Goal: Task Accomplishment & Management: Use online tool/utility

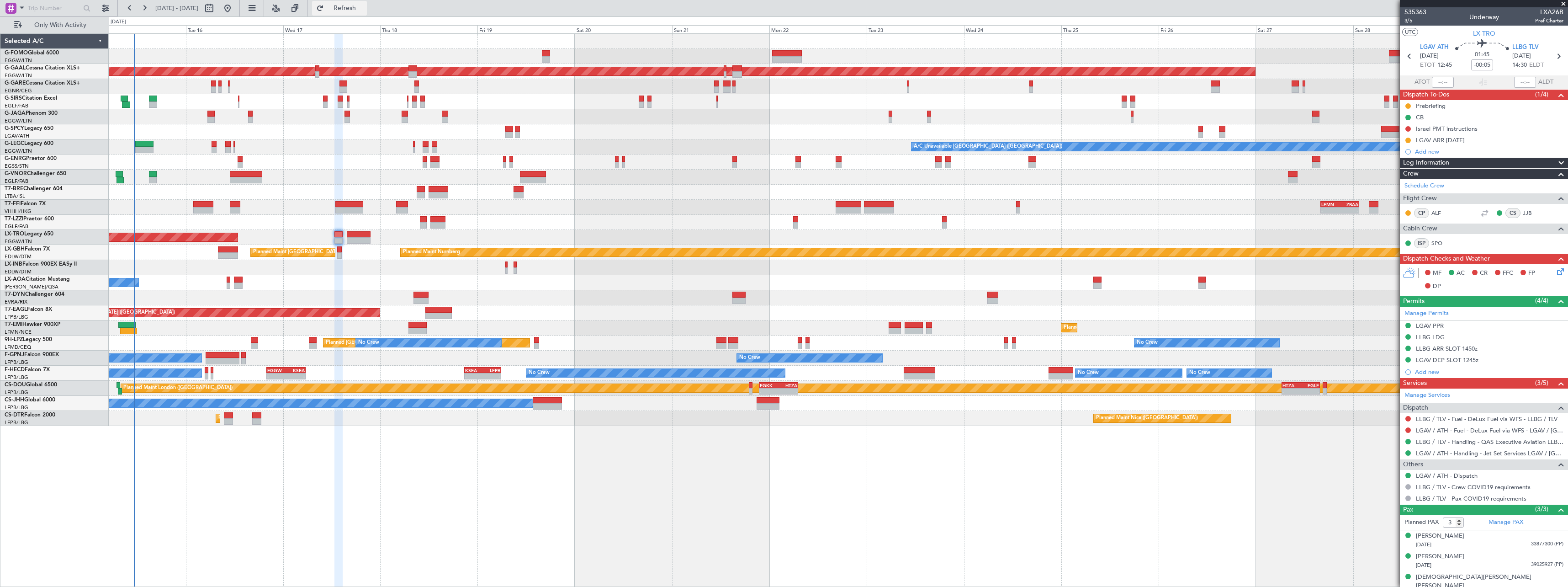
click at [364, 10] on span "Refresh" at bounding box center [345, 8] width 38 height 7
click at [367, 3] on button "Refresh" at bounding box center [339, 8] width 55 height 15
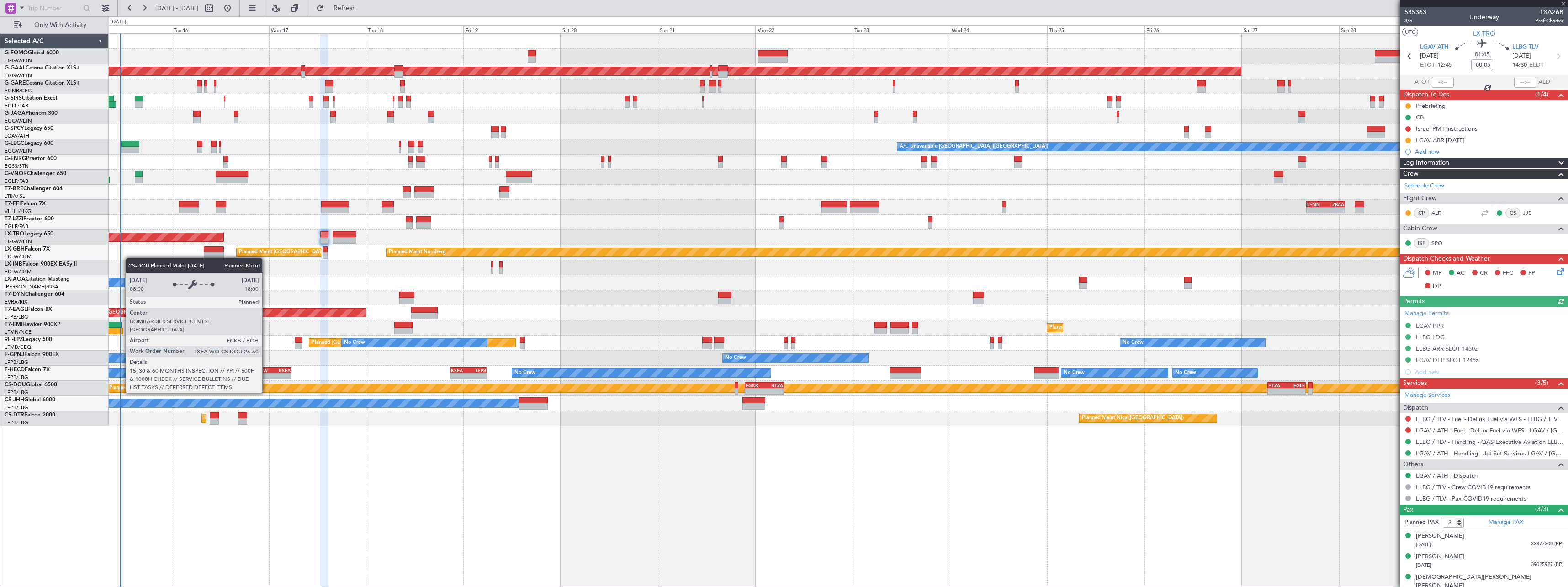
click at [289, 463] on div "11:03 Z 22:38 Z OLBA 11:00 Z KTEB 22:45 Z Planned Maint London (Luton) Planned …" at bounding box center [838, 310] width 1459 height 553
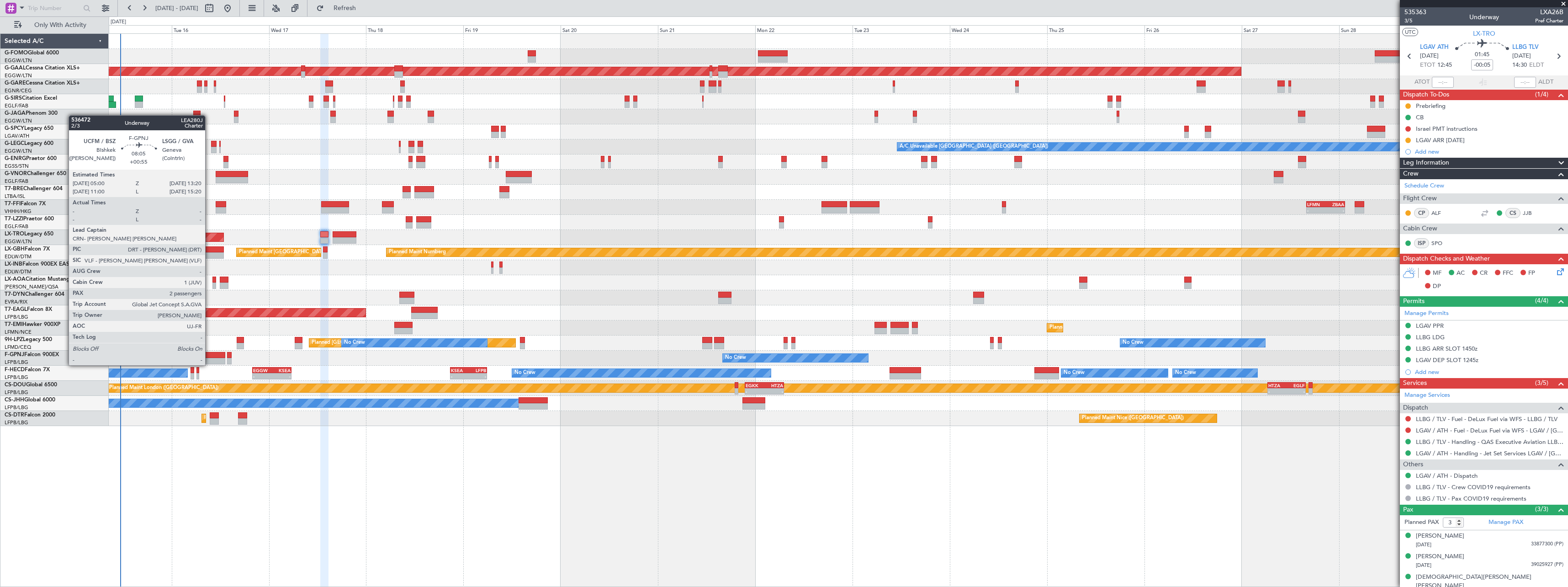
click at [209, 356] on div at bounding box center [208, 355] width 34 height 7
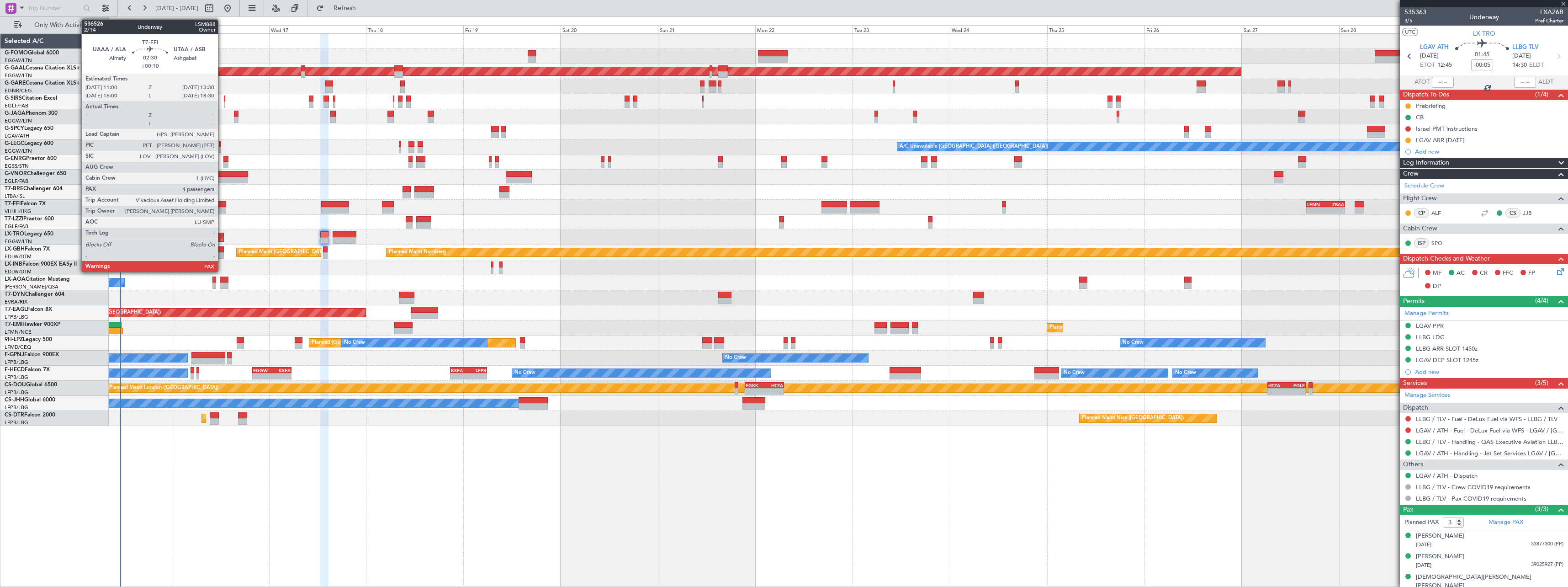
type input "+00:55"
type input "2"
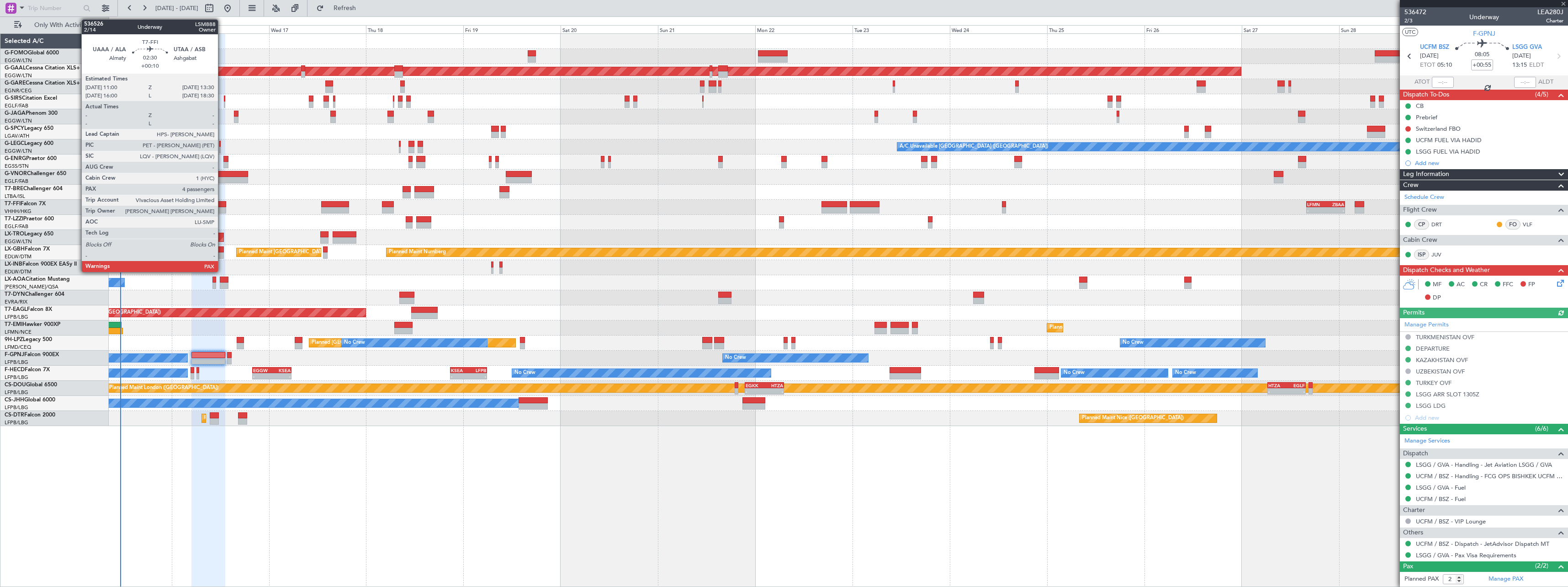
click at [222, 204] on div at bounding box center [221, 204] width 10 height 7
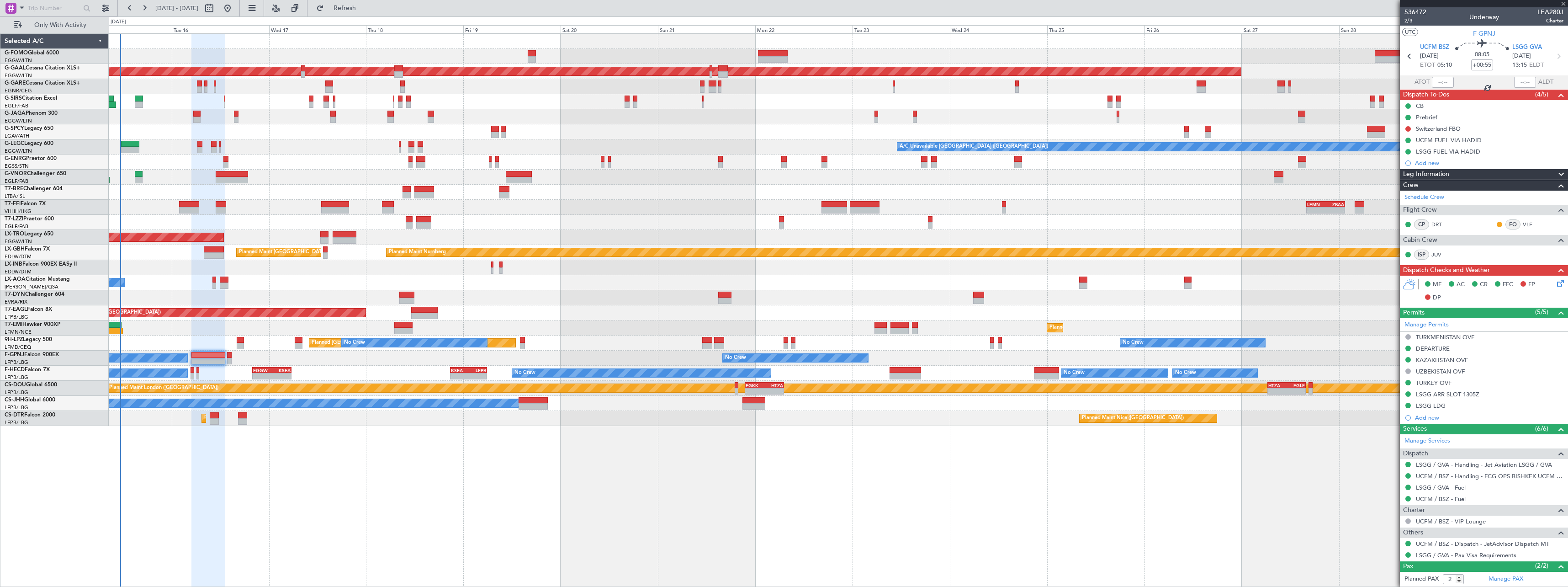
type input "+00:10"
type input "4"
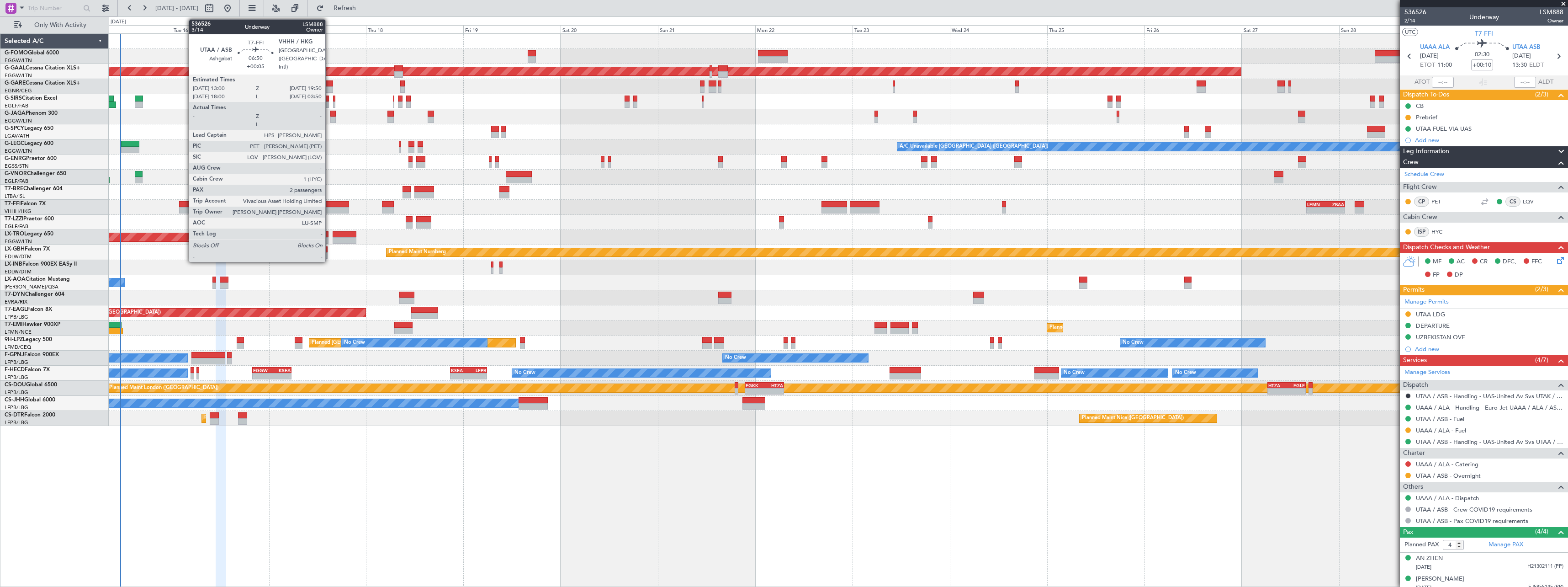
click at [329, 204] on div at bounding box center [335, 204] width 28 height 7
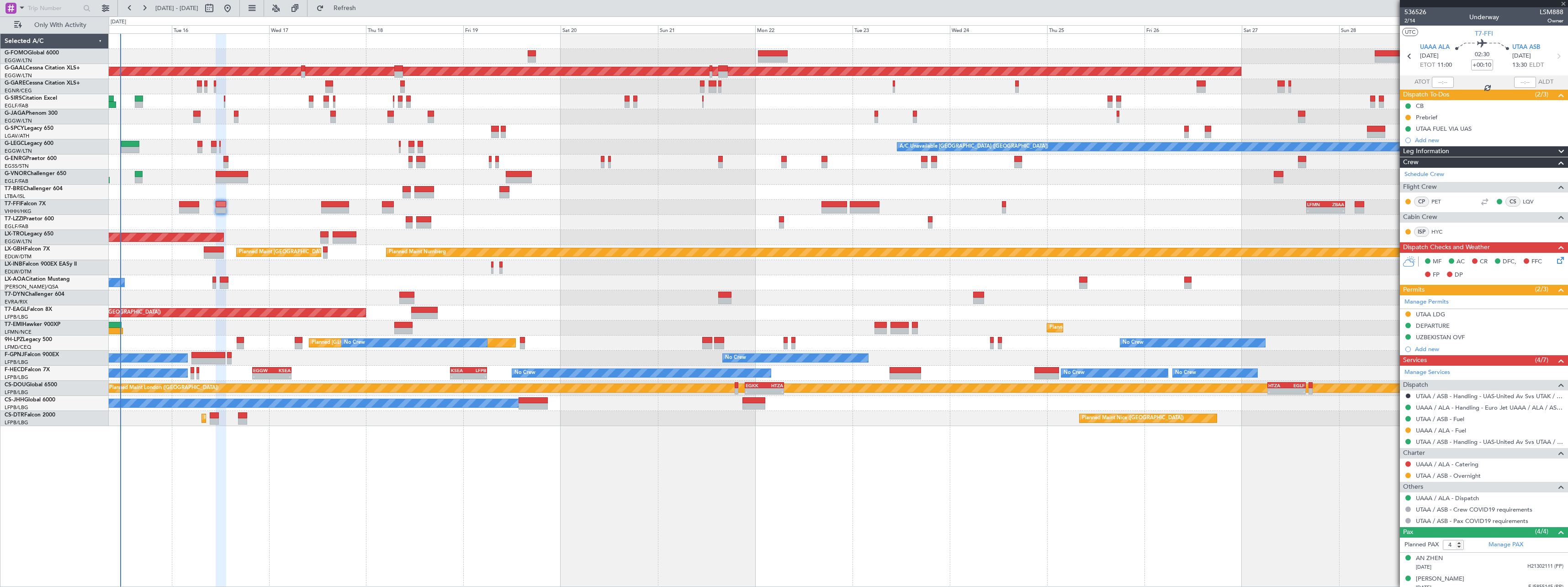
type input "+00:05"
type input "2"
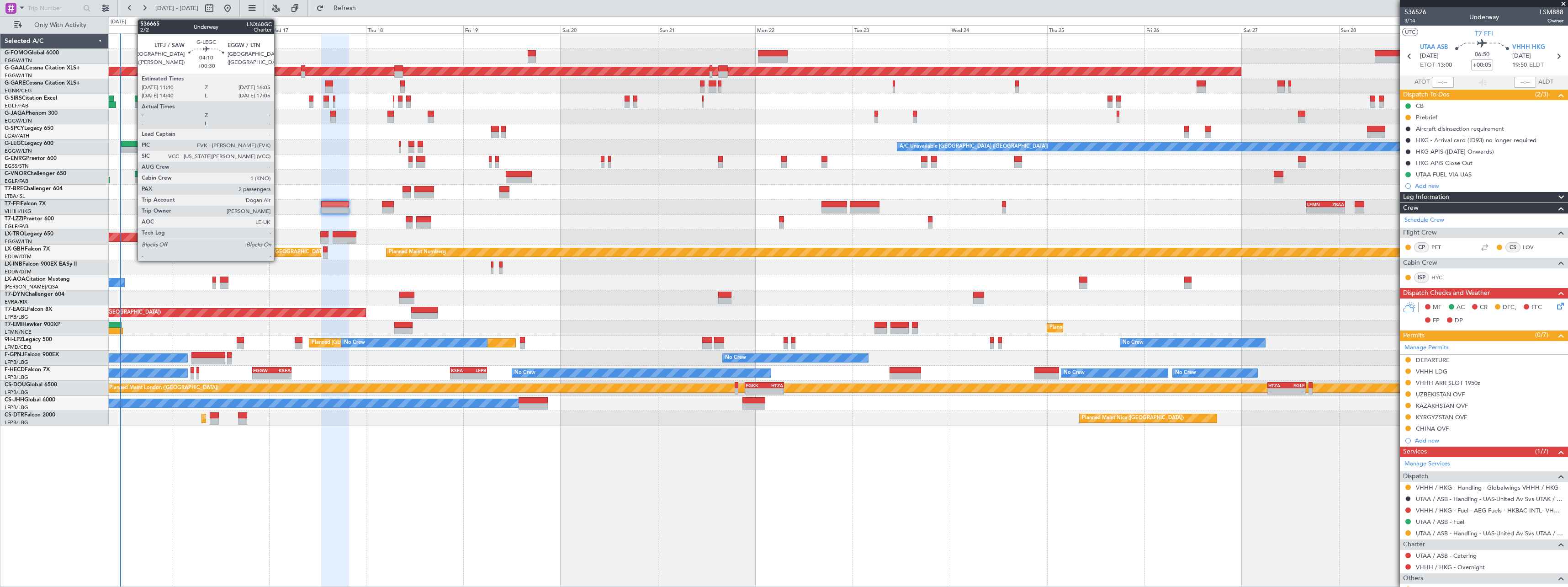
click at [133, 143] on div at bounding box center [130, 143] width 18 height 7
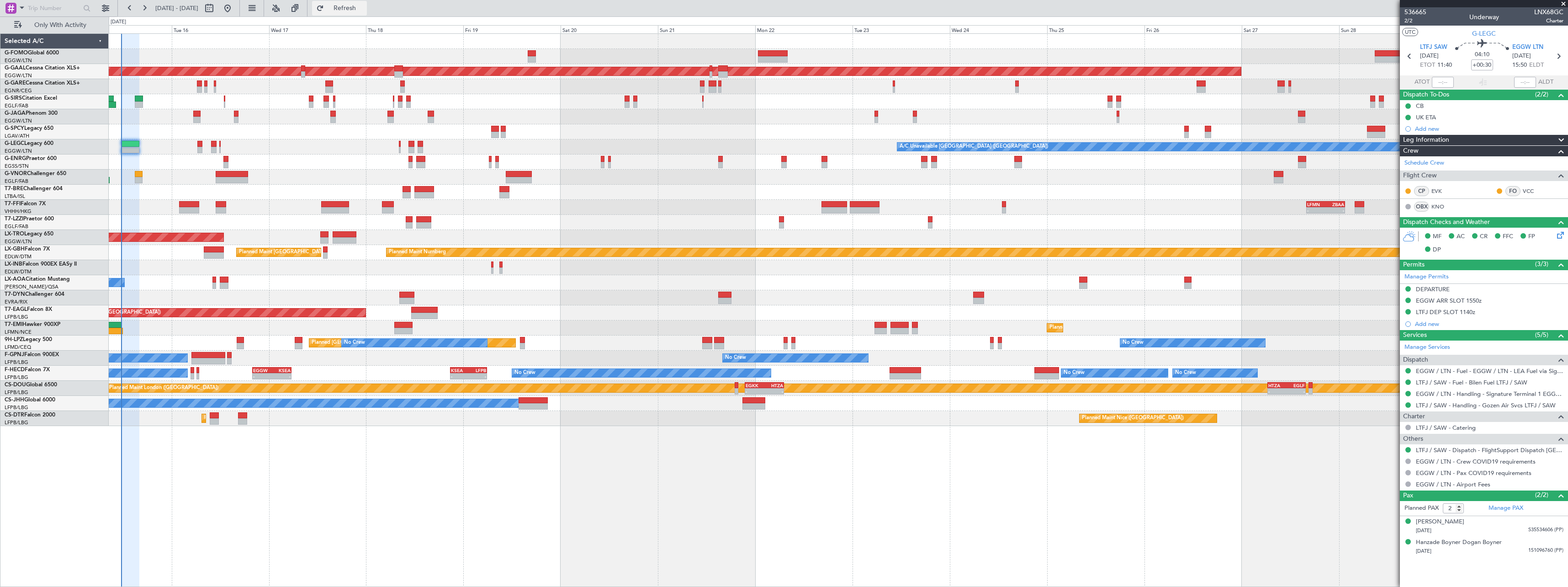
click at [364, 5] on span "Refresh" at bounding box center [345, 8] width 38 height 7
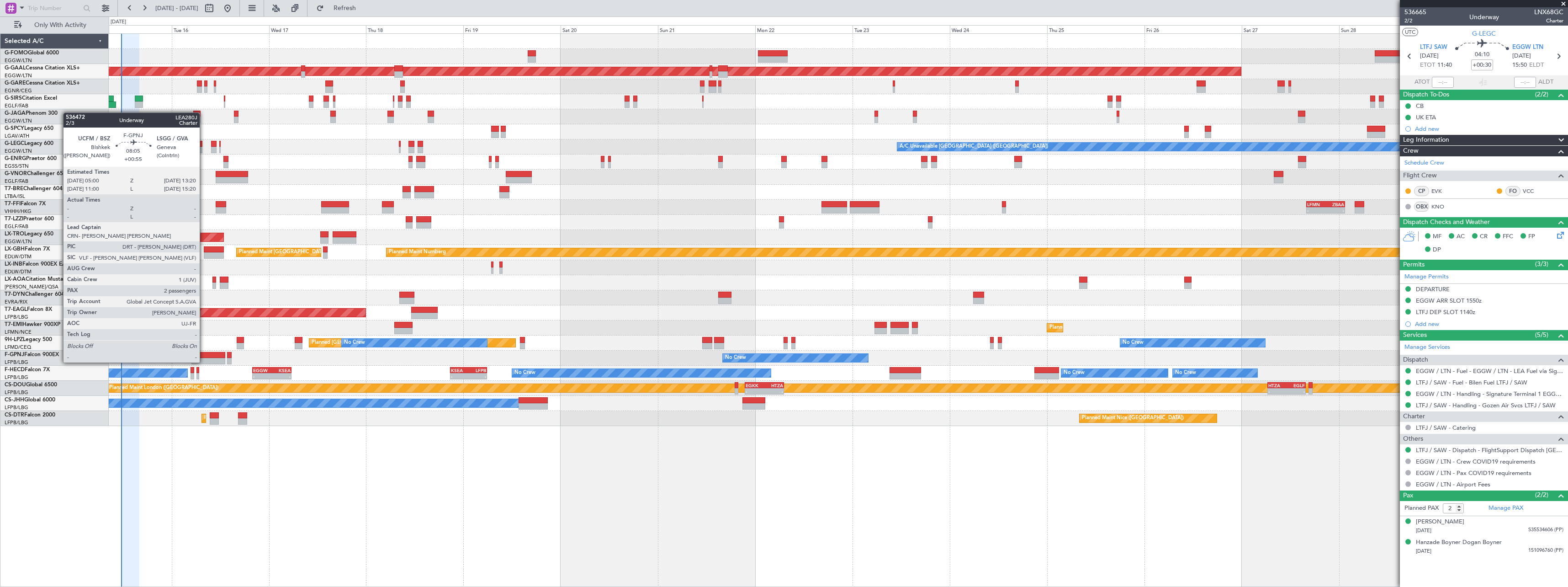
click at [204, 353] on div at bounding box center [208, 355] width 34 height 7
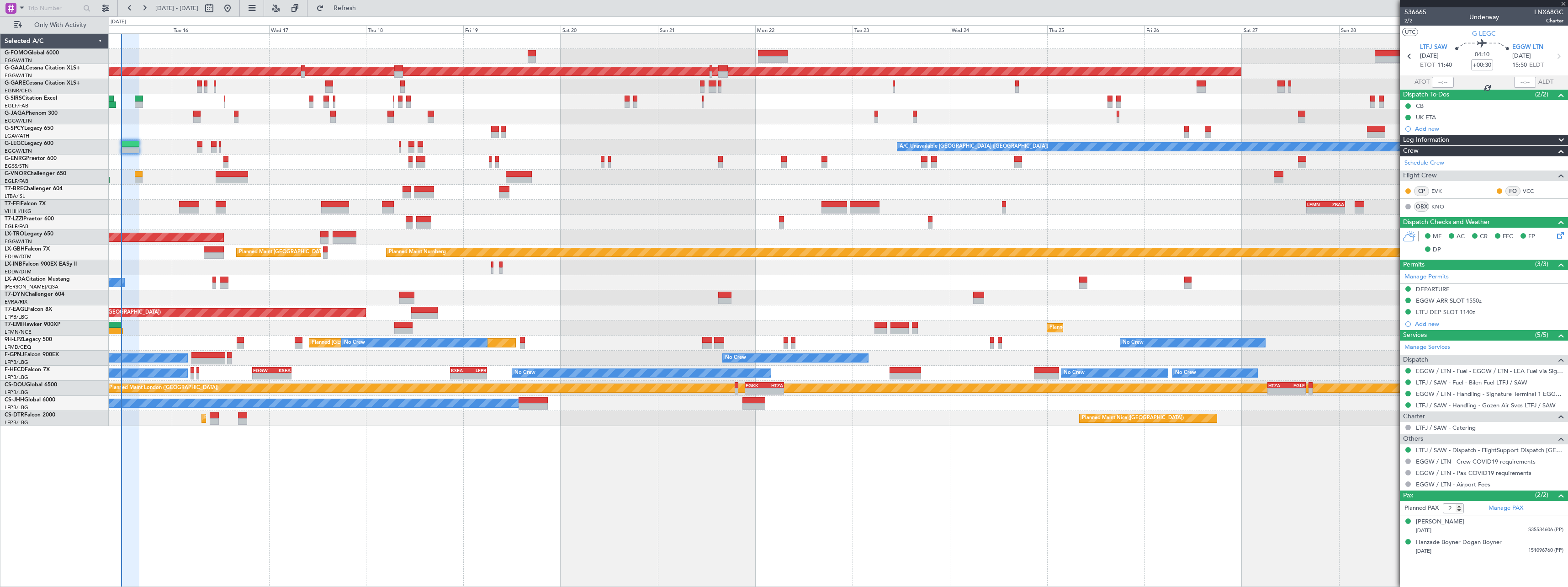
type input "+00:55"
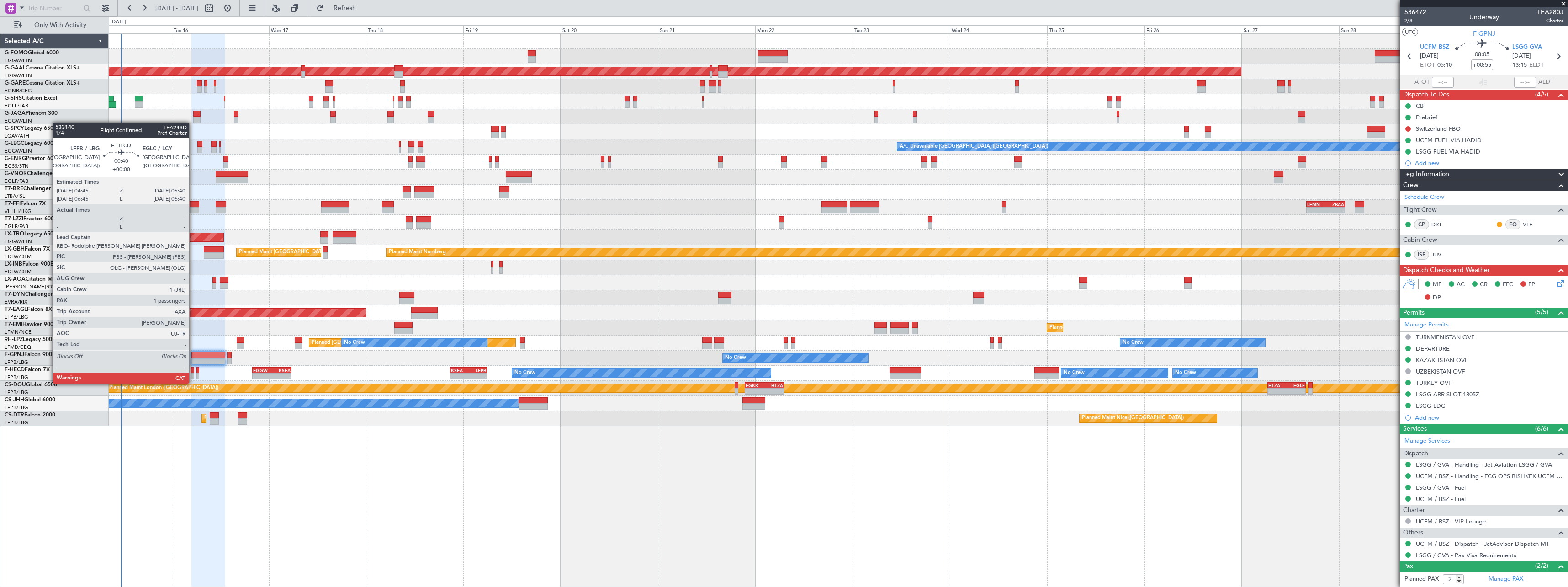
click at [193, 374] on div at bounding box center [193, 376] width 4 height 7
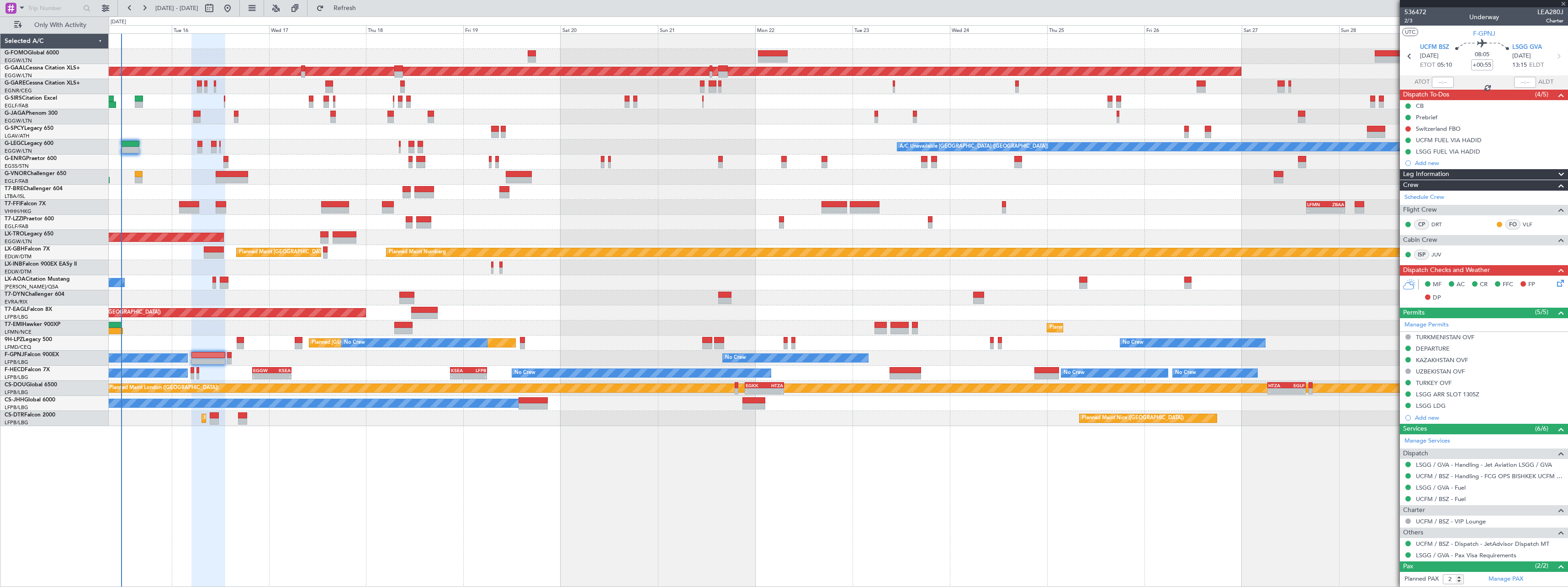
type input "1"
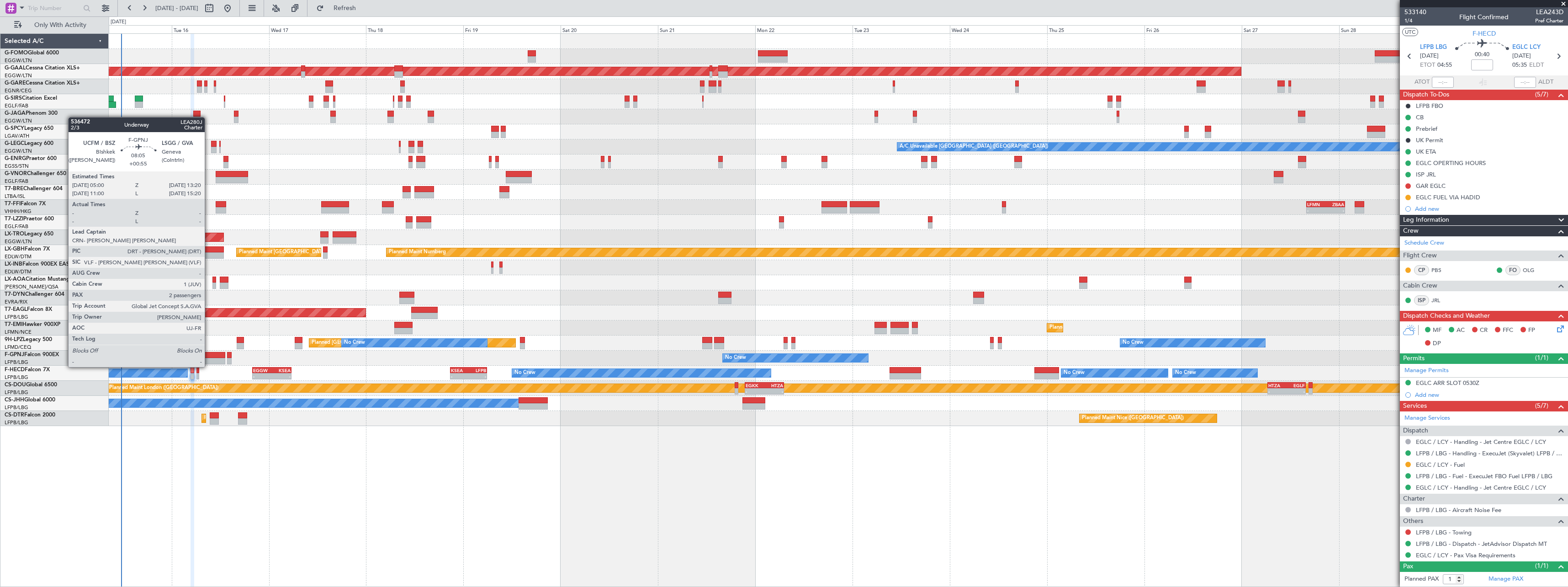
click at [209, 357] on div at bounding box center [208, 360] width 34 height 7
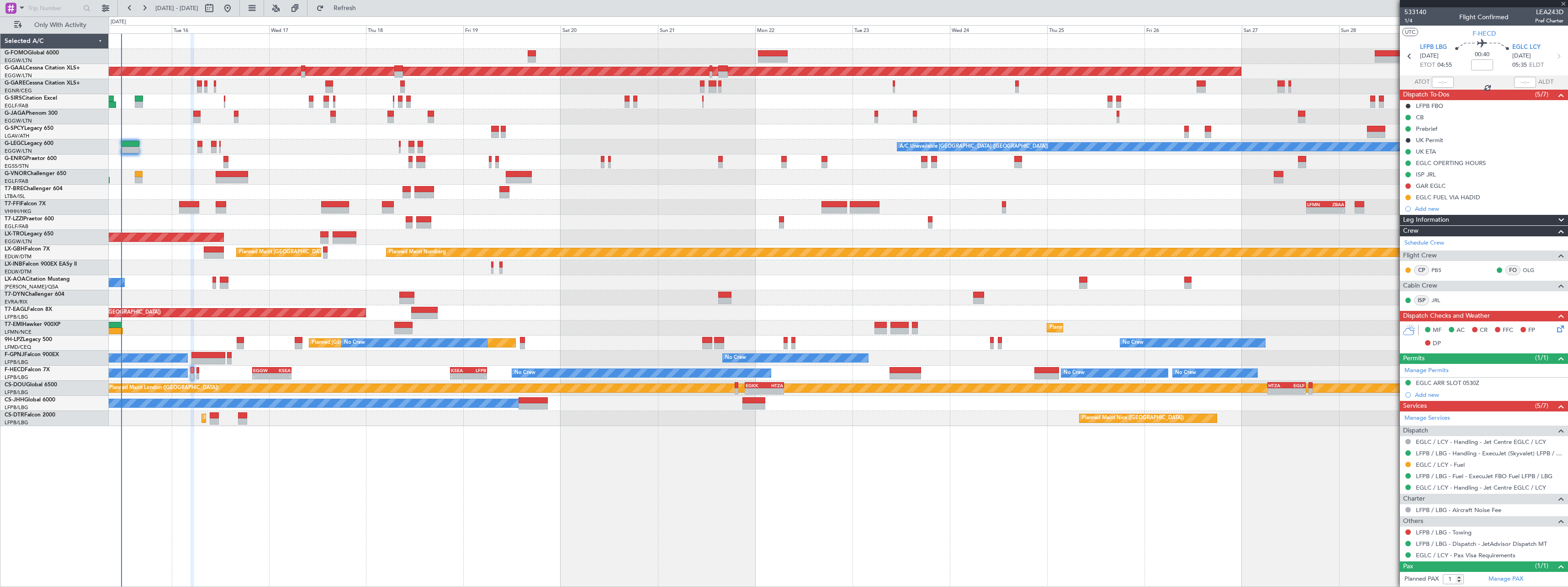
type input "+00:55"
type input "2"
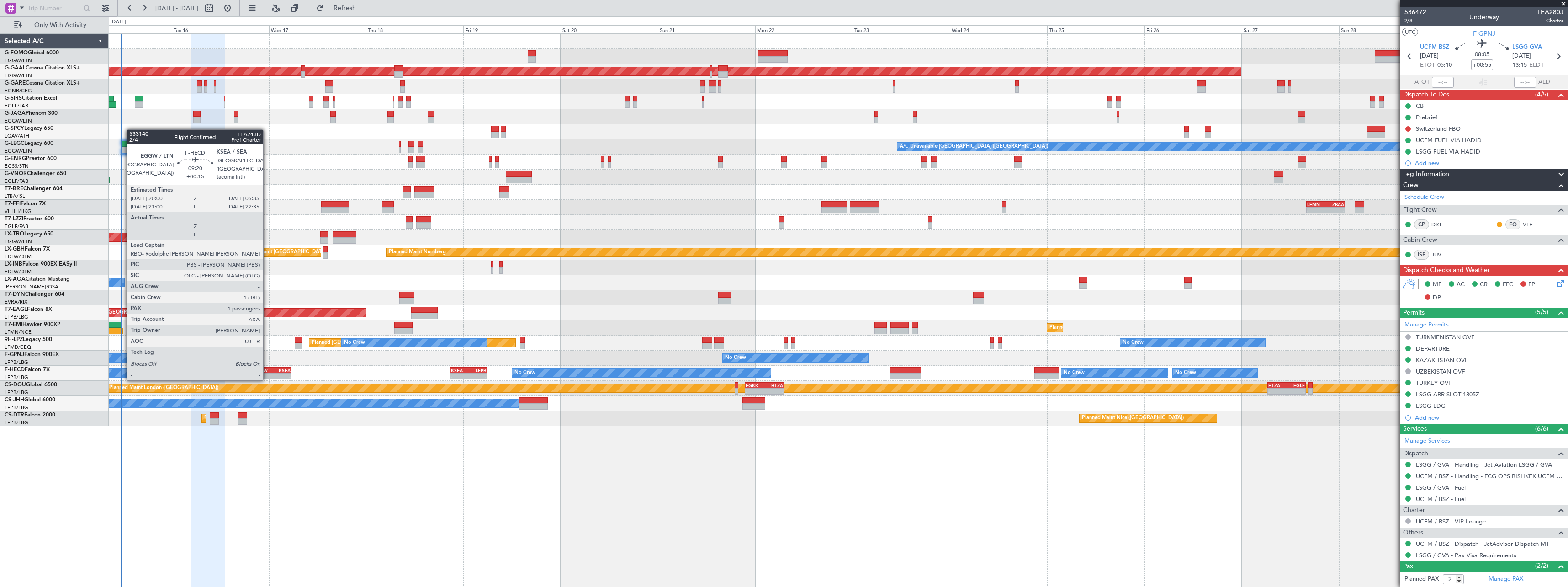
click at [267, 370] on div "EGGW" at bounding box center [262, 369] width 18 height 5
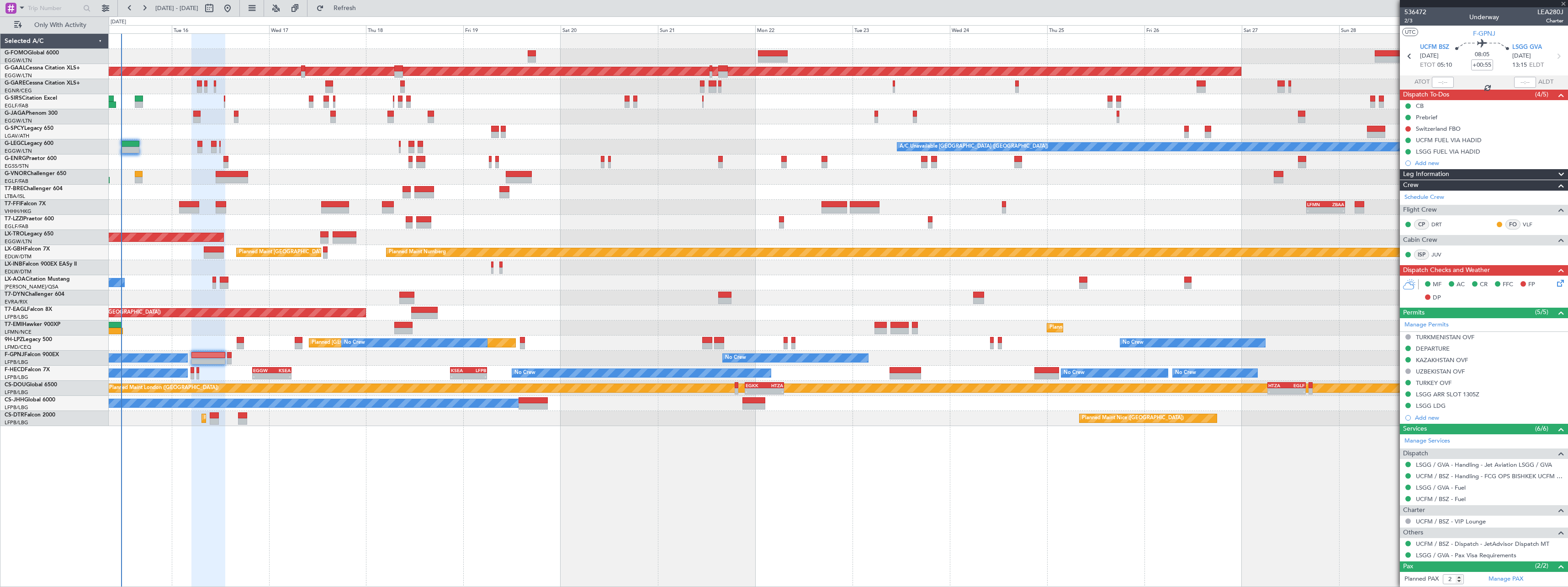
type input "+00:15"
type input "1"
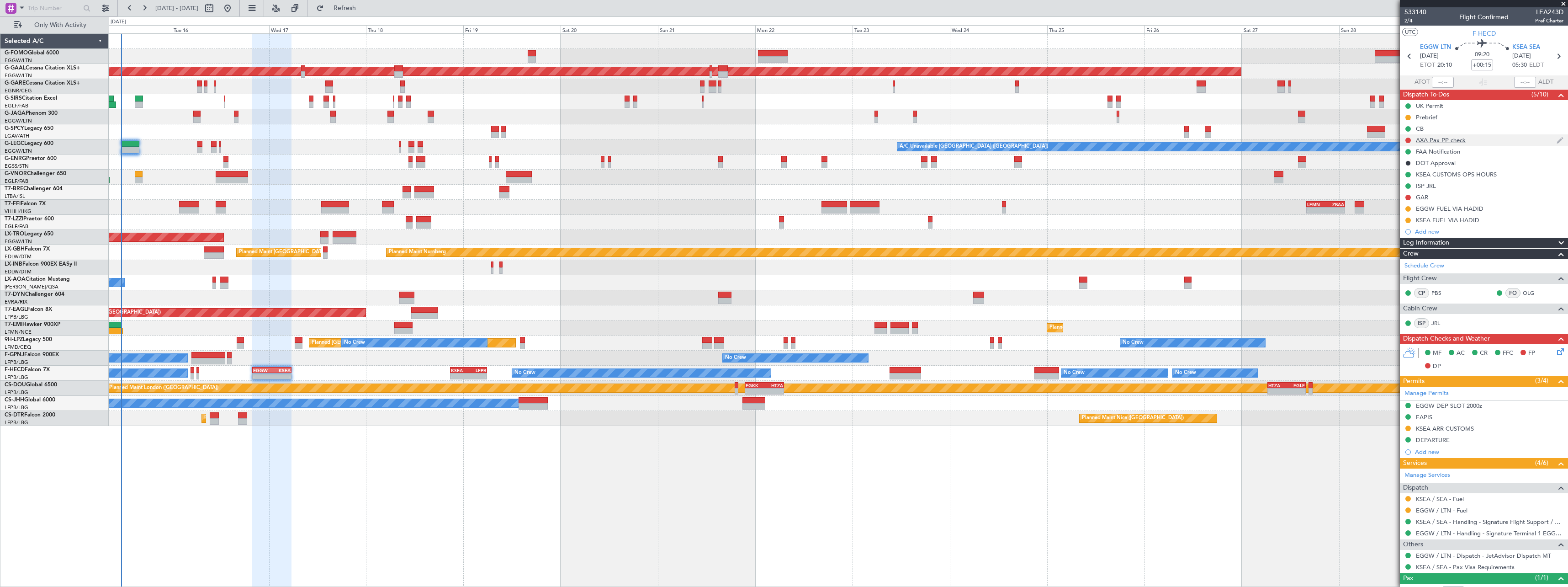
click at [1435, 140] on div "AXA Pax PP check" at bounding box center [1441, 140] width 50 height 8
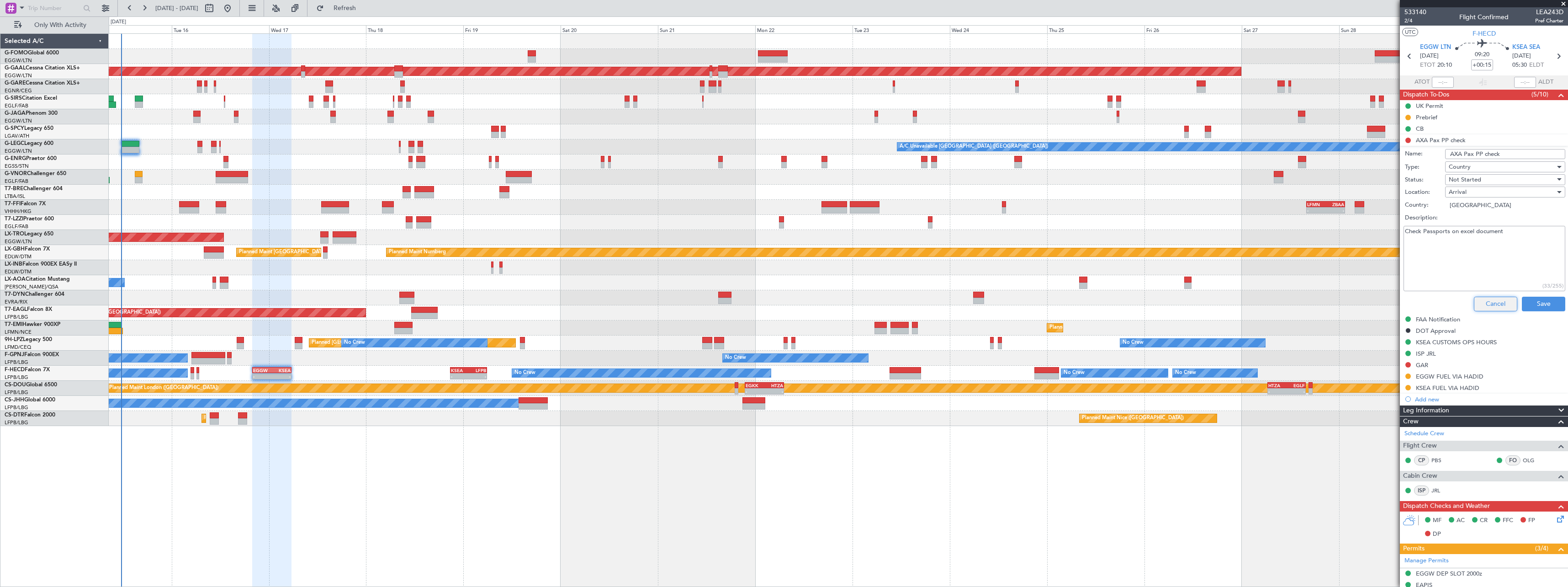
click at [1483, 299] on button "Cancel" at bounding box center [1495, 304] width 43 height 15
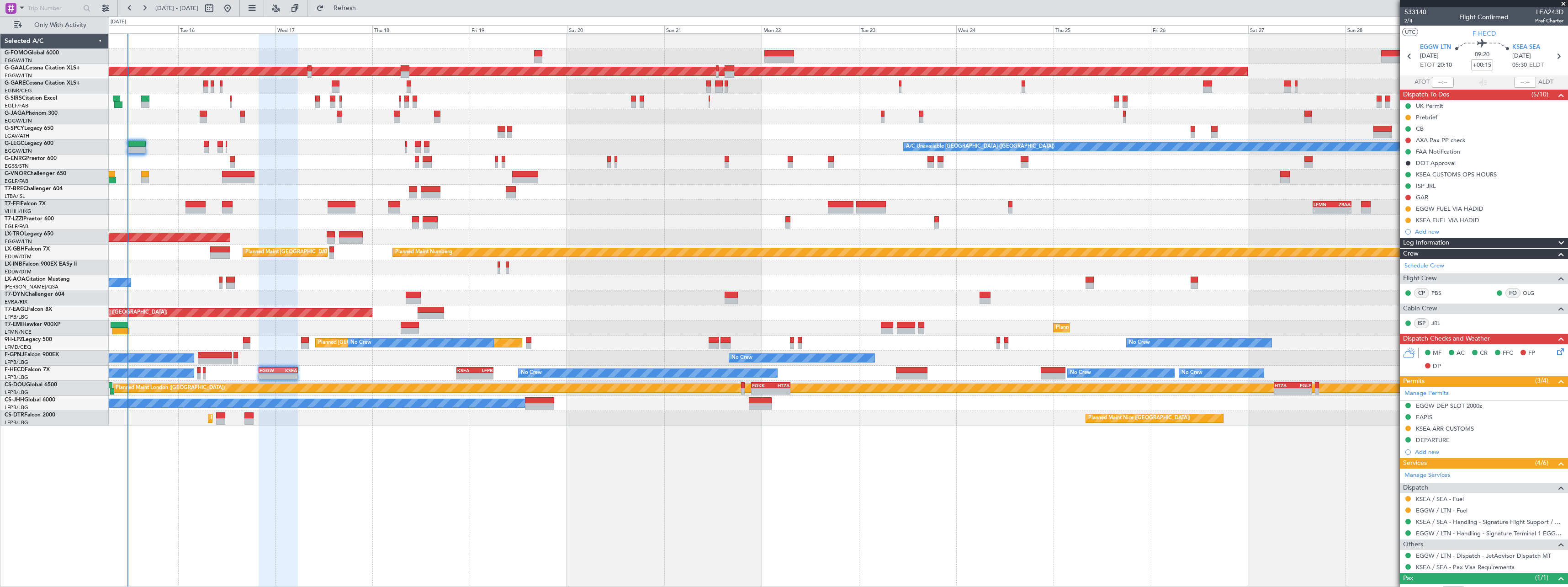
click at [614, 279] on div "No Crew Chester No Crew Antwerp (Deurne)" at bounding box center [838, 282] width 1458 height 15
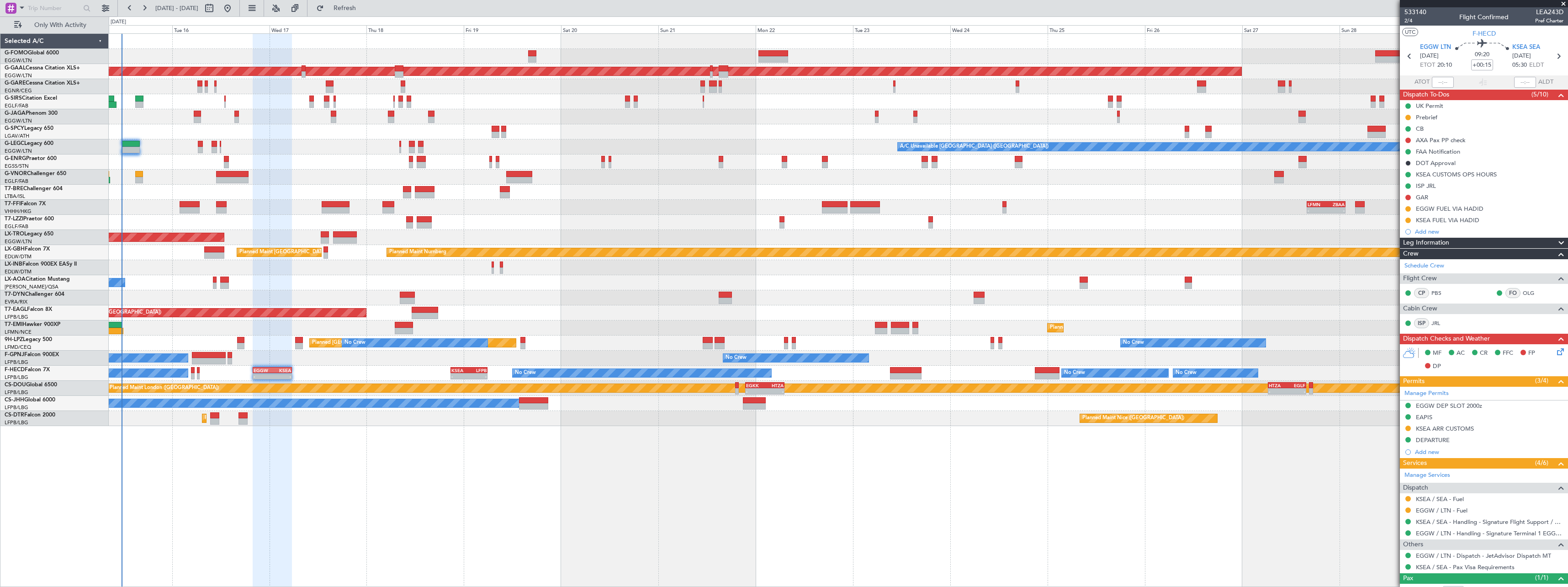
click at [613, 279] on div "No Crew Chester No Crew Antwerp (Deurne)" at bounding box center [838, 282] width 1458 height 15
click at [364, 5] on span "Refresh" at bounding box center [345, 8] width 38 height 7
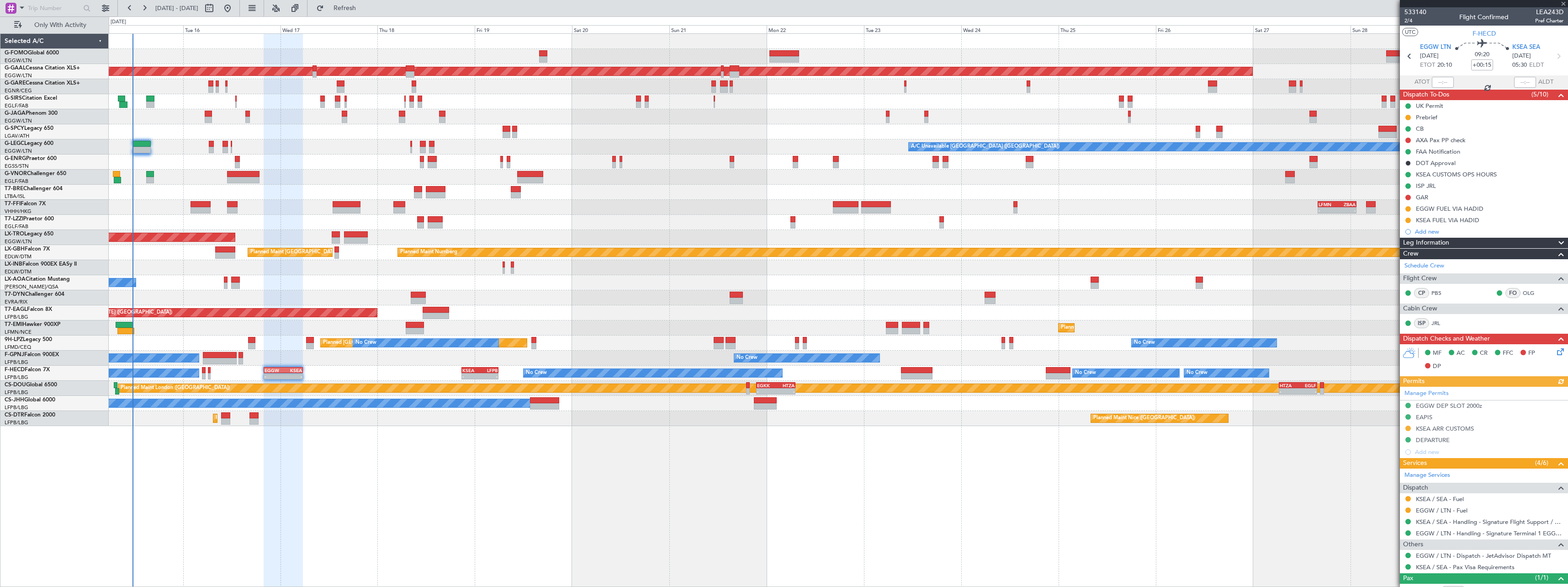
click at [160, 201] on div "11:03 Z 22:38 Z OLBA 11:00 Z KTEB 22:45 Z Planned Maint London (Luton) Planned …" at bounding box center [838, 230] width 1458 height 392
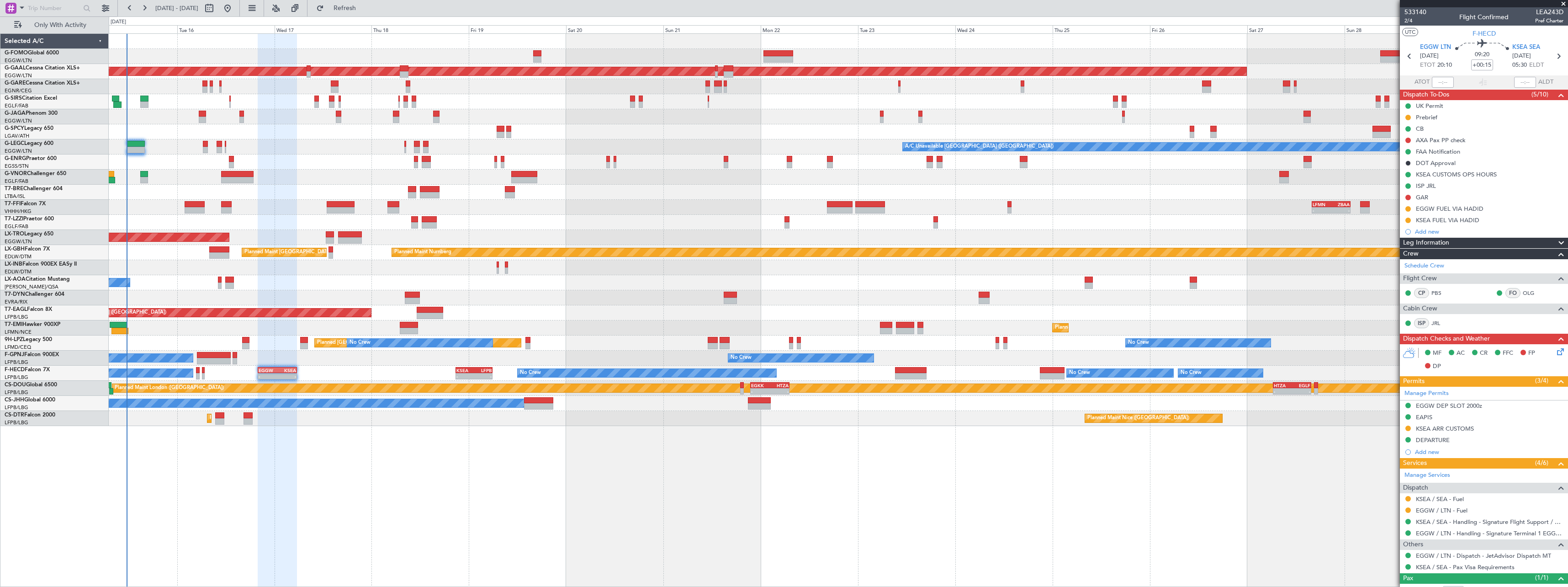
click at [185, 188] on div at bounding box center [838, 192] width 1458 height 15
click at [364, 5] on span "Refresh" at bounding box center [345, 8] width 38 height 7
click at [364, 7] on span "Refresh" at bounding box center [345, 8] width 38 height 7
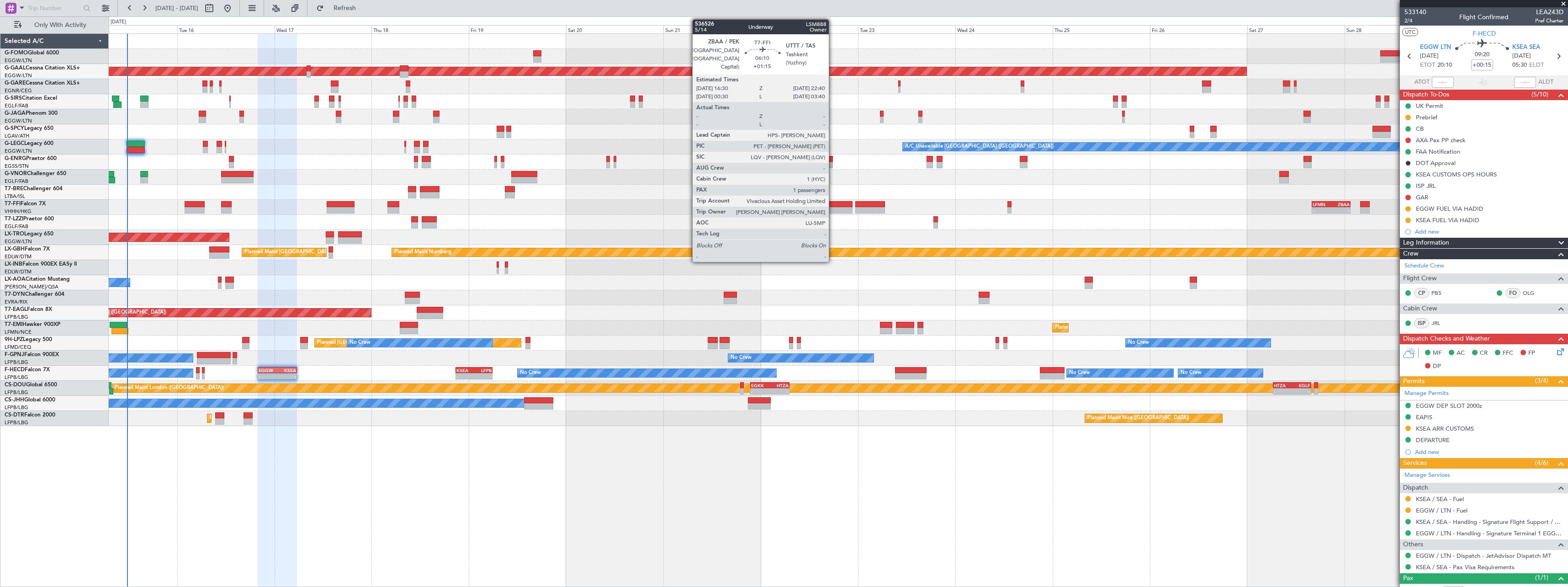
click at [833, 205] on div at bounding box center [839, 204] width 25 height 7
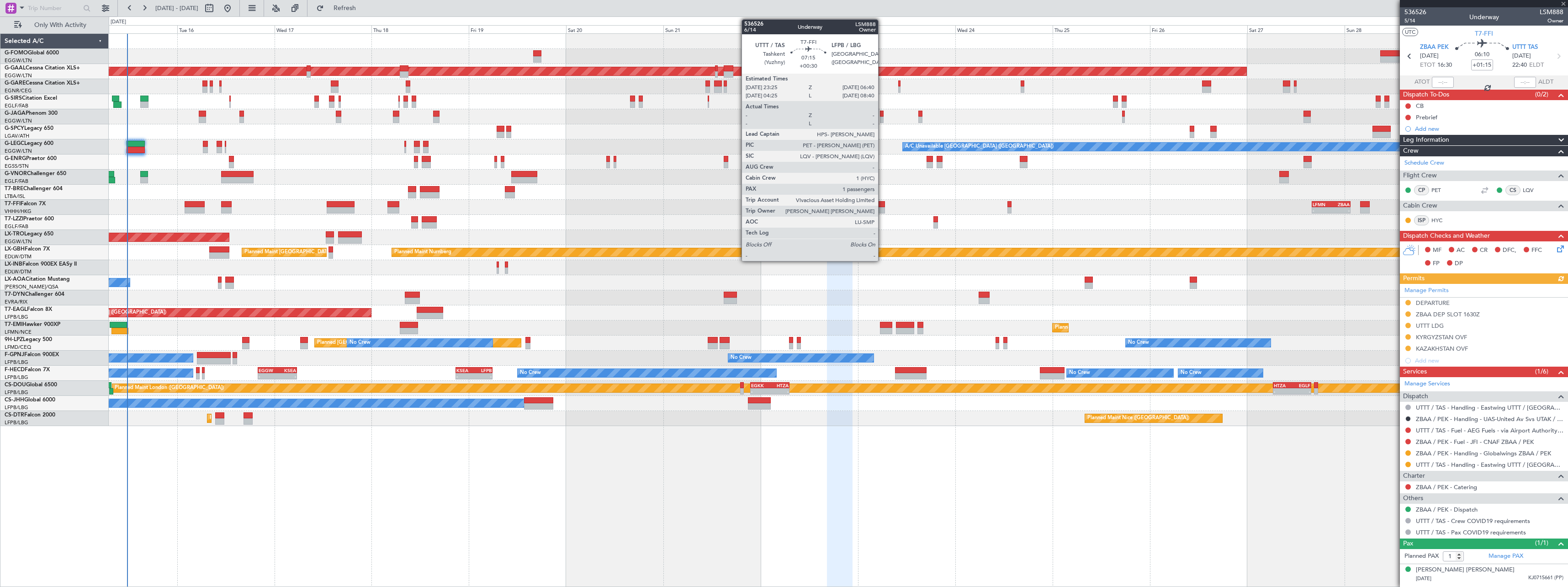
click at [882, 207] on div at bounding box center [870, 204] width 29 height 7
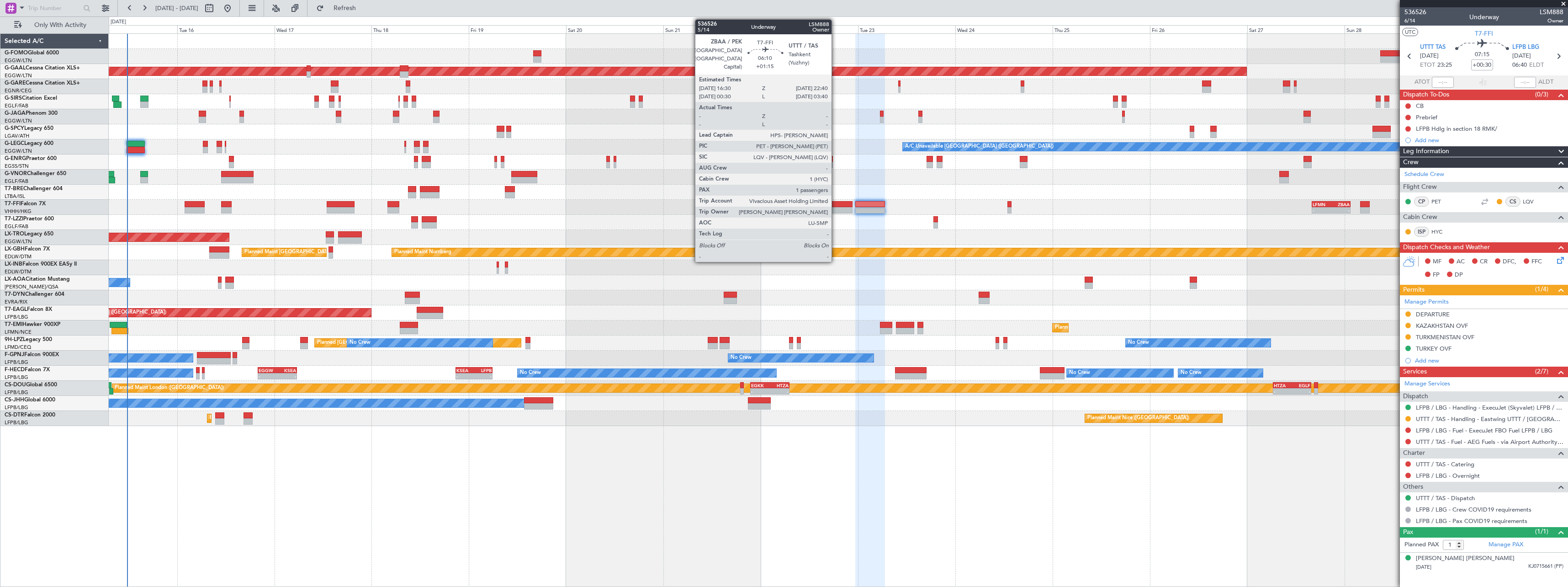
click at [835, 208] on div at bounding box center [839, 210] width 25 height 7
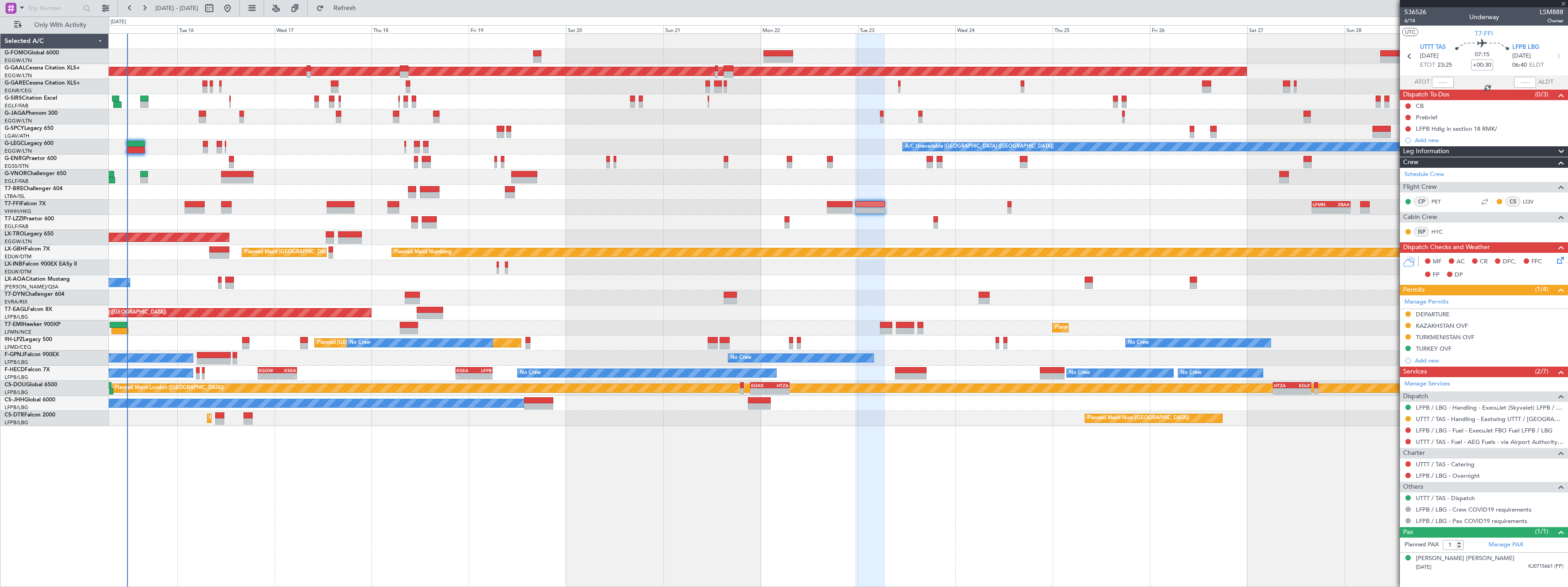
type input "+01:15"
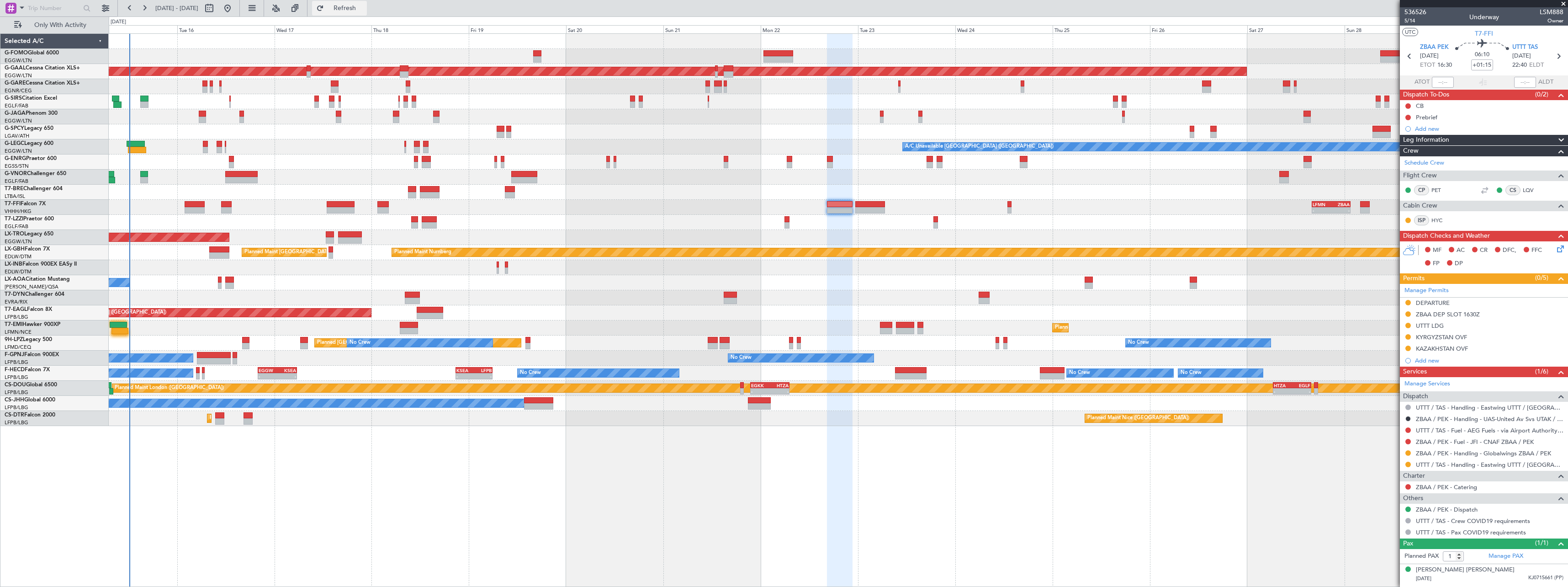
click at [364, 7] on span "Refresh" at bounding box center [345, 8] width 38 height 7
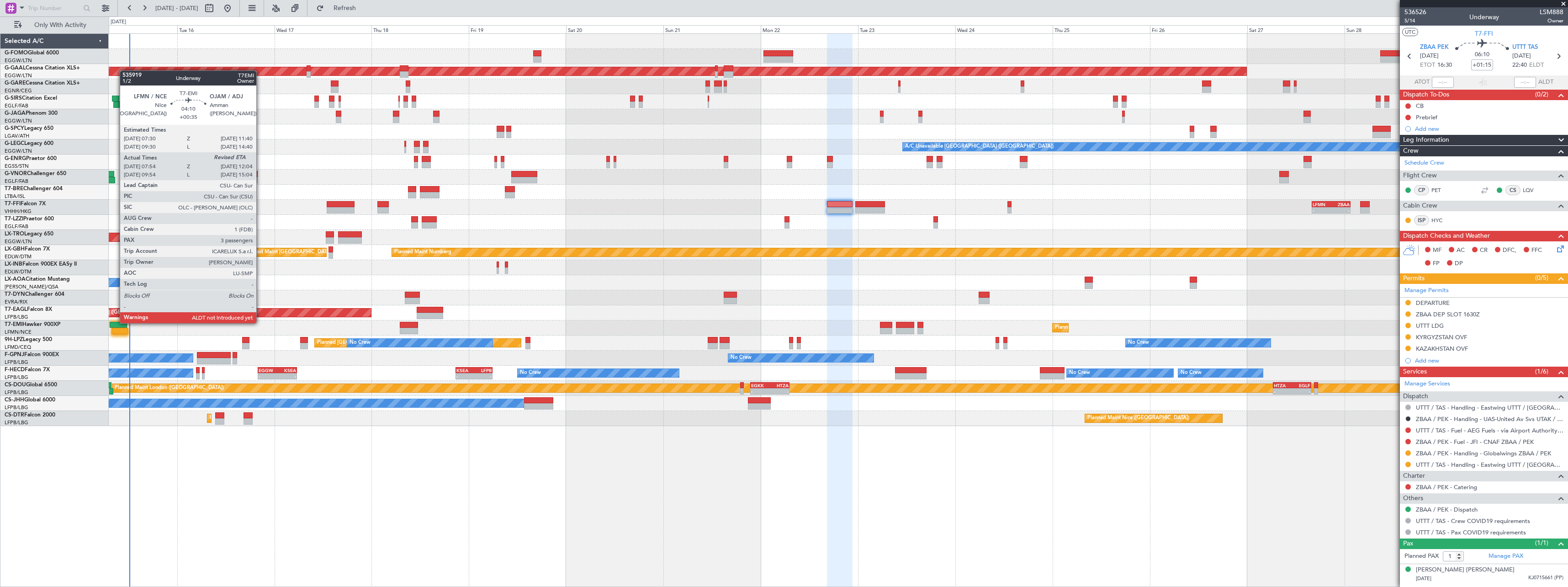
click at [115, 322] on div at bounding box center [118, 324] width 17 height 7
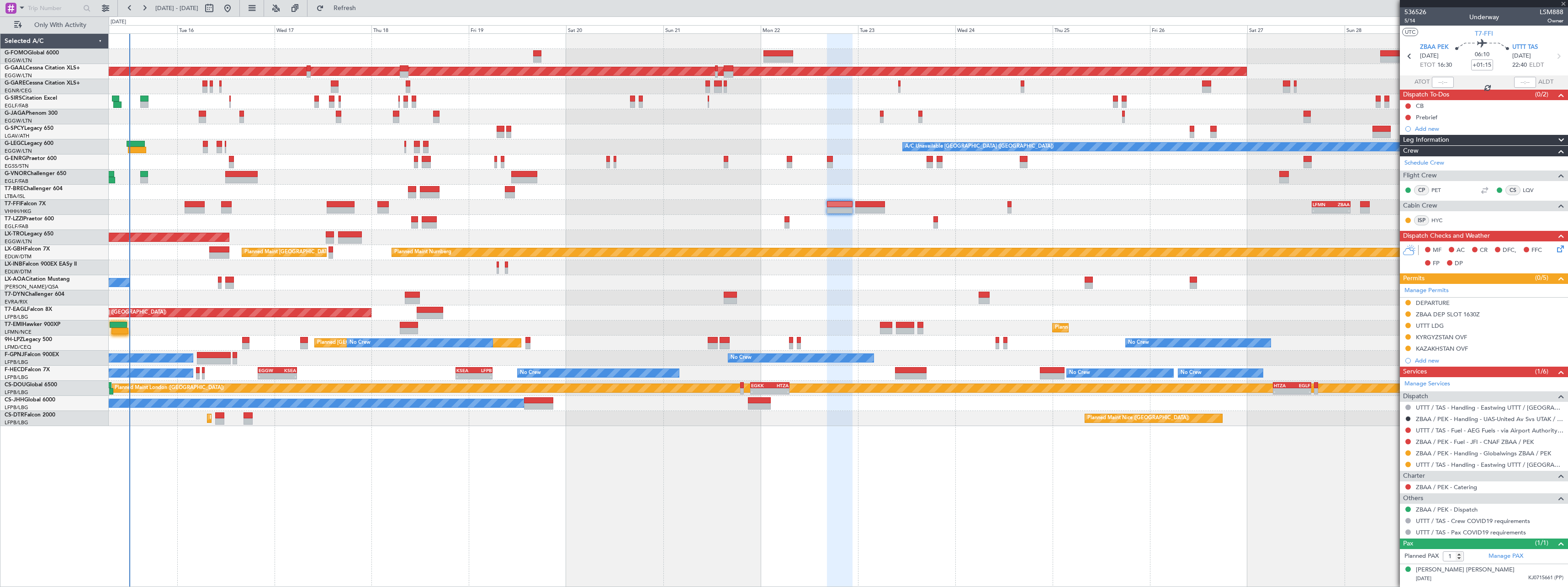
type input "+00:35"
type input "07:54"
type input "3"
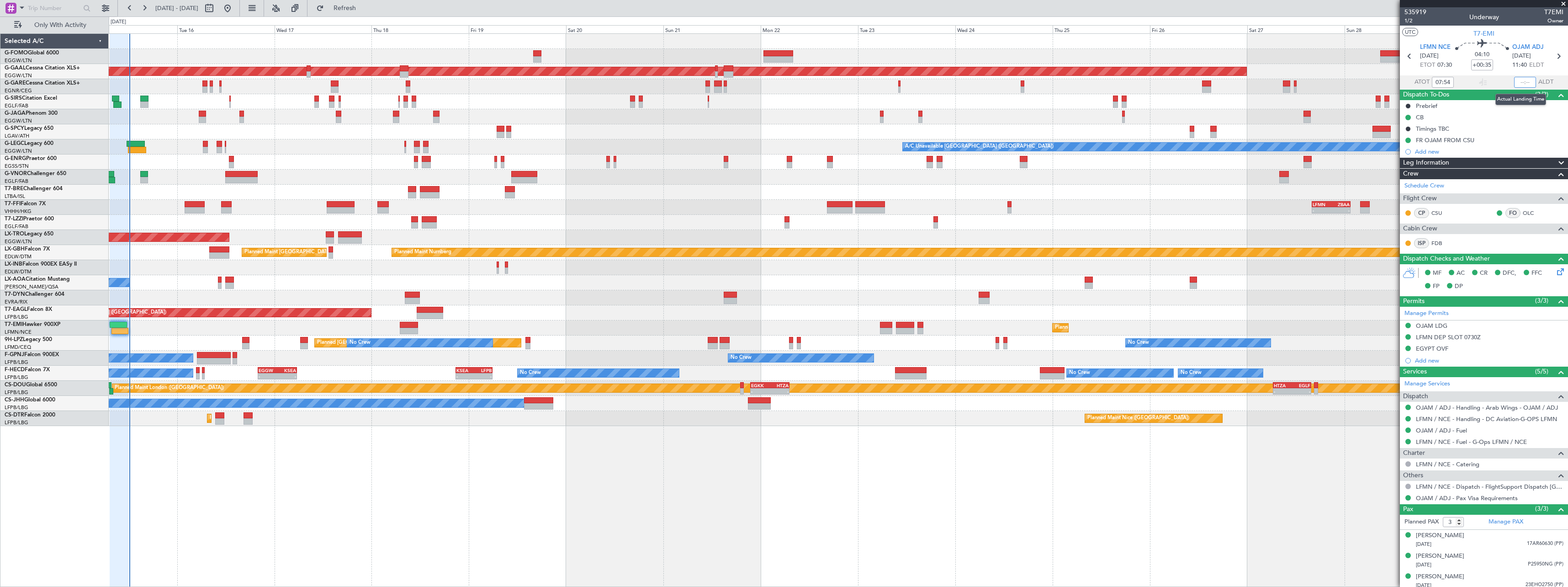
click at [1520, 82] on input "text" at bounding box center [1525, 82] width 22 height 11
type input "12:13"
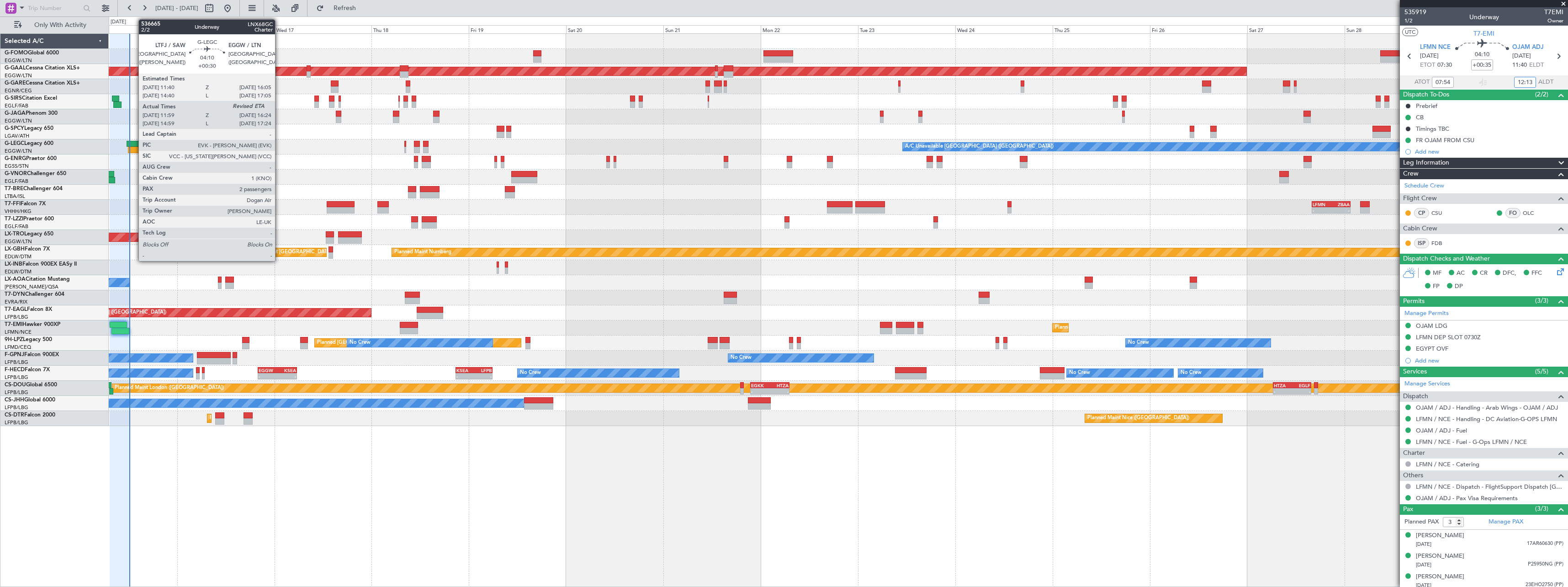
click at [134, 149] on div at bounding box center [137, 149] width 18 height 7
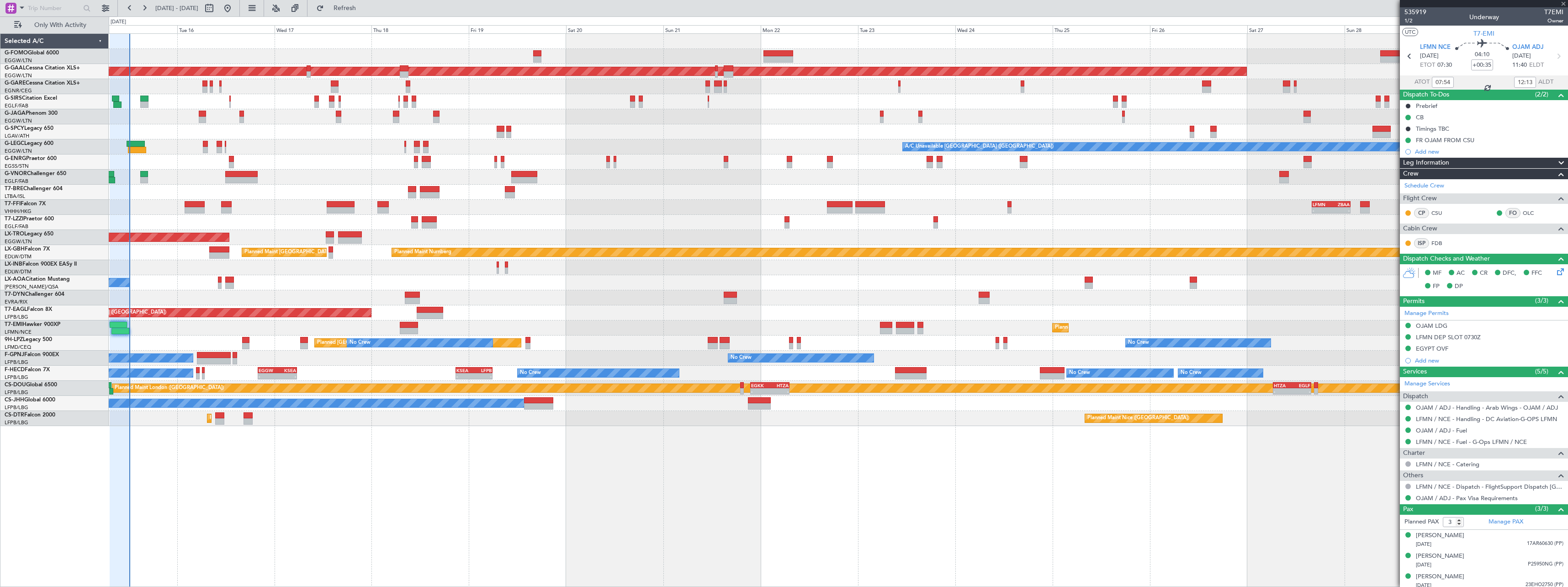
type input "+00:30"
type input "11:59"
type input "2"
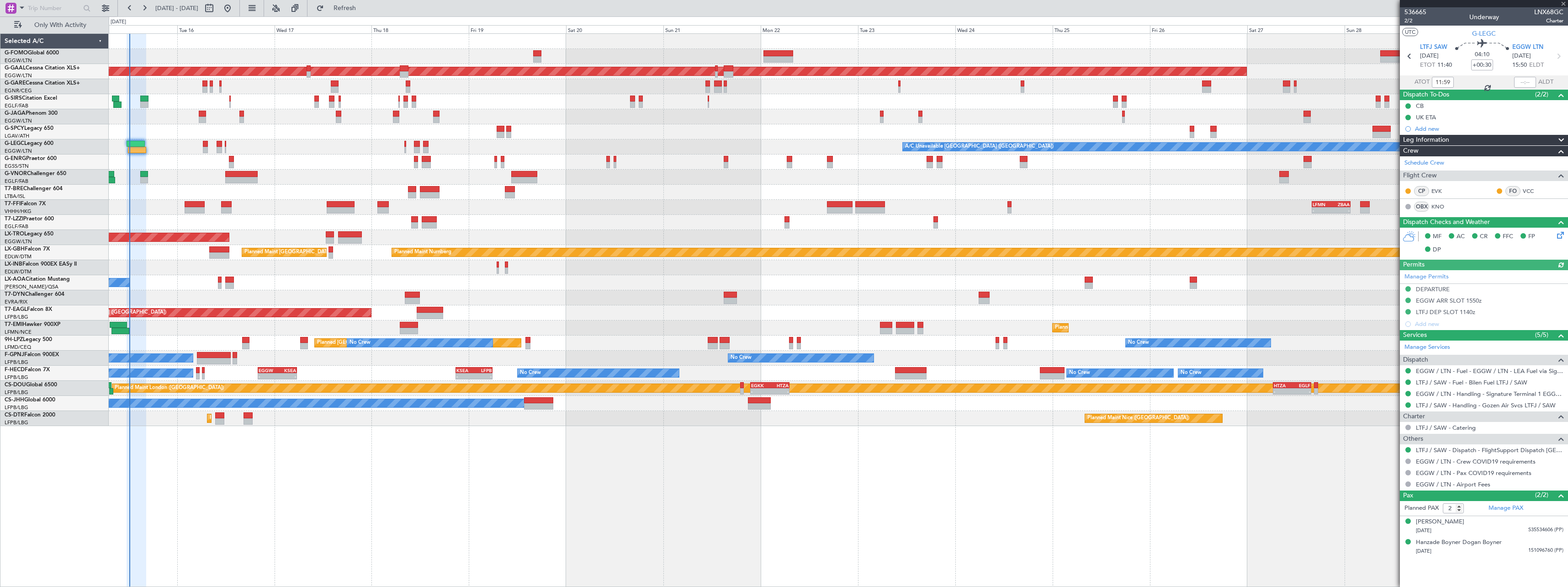
click at [331, 152] on div "A/C Unavailable [GEOGRAPHIC_DATA] ([GEOGRAPHIC_DATA]) Planned Maint [GEOGRAPHIC…" at bounding box center [838, 146] width 1458 height 15
click at [364, 5] on span "Refresh" at bounding box center [345, 8] width 38 height 7
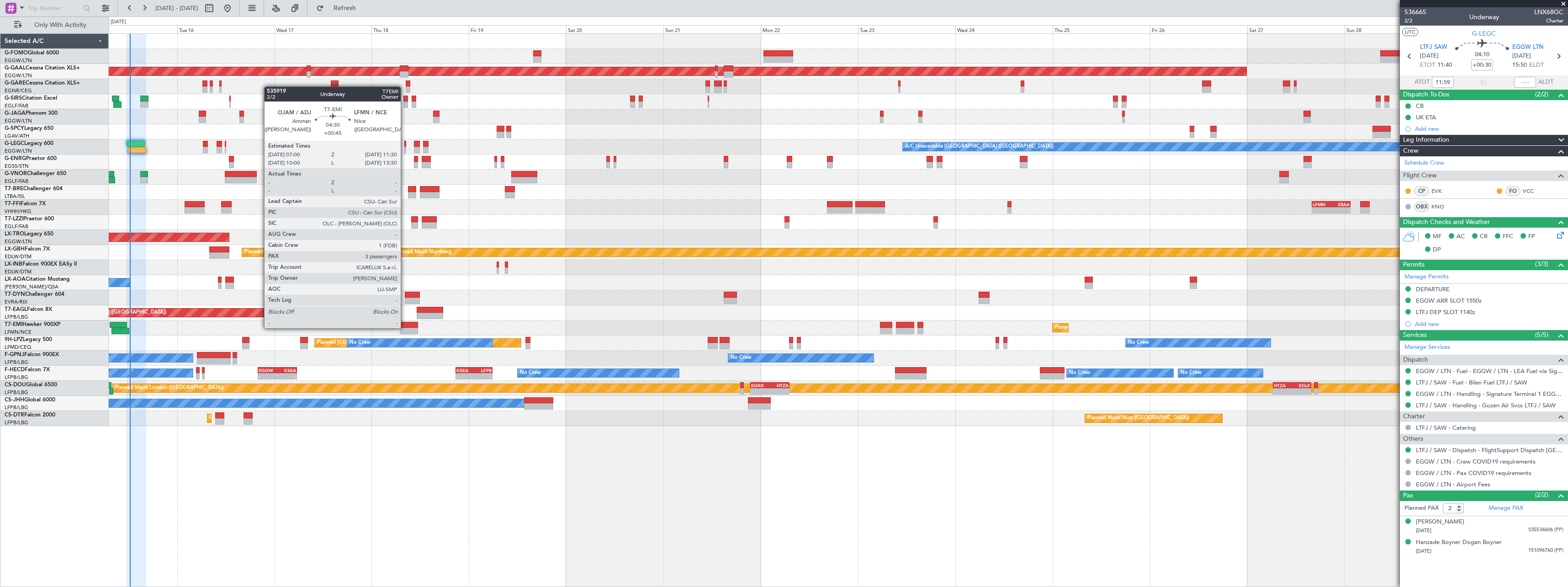
click at [405, 327] on div at bounding box center [408, 324] width 18 height 7
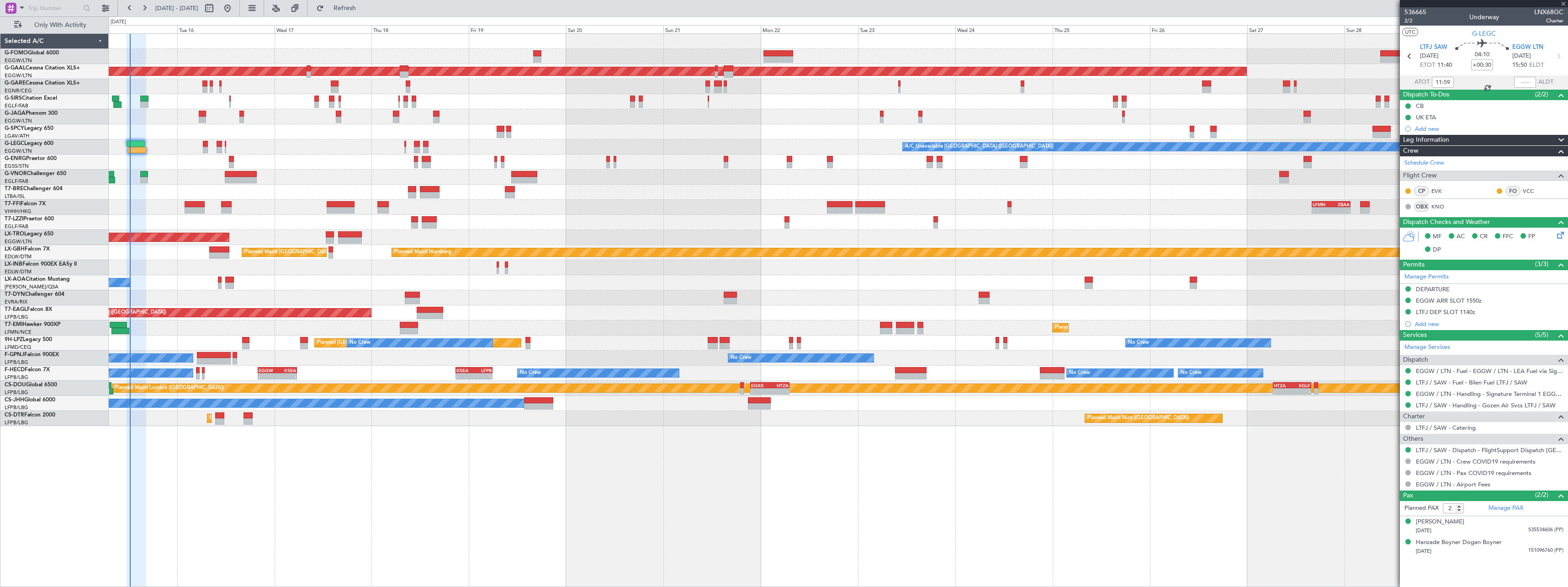
type input "+00:45"
type input "3"
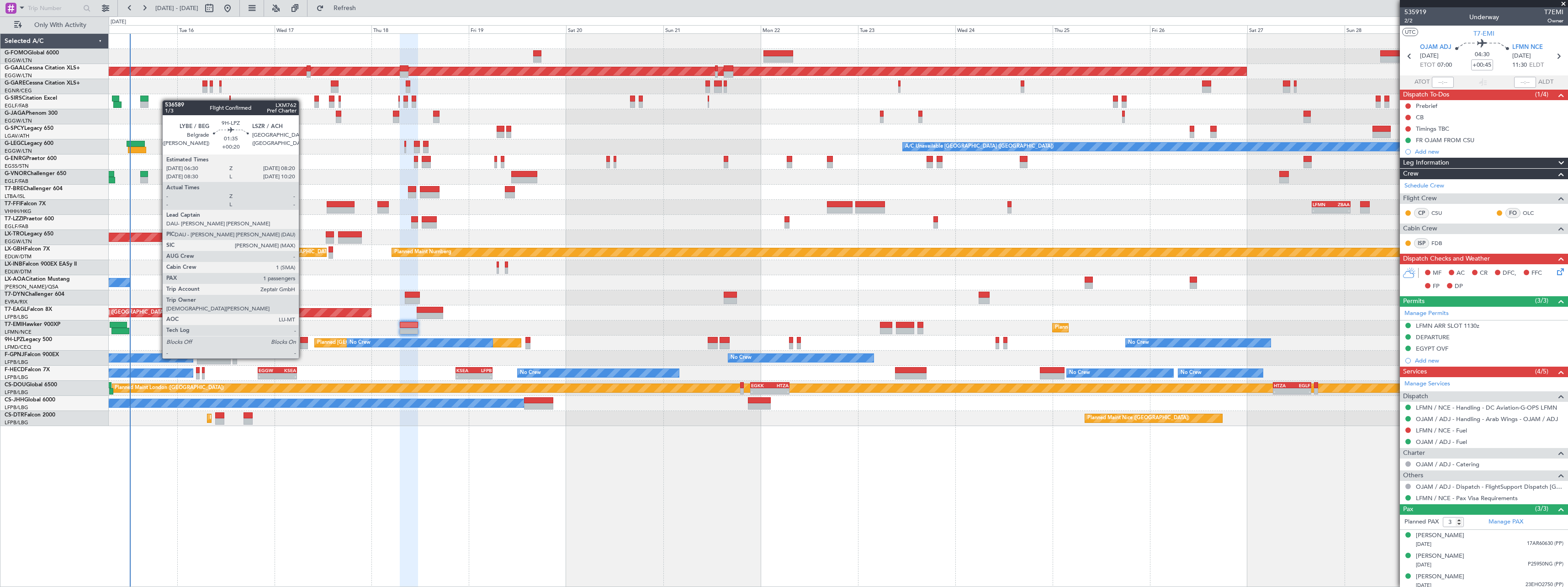
click at [303, 341] on div at bounding box center [304, 340] width 8 height 7
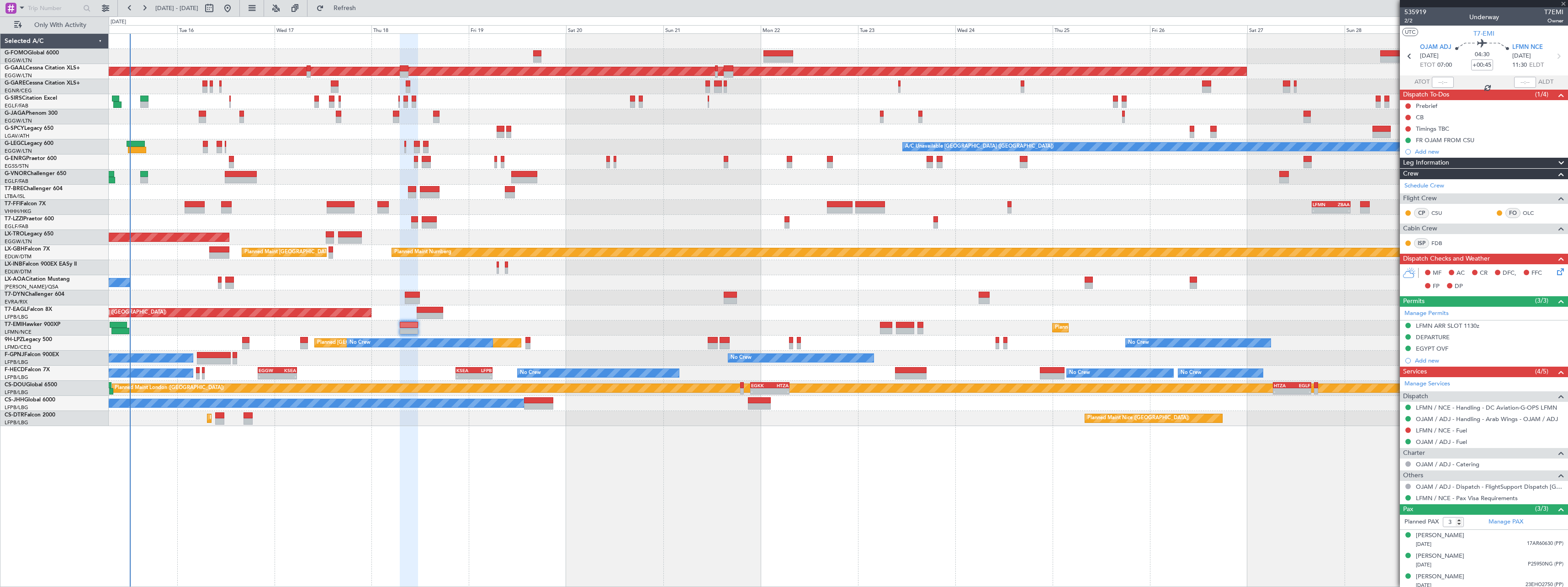
type input "+00:20"
type input "1"
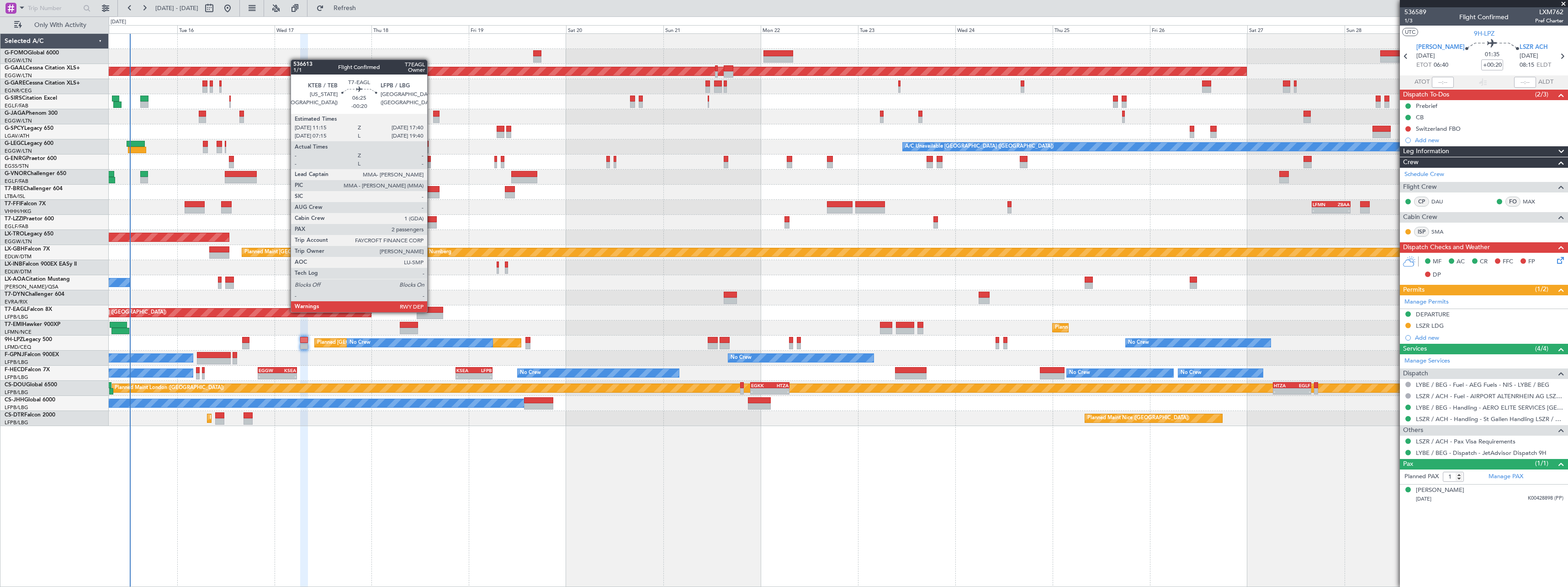
click at [431, 311] on div at bounding box center [429, 310] width 26 height 7
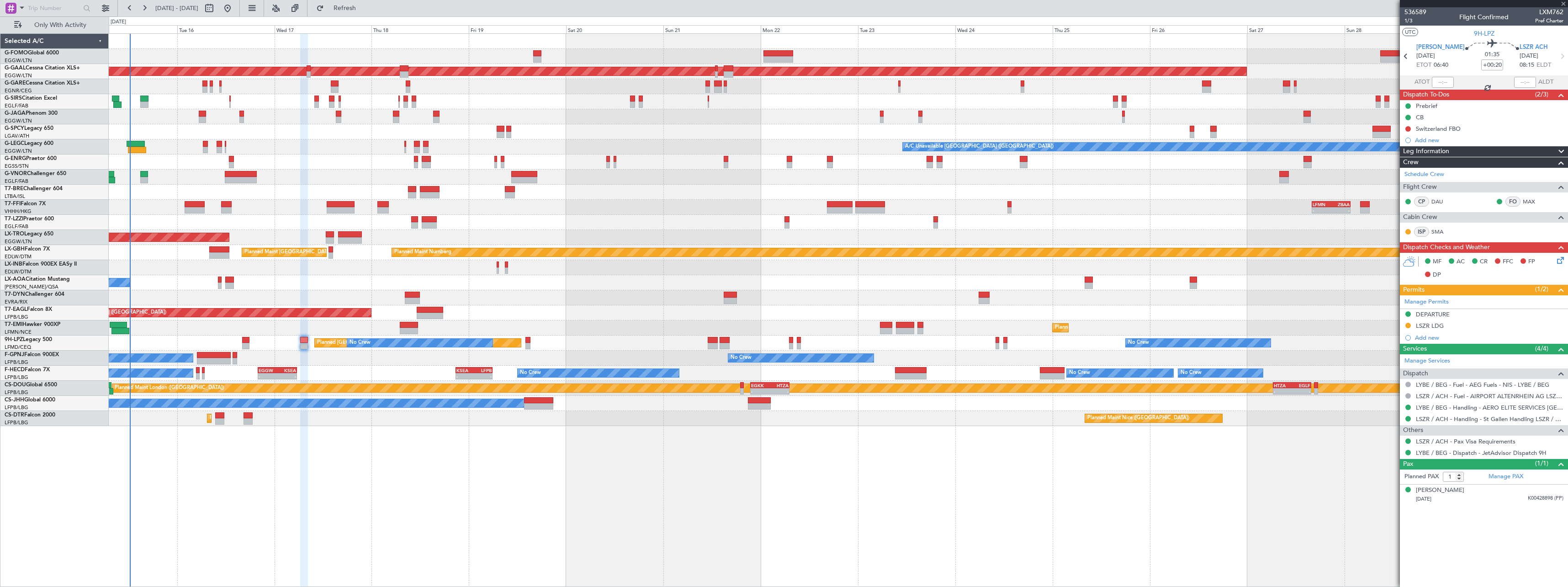
type input "-00:20"
type input "2"
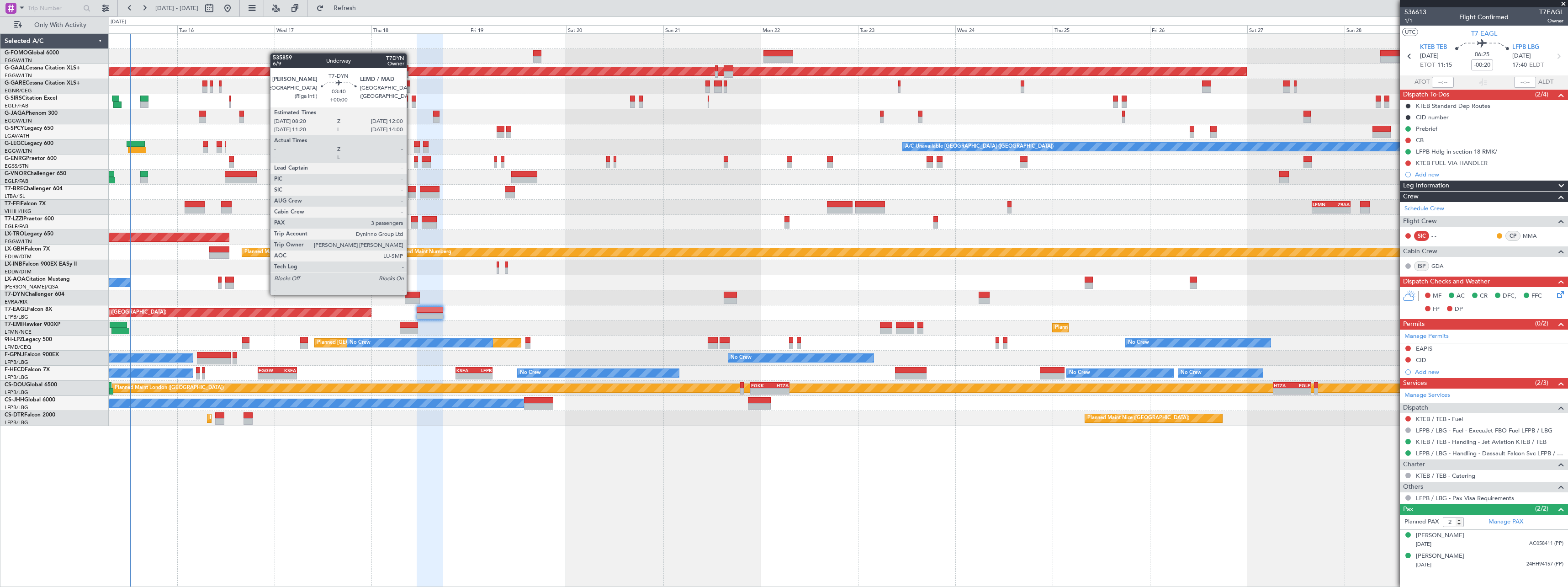
click at [410, 294] on div at bounding box center [412, 294] width 15 height 7
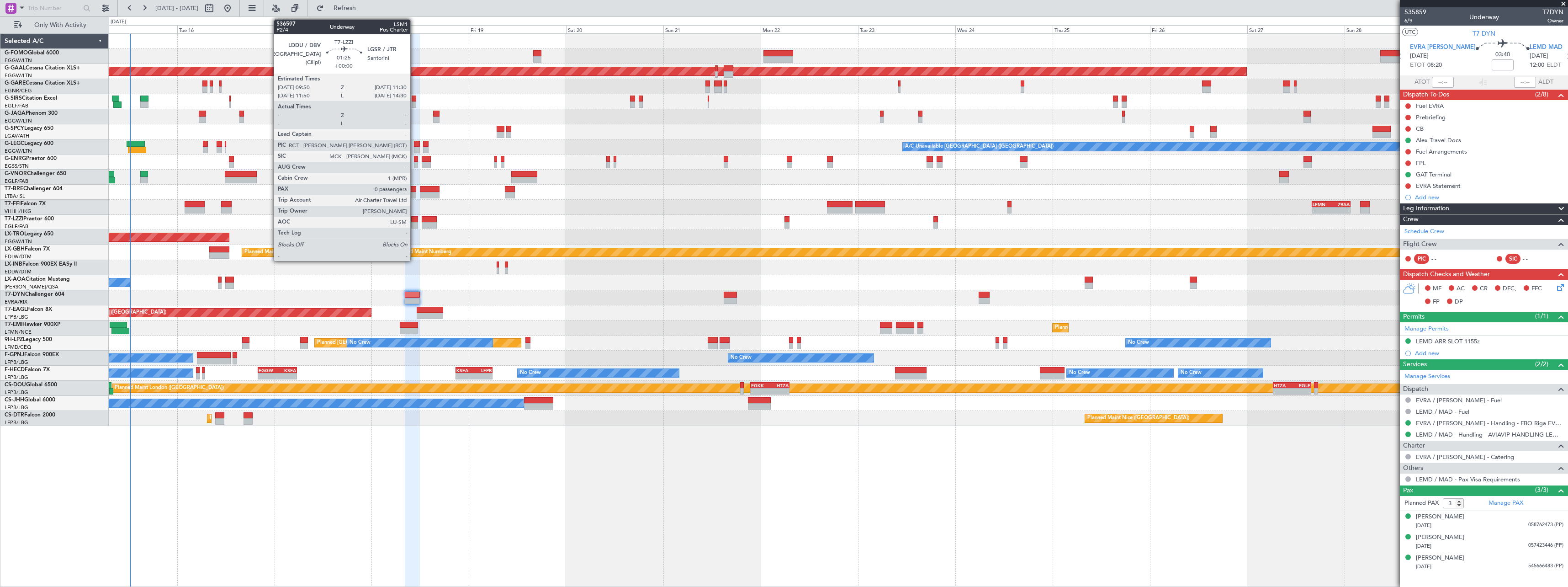
click at [414, 221] on div at bounding box center [414, 219] width 7 height 7
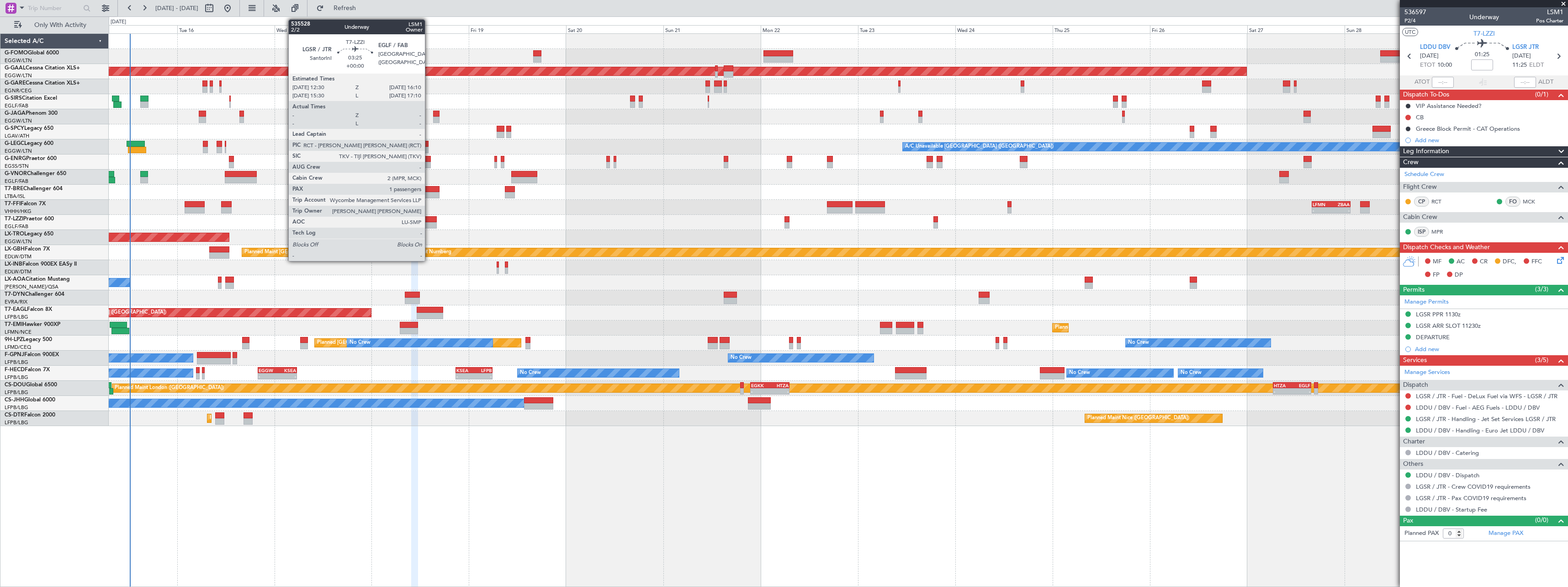
click at [429, 221] on div at bounding box center [429, 219] width 15 height 7
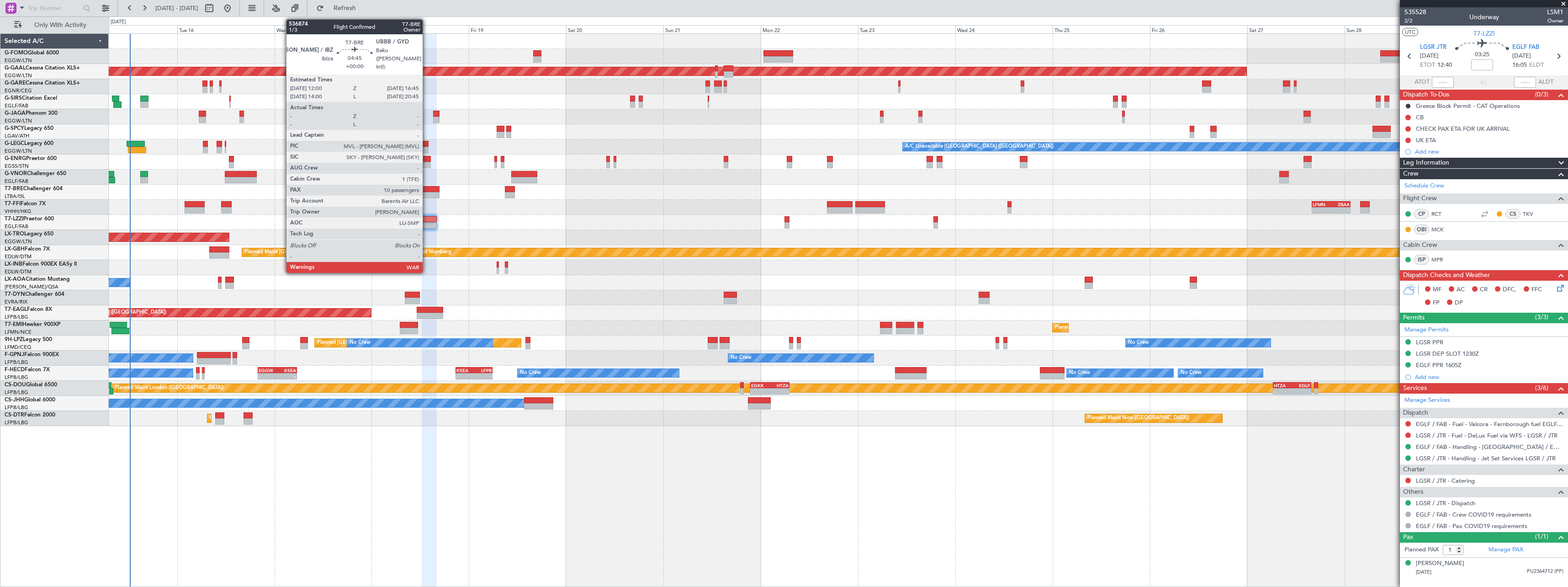
click at [427, 191] on div at bounding box center [430, 189] width 20 height 7
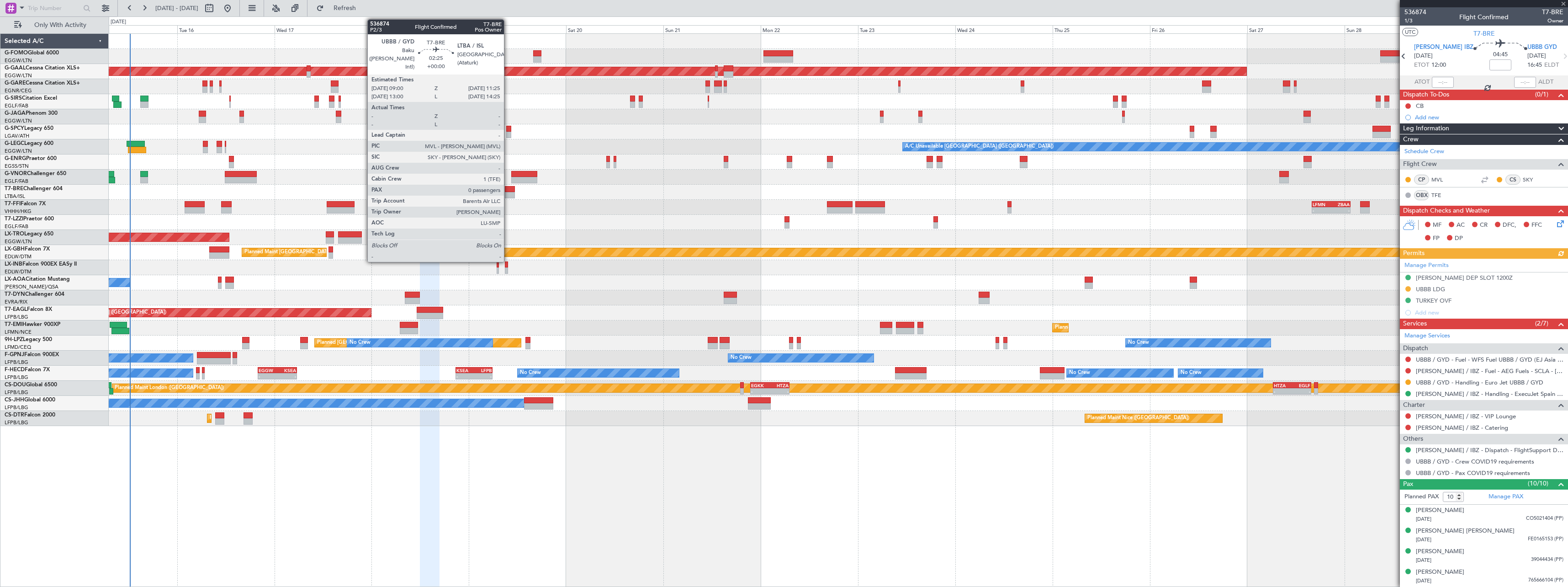
click at [508, 188] on div at bounding box center [510, 189] width 10 height 7
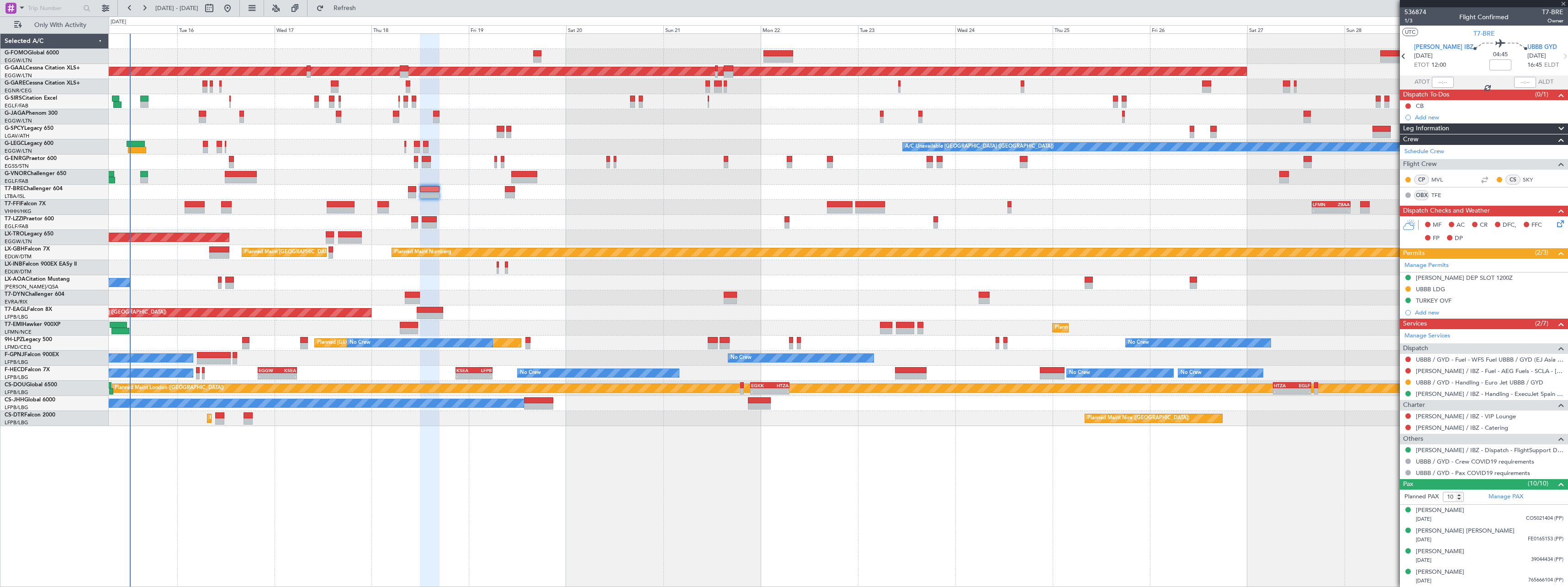
type input "0"
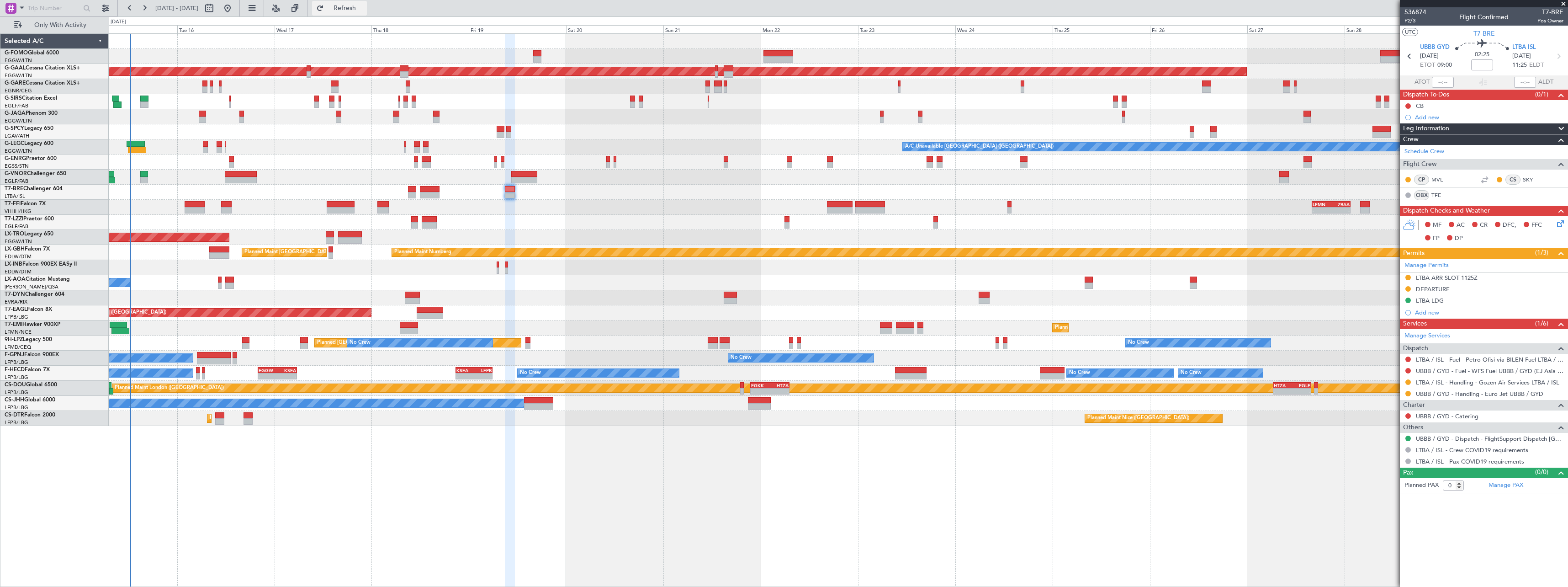
click at [364, 8] on span "Refresh" at bounding box center [345, 8] width 38 height 7
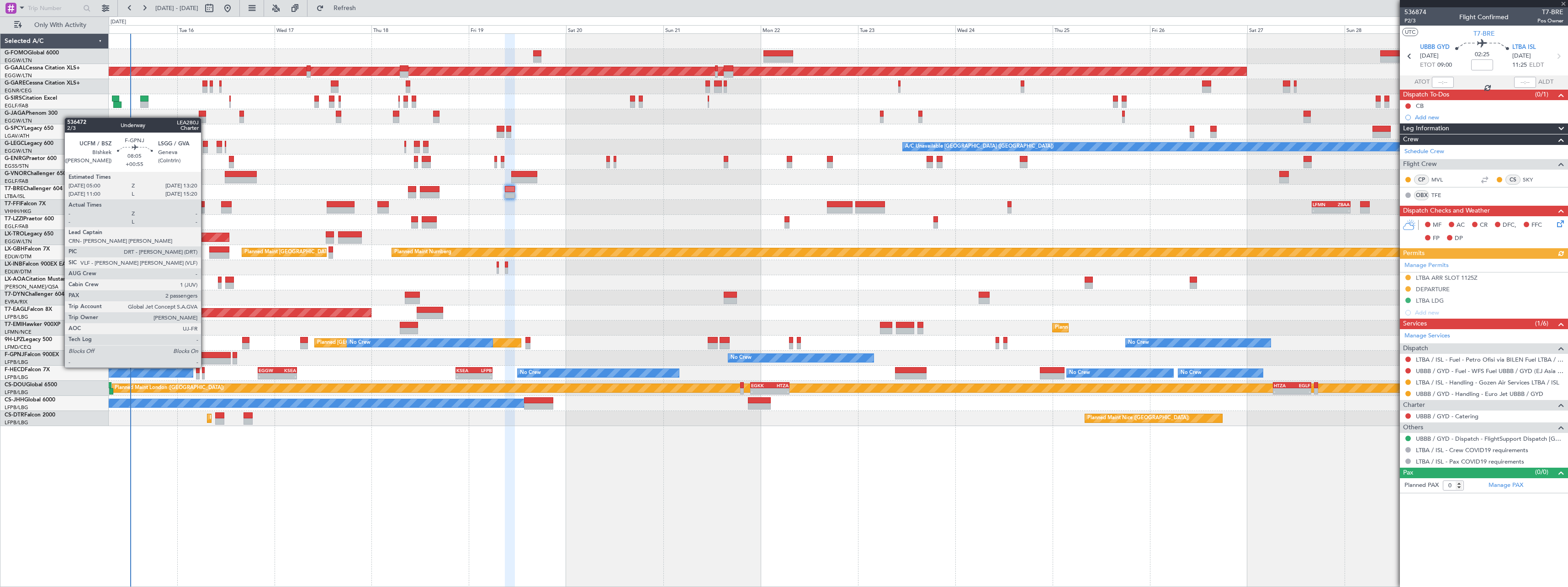
click at [205, 358] on div at bounding box center [214, 360] width 34 height 7
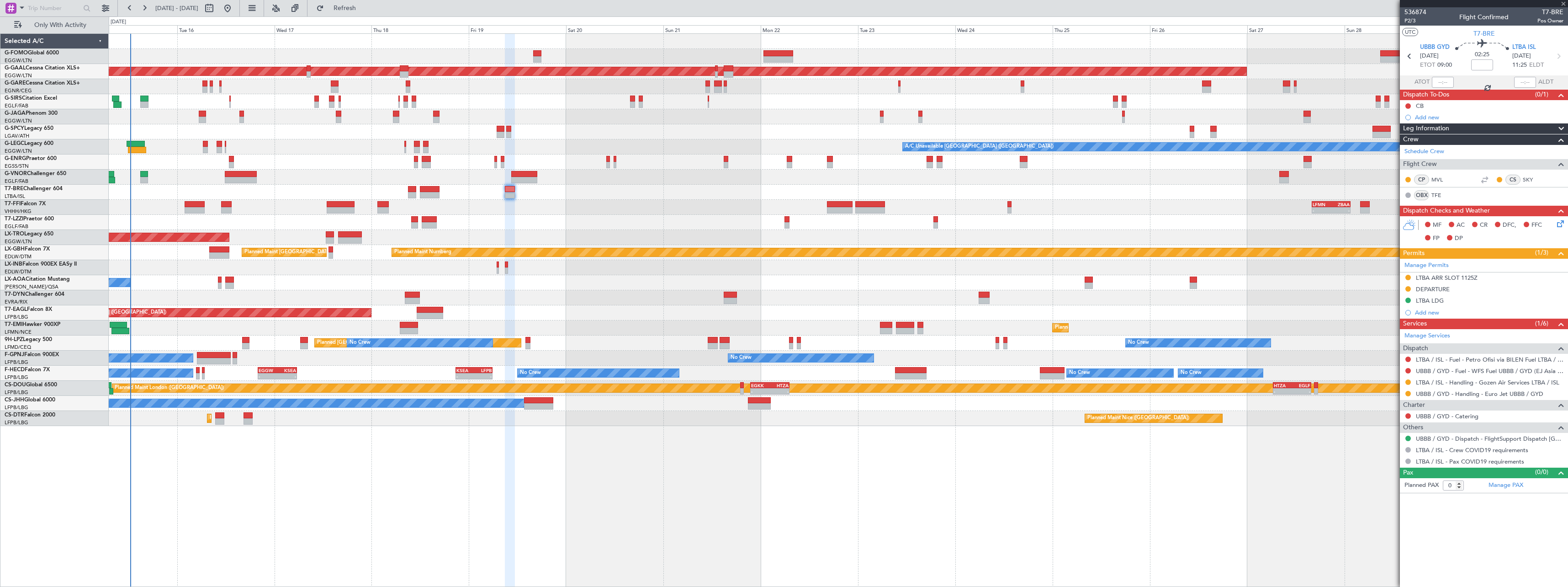
type input "+00:55"
type input "2"
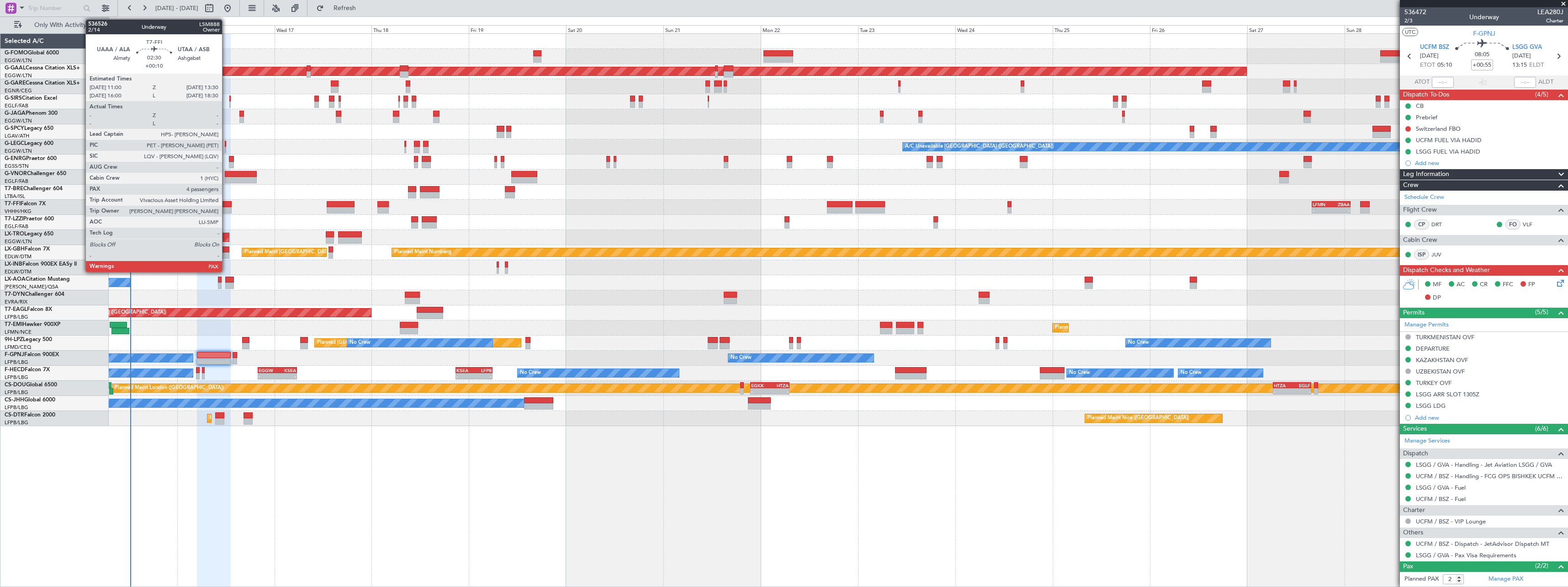
click at [226, 201] on div at bounding box center [227, 204] width 10 height 7
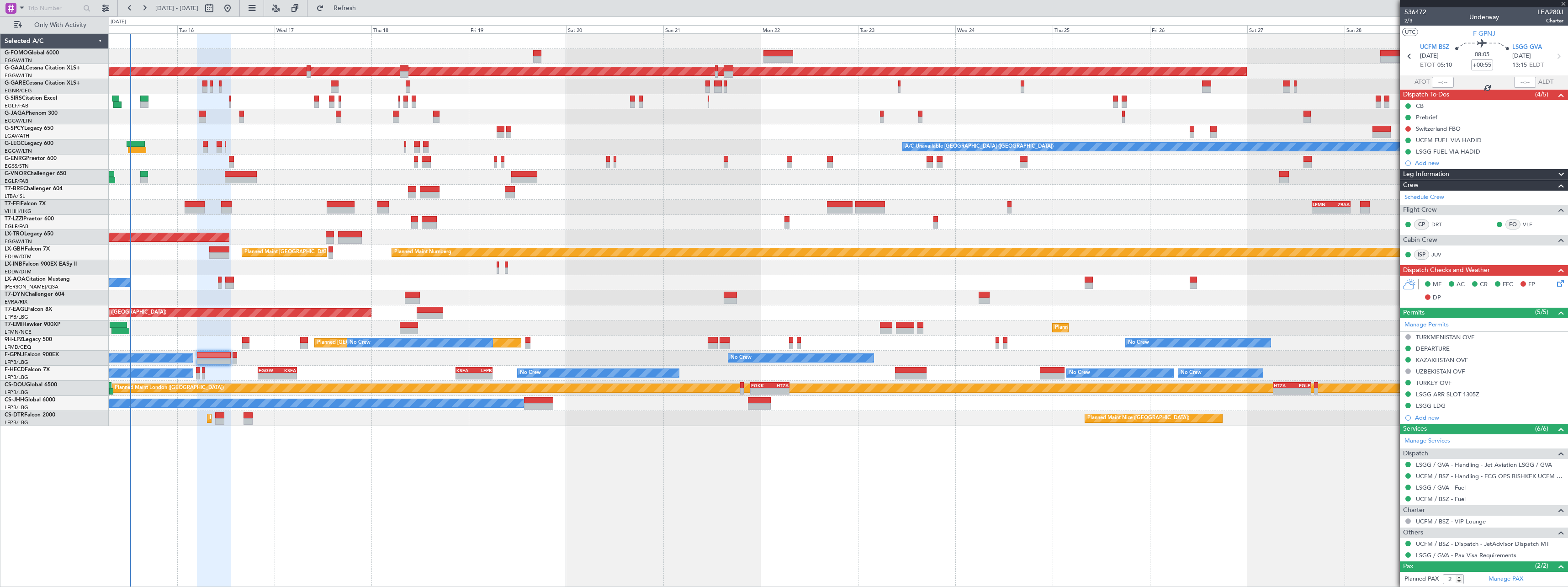
type input "+00:10"
type input "4"
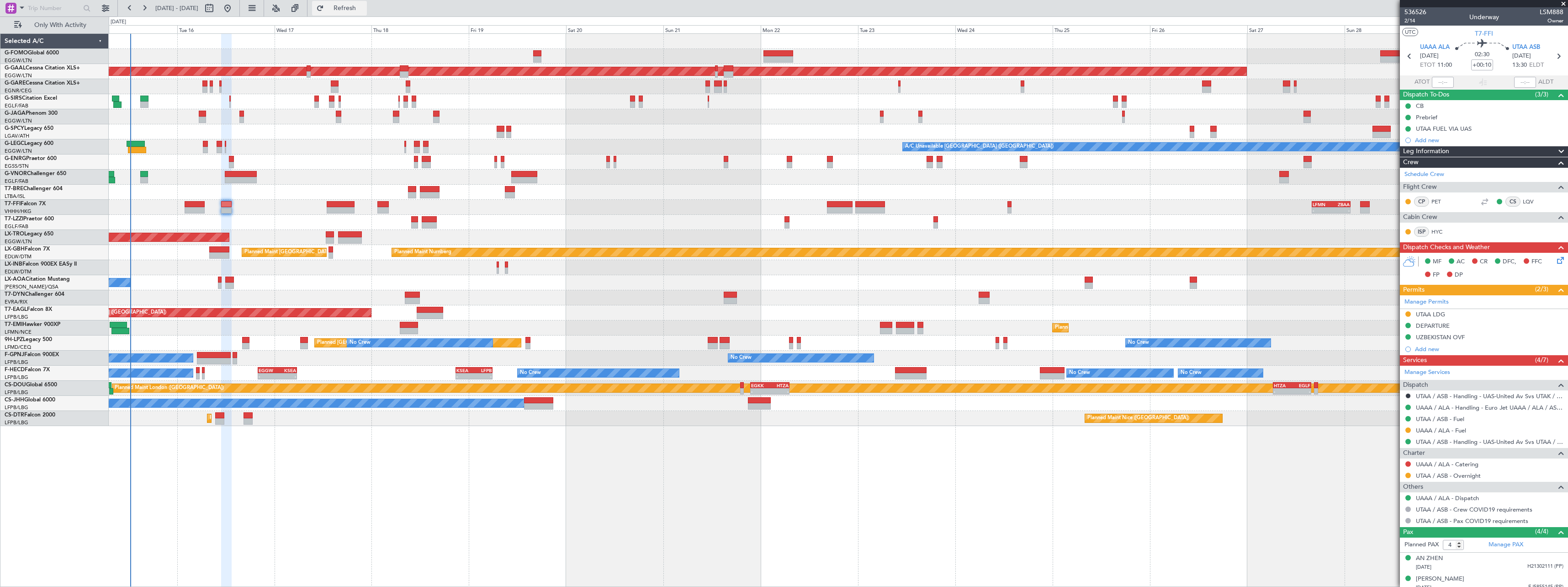
click at [364, 8] on span "Refresh" at bounding box center [345, 8] width 38 height 7
click at [364, 7] on span "Refresh" at bounding box center [345, 8] width 38 height 7
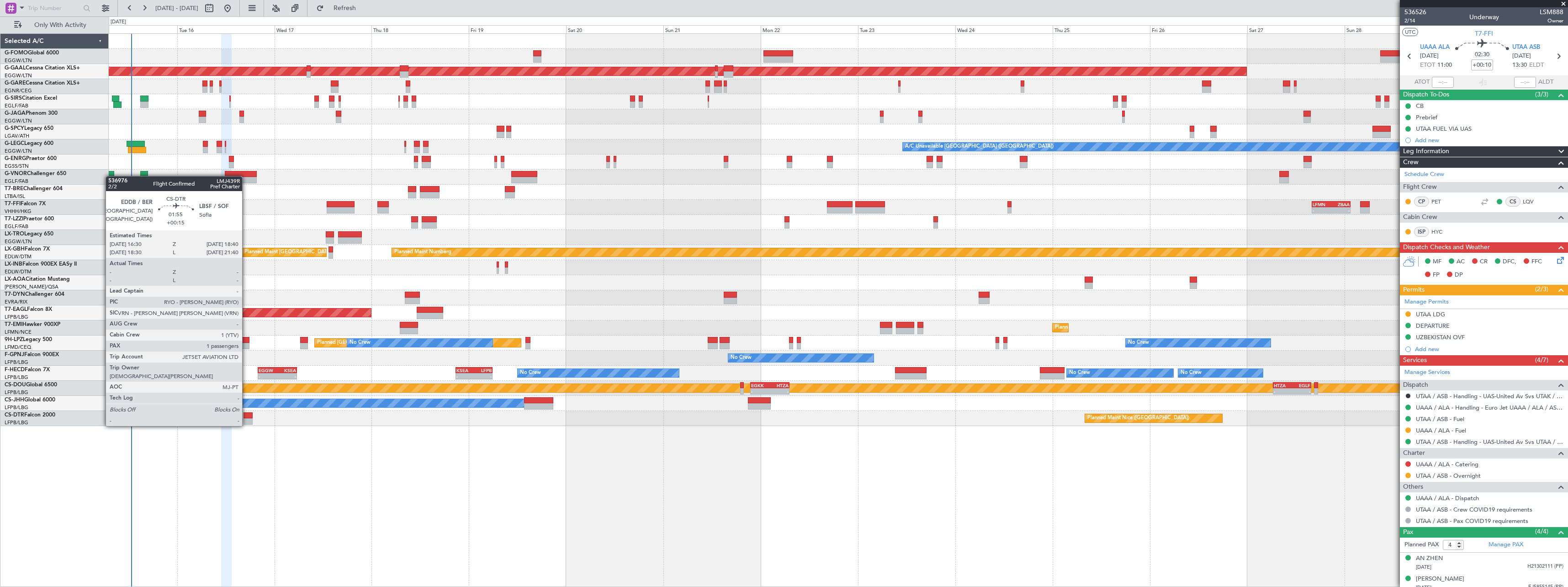
click at [246, 416] on div at bounding box center [248, 415] width 9 height 7
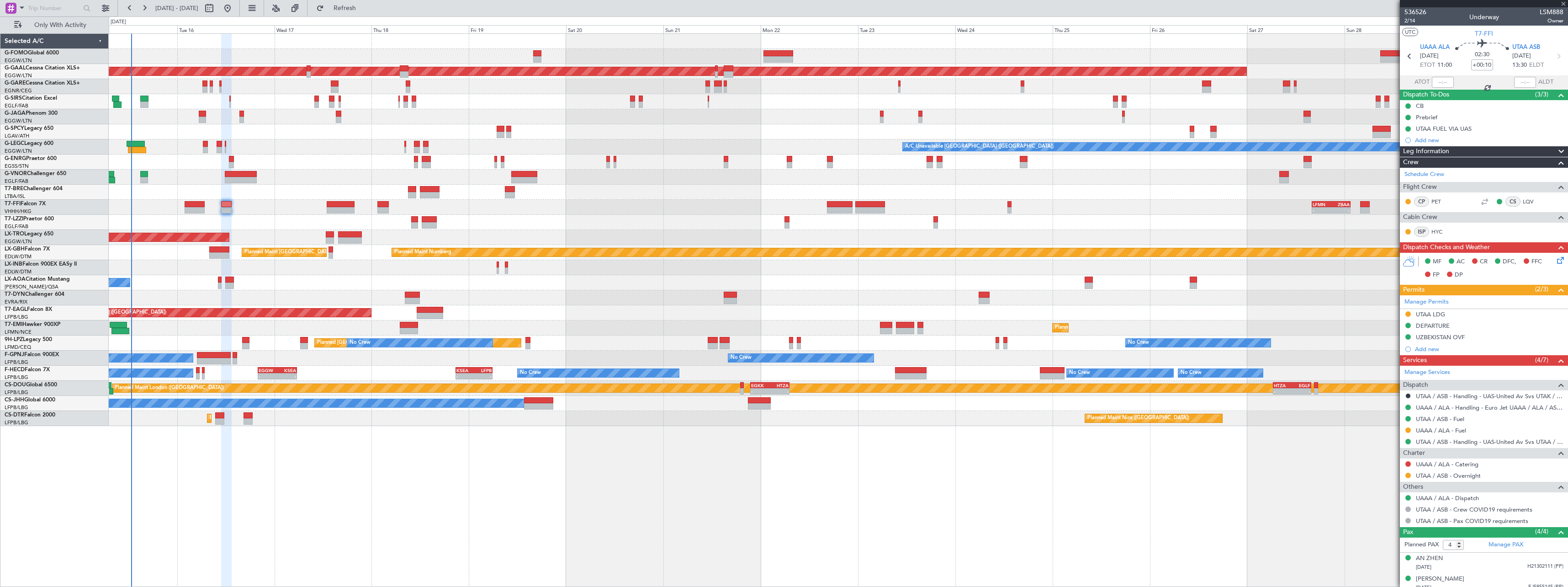
type input "+00:15"
type input "1"
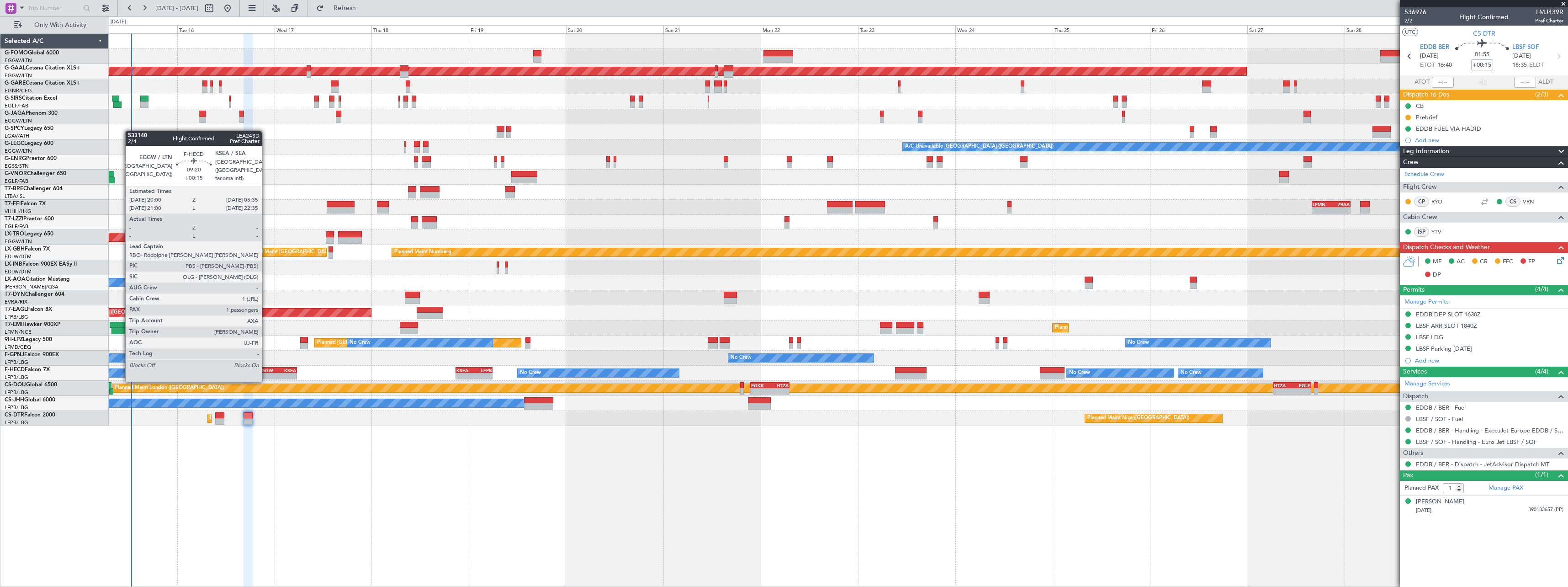
click at [266, 371] on div "EGGW" at bounding box center [268, 369] width 18 height 5
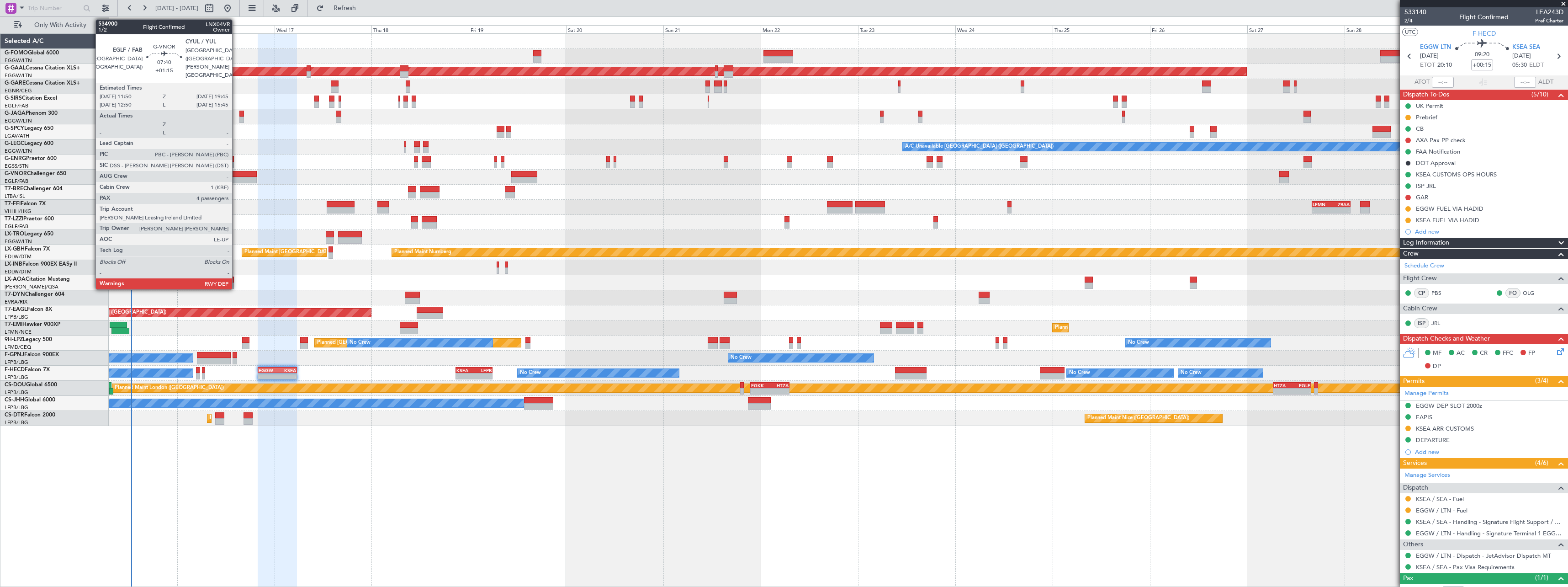
click at [236, 176] on div at bounding box center [241, 174] width 32 height 7
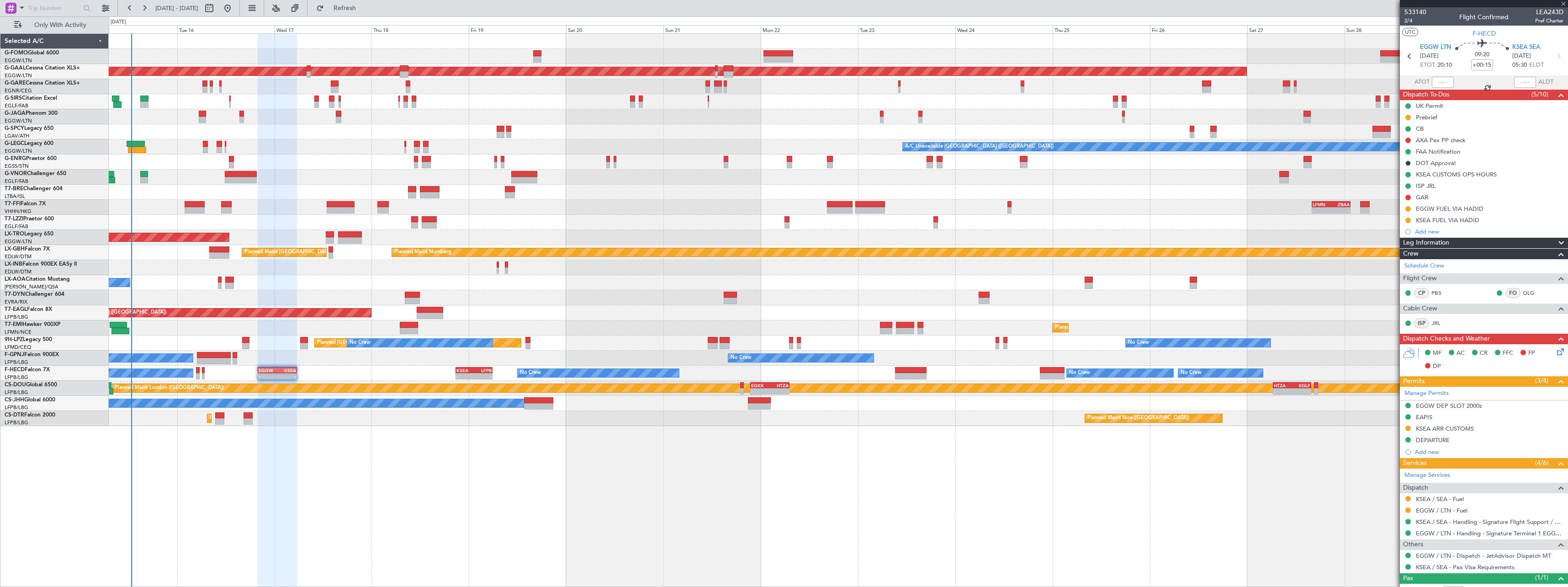
type input "+01:15"
type input "4"
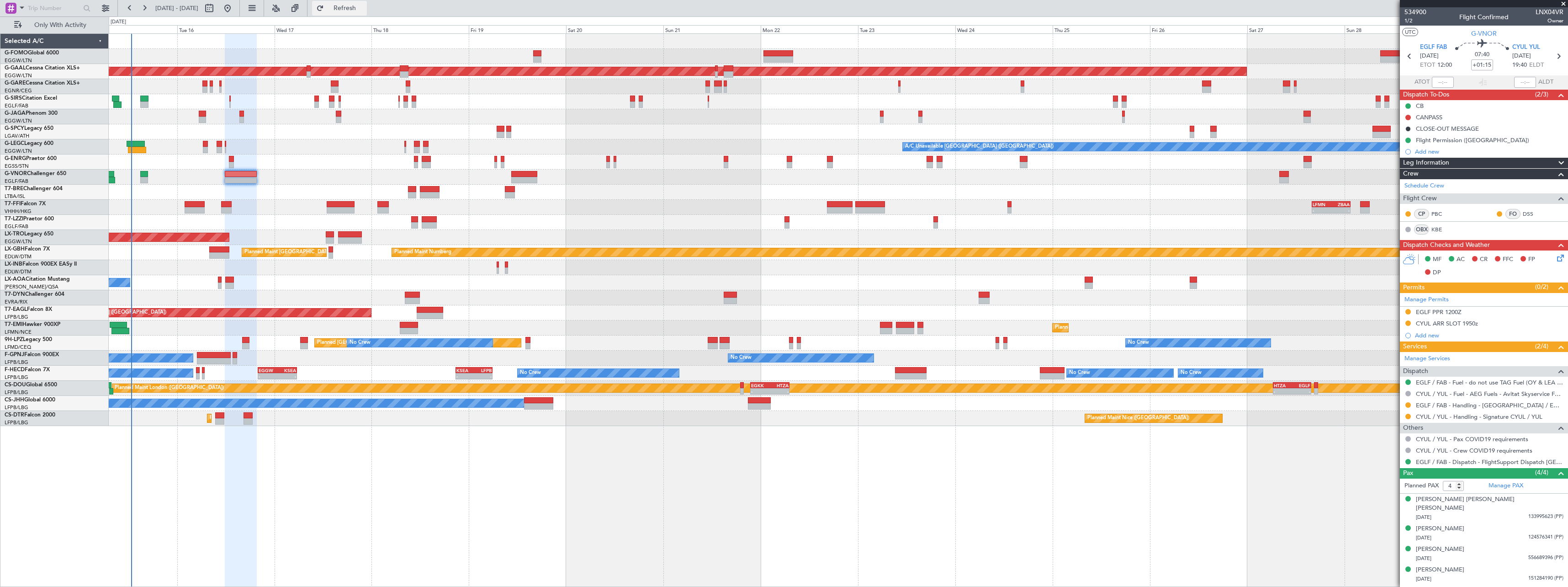
click at [364, 6] on span "Refresh" at bounding box center [345, 8] width 38 height 7
click at [367, 3] on button "Refresh" at bounding box center [339, 8] width 55 height 15
click at [364, 7] on span "Refresh" at bounding box center [345, 8] width 38 height 7
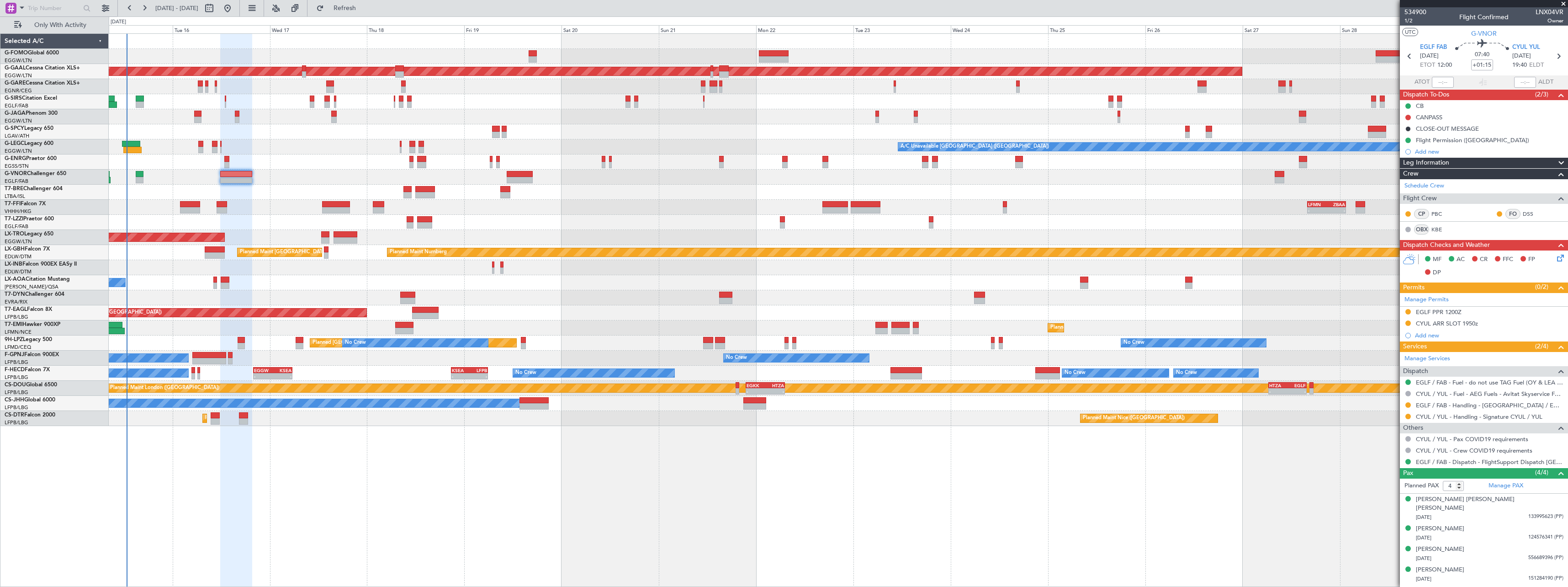
click at [282, 207] on div "- - LFMN 16:05 Z ZBAA 01:35 Z Planned Maint Tianjin ([GEOGRAPHIC_DATA])" at bounding box center [838, 207] width 1458 height 15
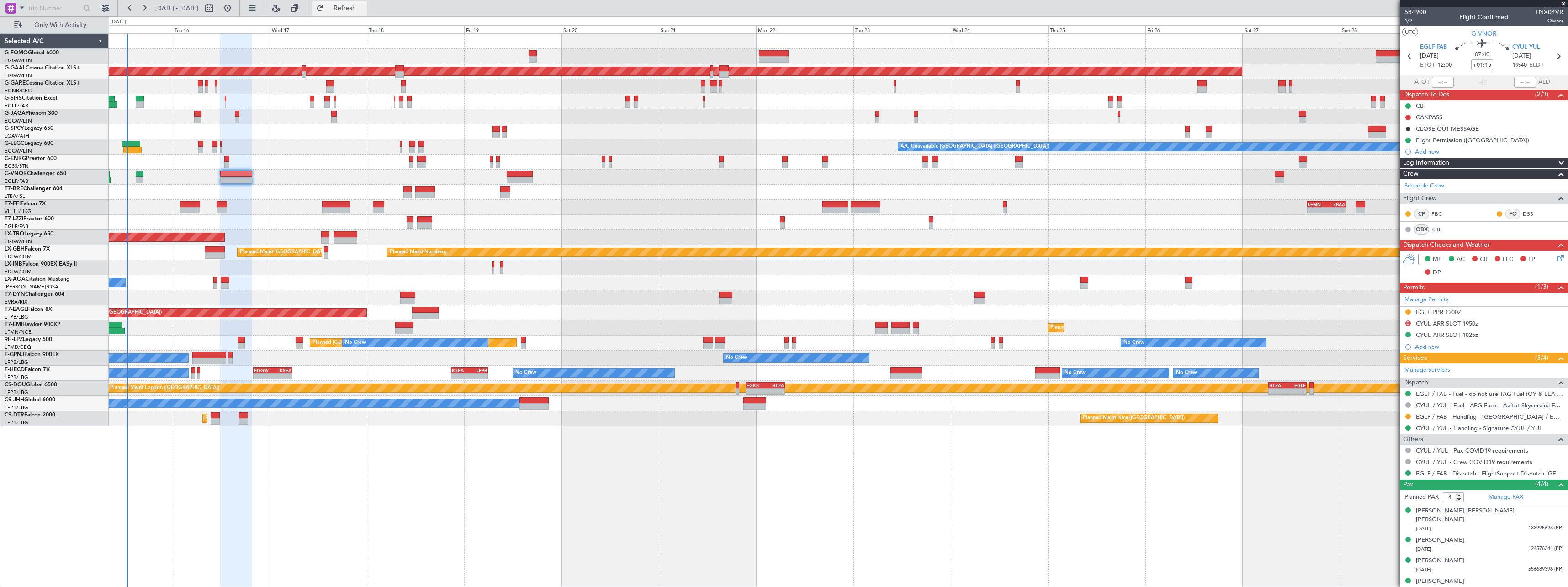
click at [364, 7] on span "Refresh" at bounding box center [345, 8] width 38 height 7
click at [364, 5] on span "Refresh" at bounding box center [345, 8] width 38 height 7
click at [1466, 335] on div "CYUL ARR SLOT 1825z" at bounding box center [1447, 335] width 62 height 8
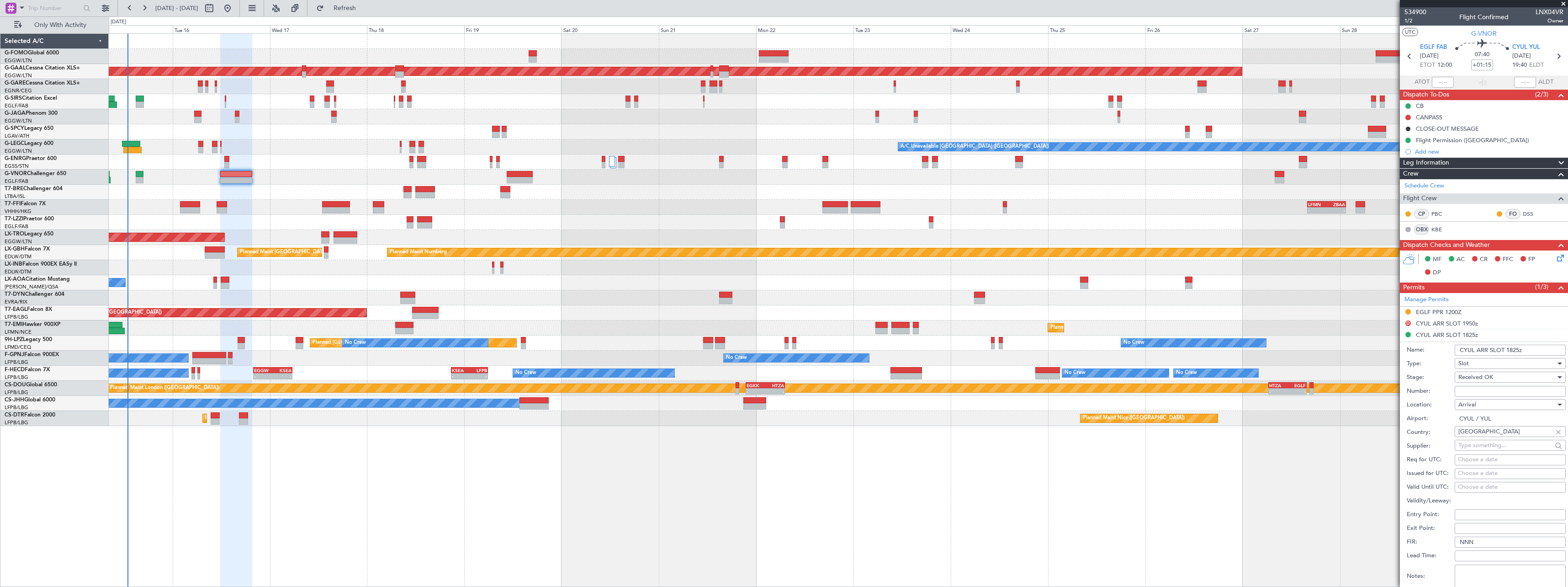
click at [1534, 346] on input "CYUL ARR SLOT 1825z" at bounding box center [1510, 349] width 111 height 11
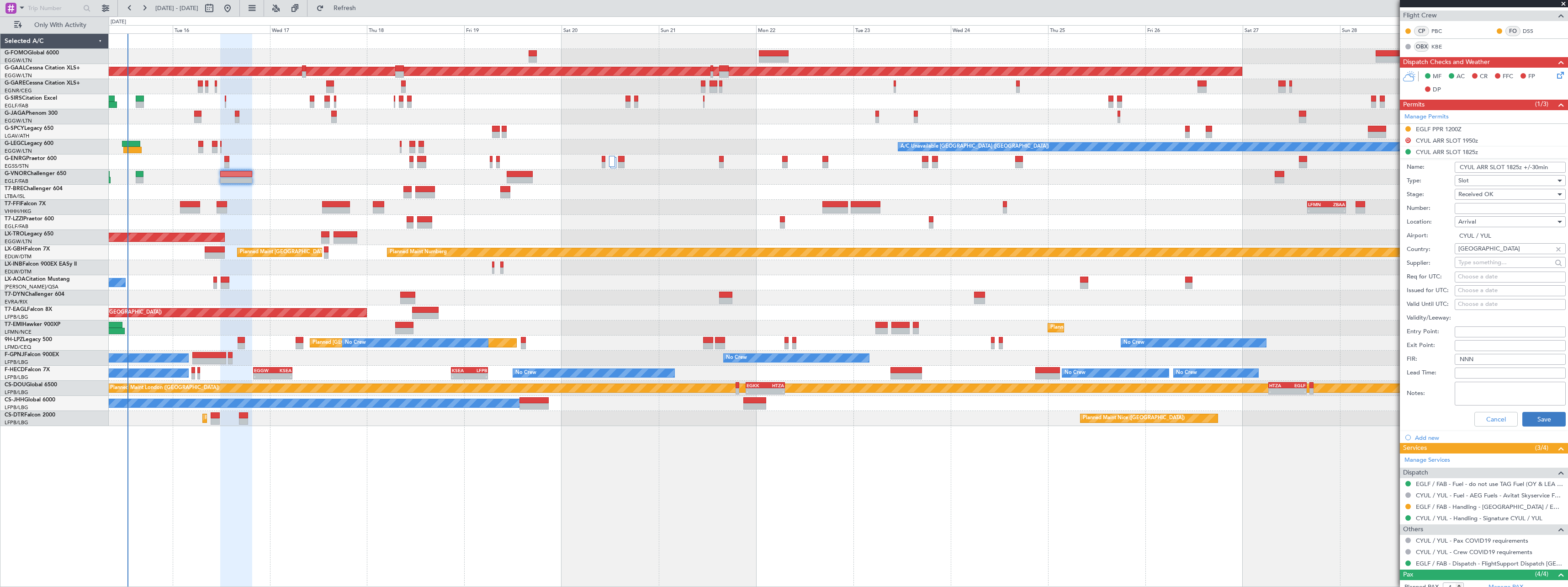
type input "CYUL ARR SLOT 1825z +/-30min"
click at [1534, 416] on button "Save" at bounding box center [1544, 419] width 43 height 15
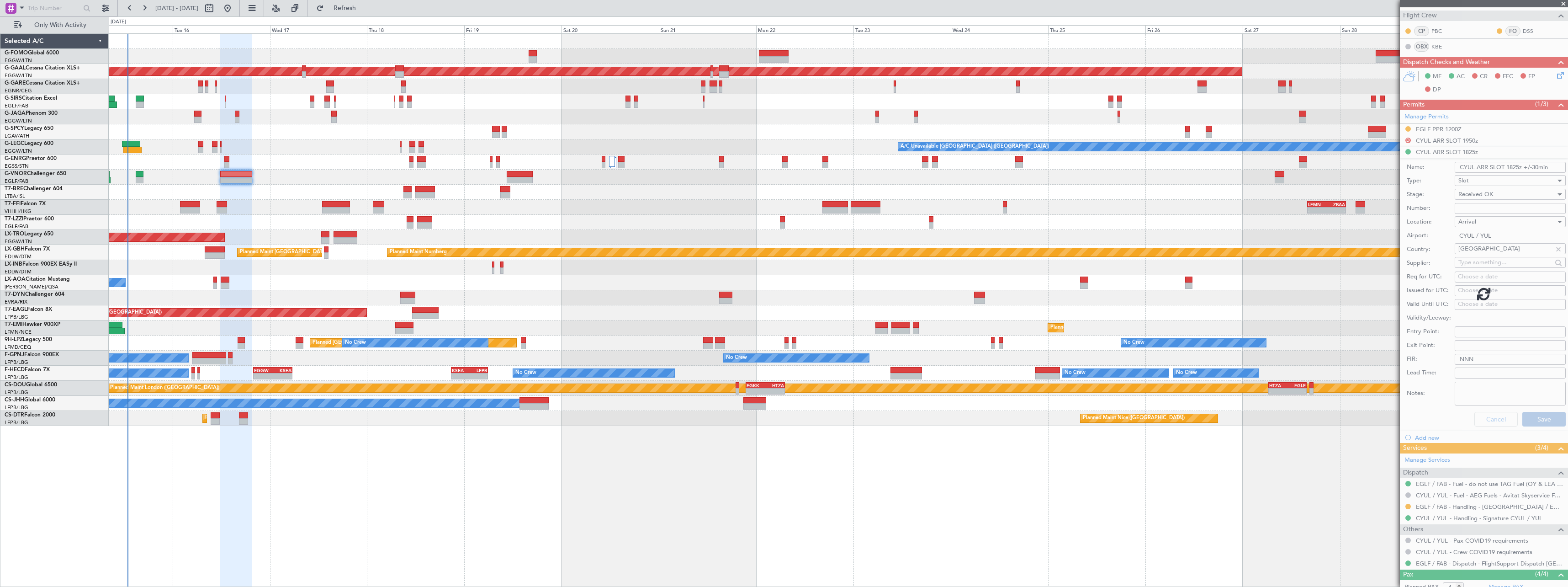
scroll to position [0, 0]
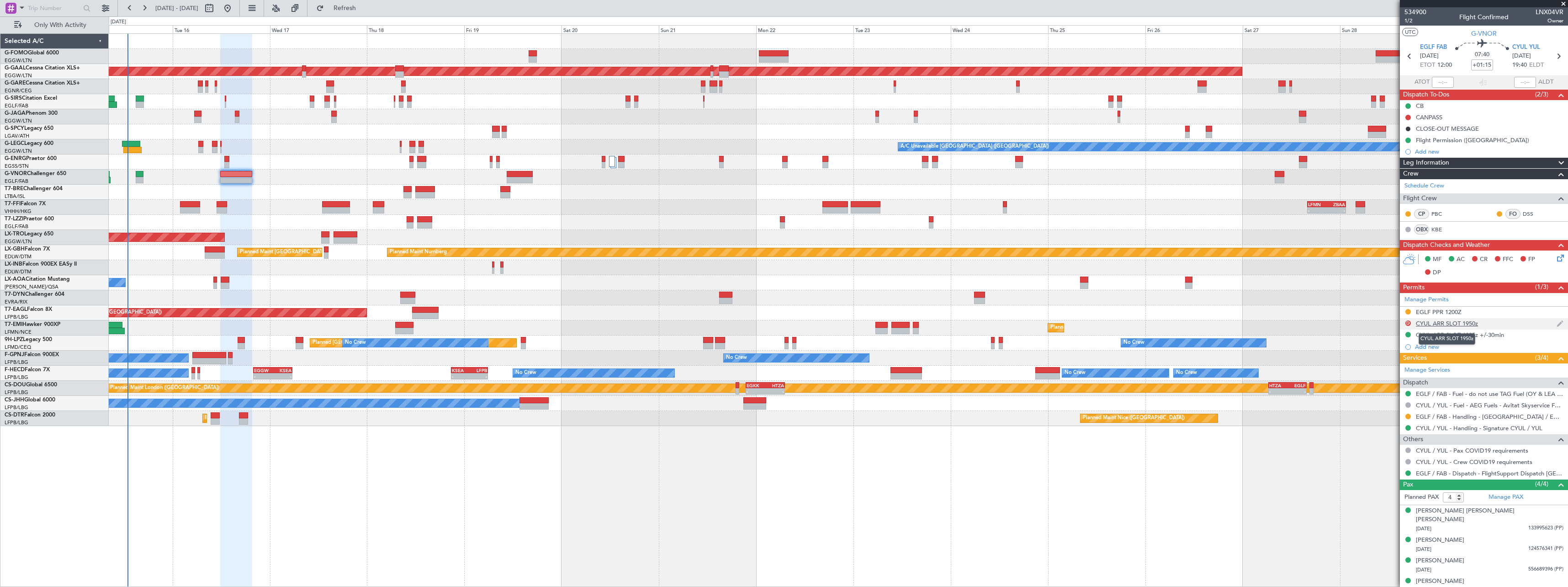
click at [1473, 325] on div "CYUL ARR SLOT 1950z" at bounding box center [1447, 323] width 62 height 8
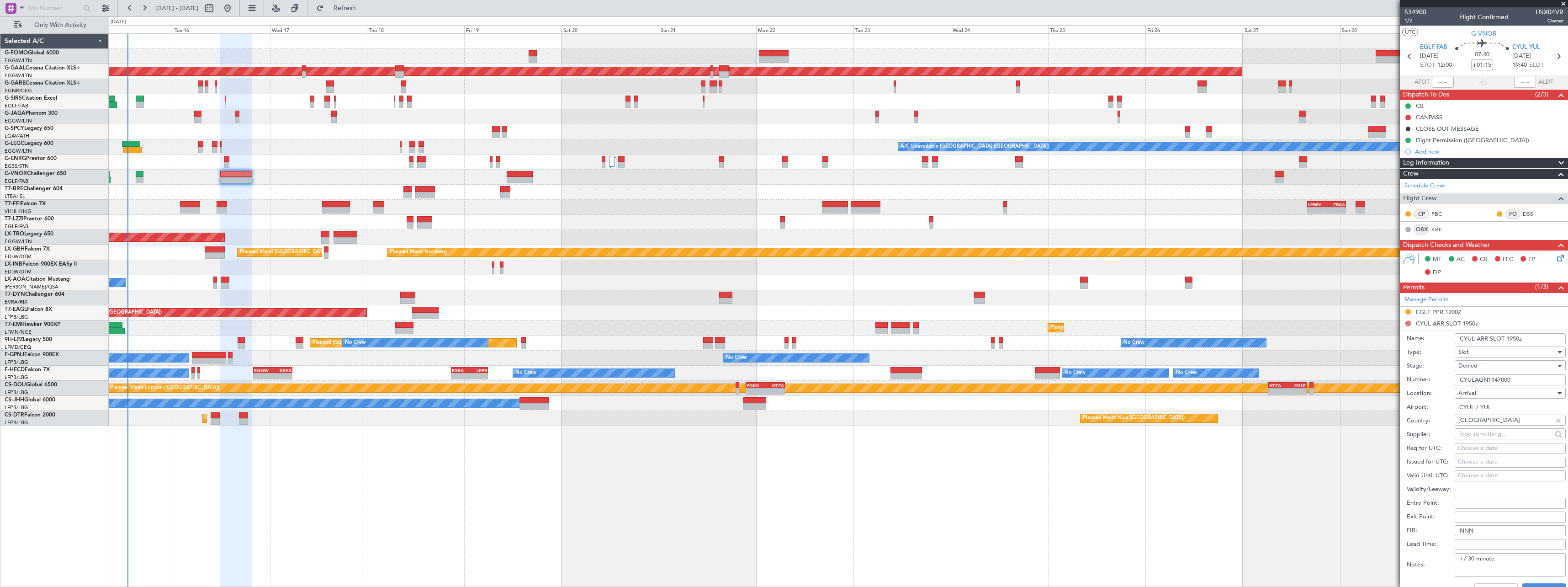
click at [1516, 338] on input "CYUL ARR SLOT 1950z" at bounding box center [1510, 338] width 111 height 11
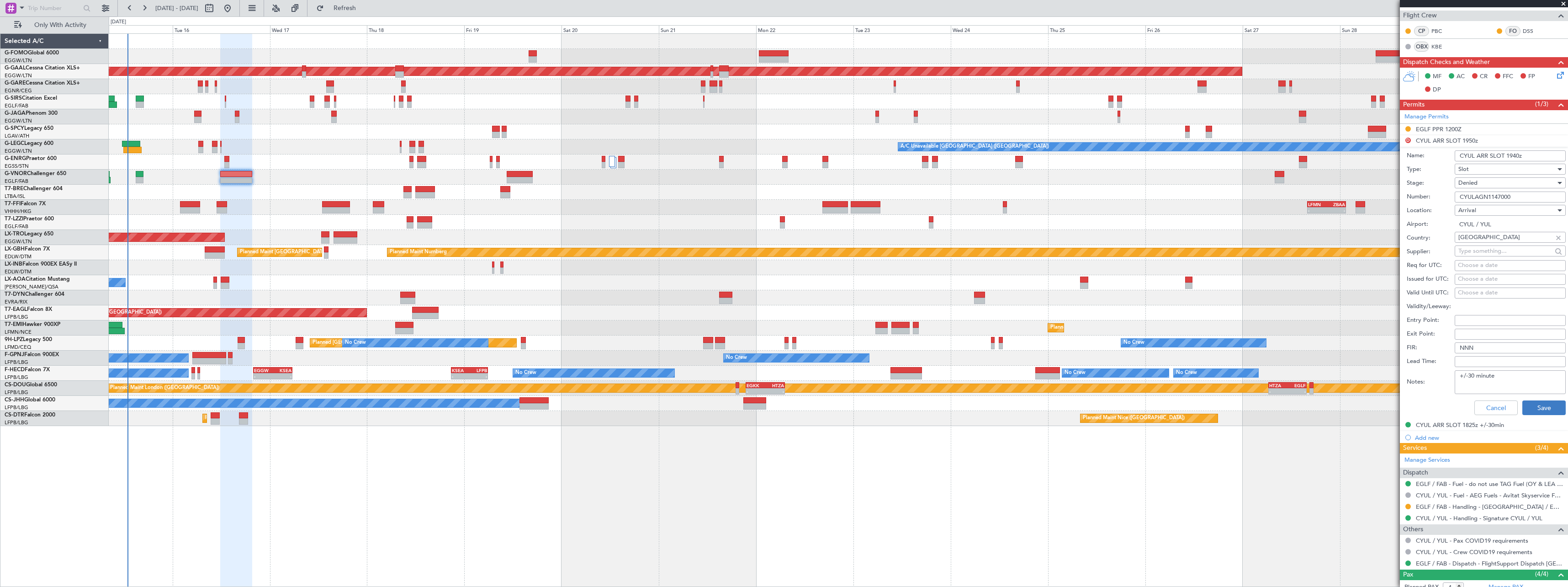
type input "CYUL ARR SLOT 1940z"
click at [1542, 408] on button "Save" at bounding box center [1544, 408] width 43 height 15
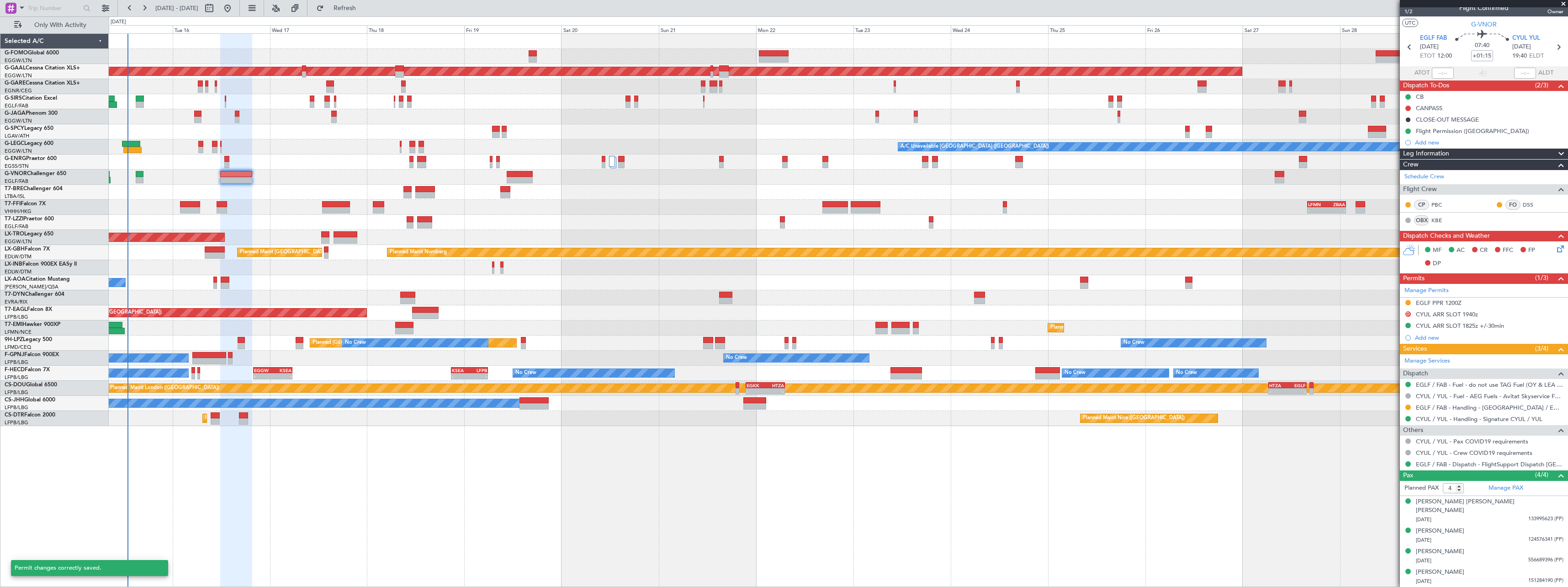
scroll to position [0, 0]
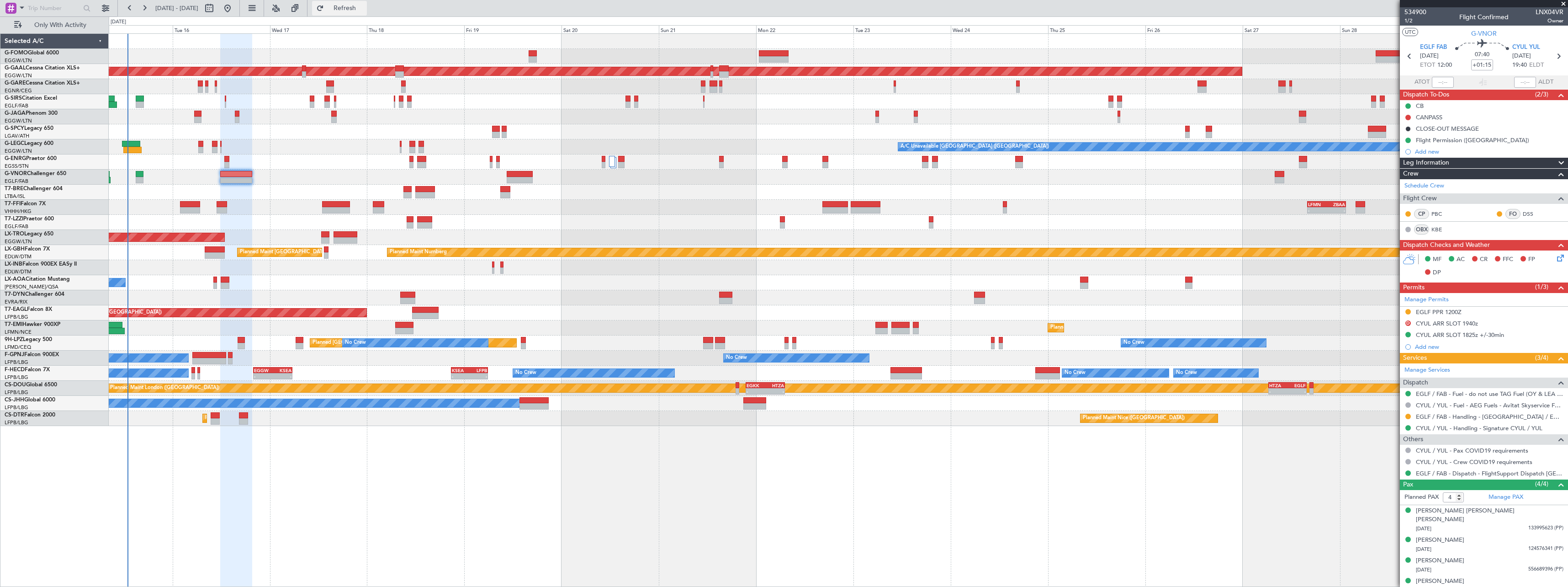
click at [364, 10] on span "Refresh" at bounding box center [345, 8] width 38 height 7
click at [364, 9] on span "Refresh" at bounding box center [345, 8] width 38 height 7
click at [371, 1] on fb-refresh-button "Refresh" at bounding box center [339, 8] width 64 height 16
click at [364, 5] on span "Refresh" at bounding box center [345, 8] width 38 height 7
click at [364, 7] on span "Refresh" at bounding box center [345, 8] width 38 height 7
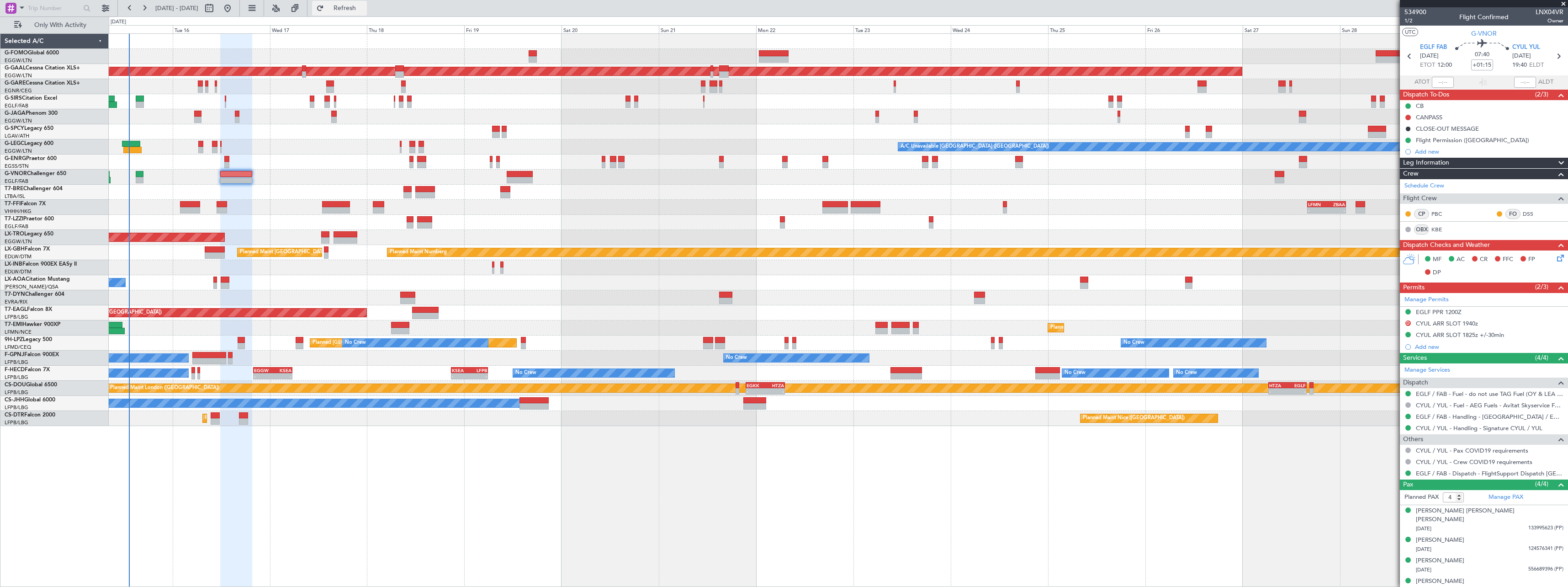
click at [367, 3] on button "Refresh" at bounding box center [339, 8] width 55 height 15
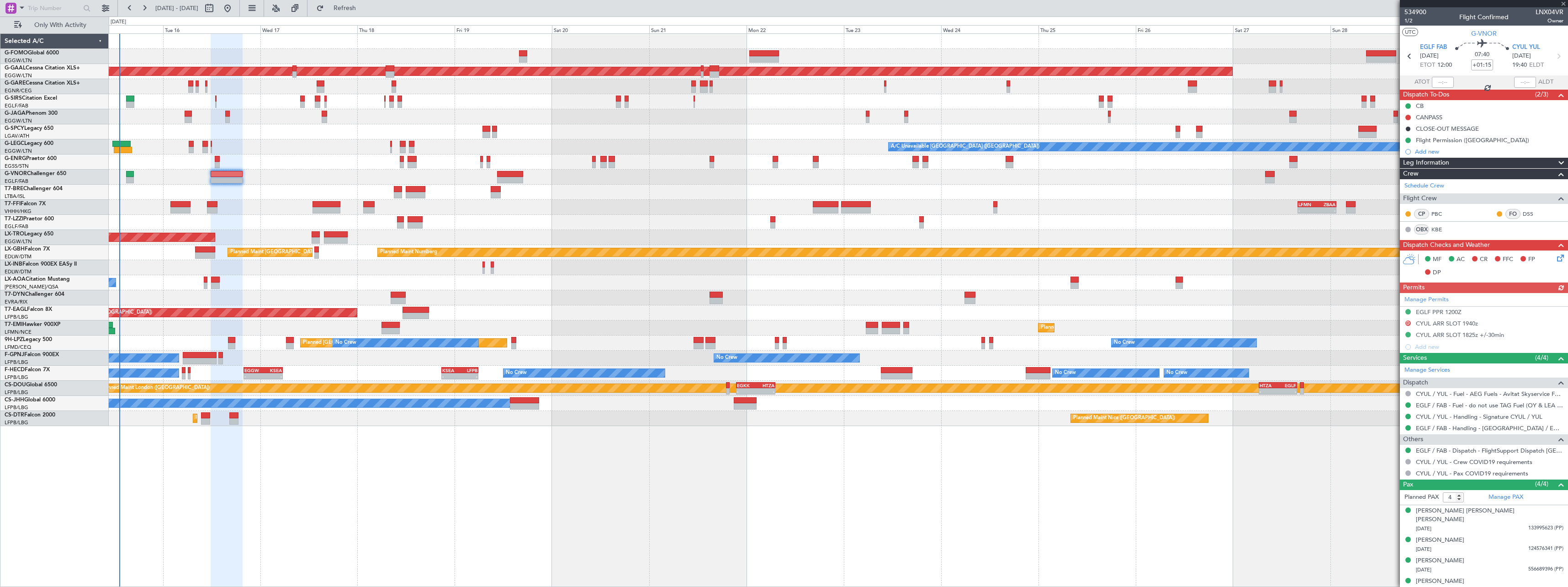
click at [299, 160] on div at bounding box center [838, 162] width 1458 height 15
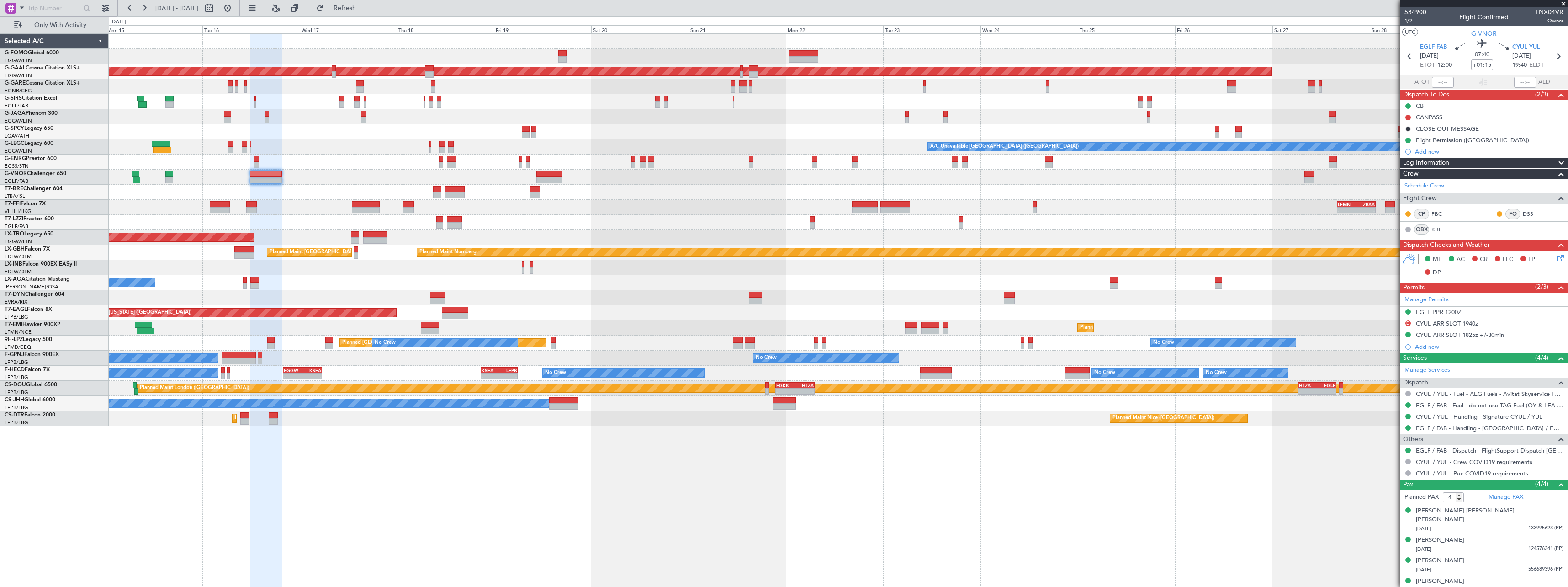
click at [338, 169] on div at bounding box center [838, 162] width 1458 height 15
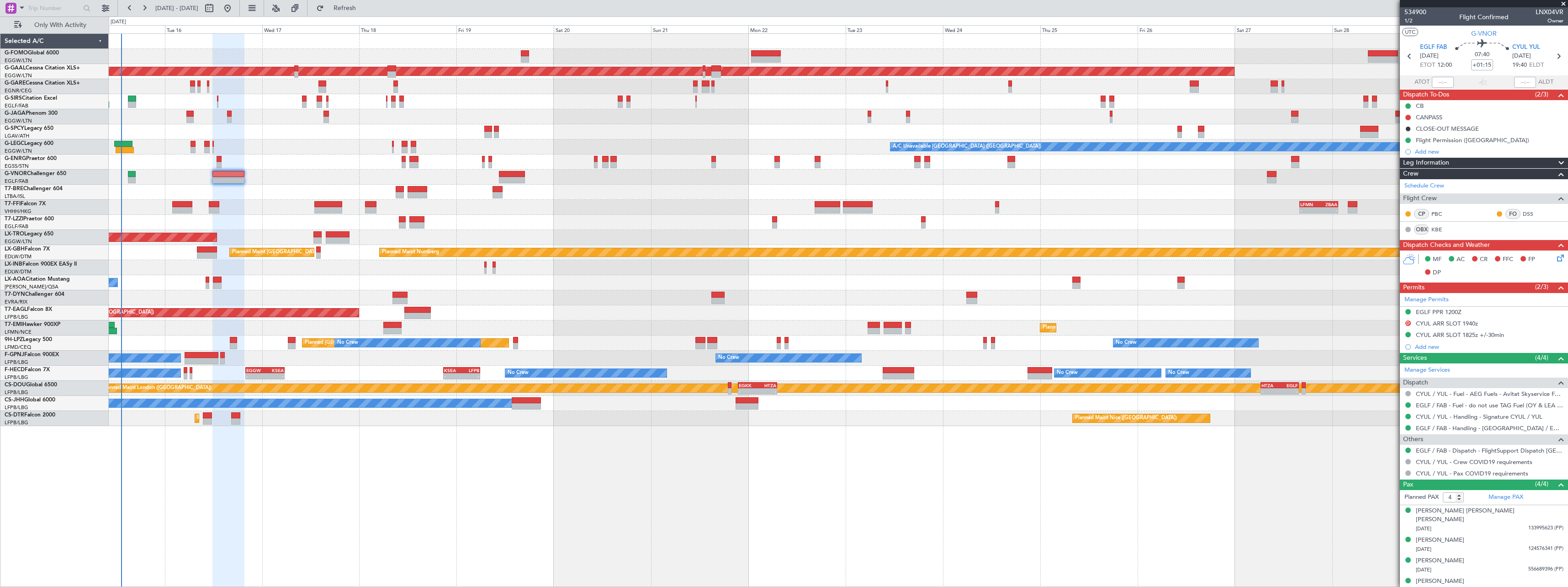
click at [324, 171] on div "11:03 Z 22:38 Z OLBA 11:00 Z KTEB 22:45 Z Planned Maint London (Luton) Planned …" at bounding box center [838, 230] width 1458 height 392
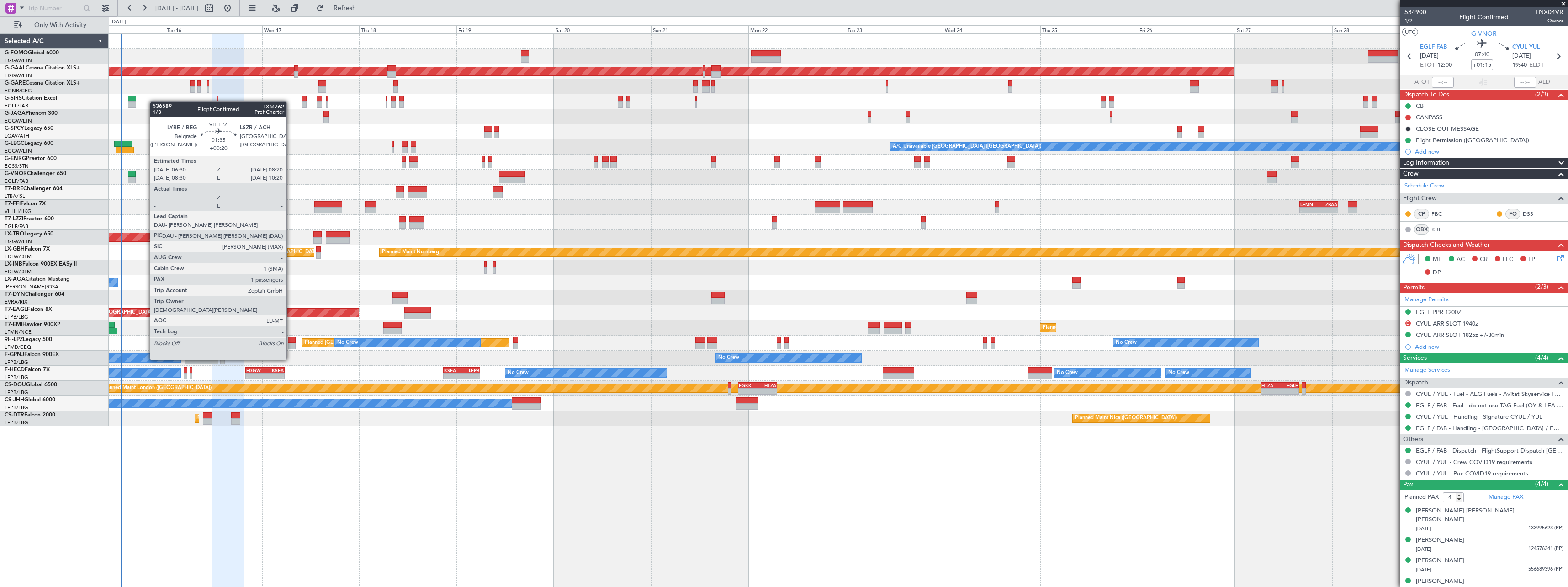
click at [291, 342] on div at bounding box center [291, 340] width 8 height 7
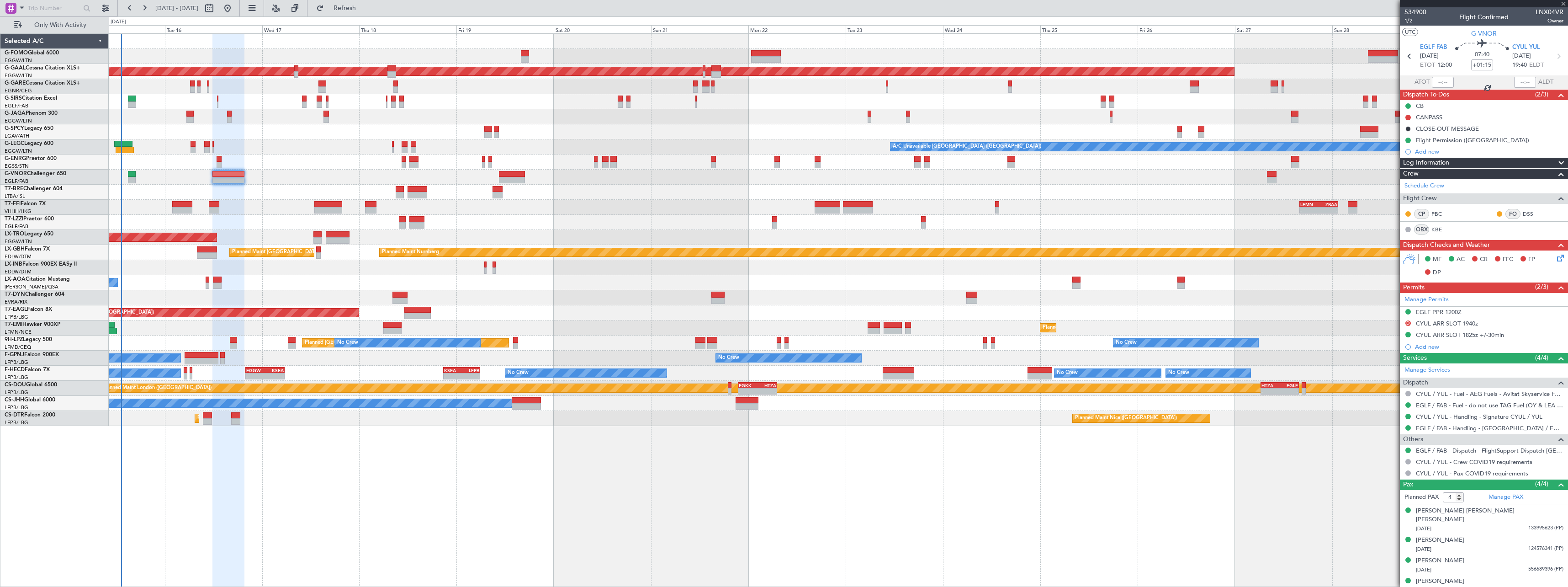
type input "+00:20"
type input "1"
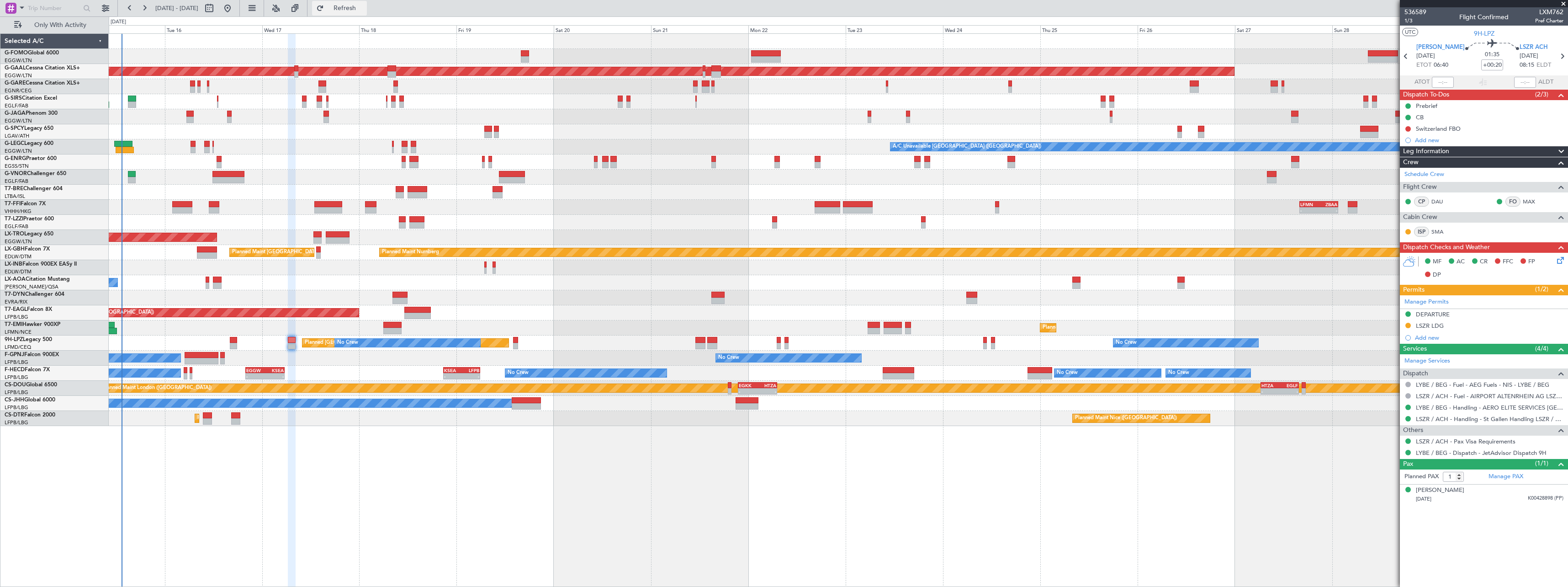
click at [362, 5] on span "Refresh" at bounding box center [345, 8] width 38 height 7
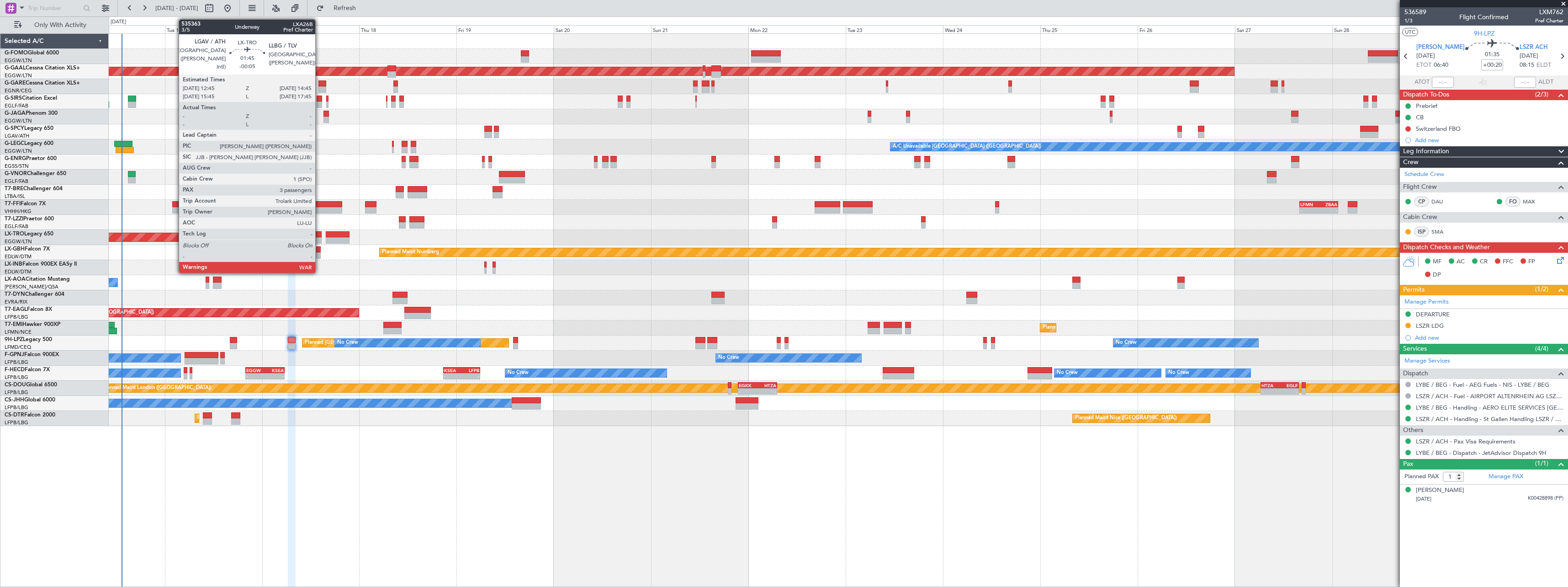
click at [319, 233] on div at bounding box center [317, 234] width 8 height 7
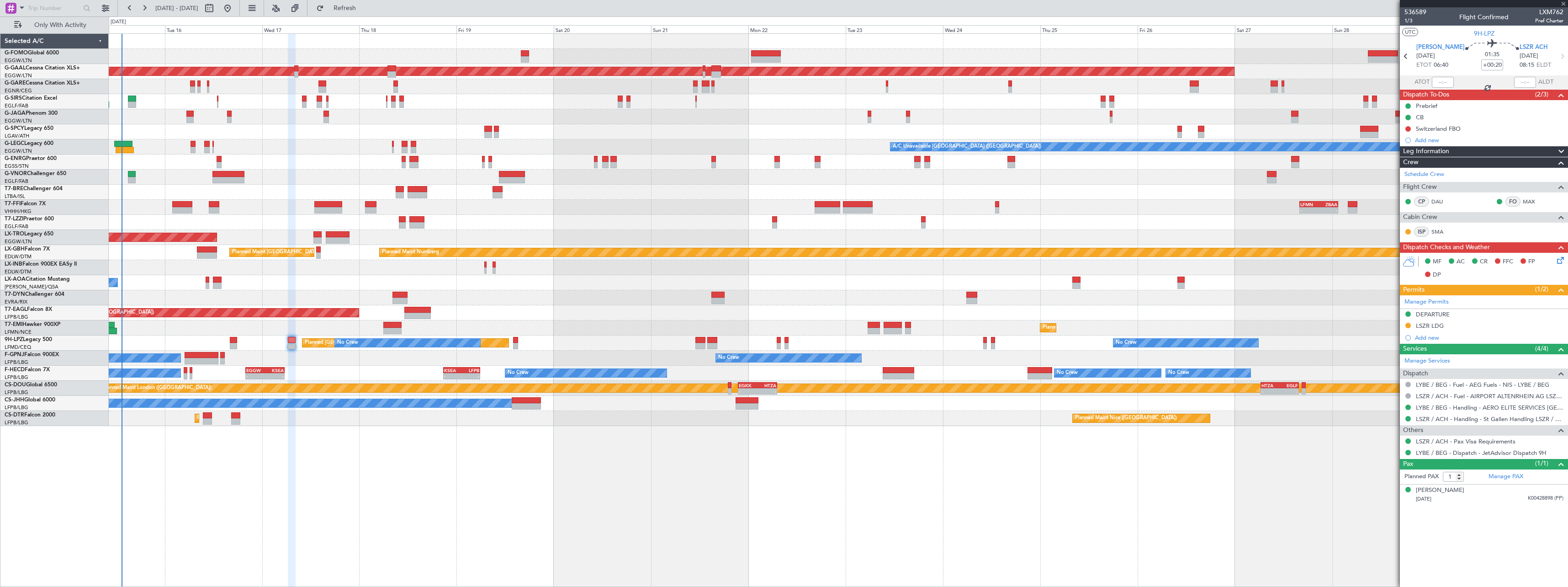
type input "-00:05"
type input "3"
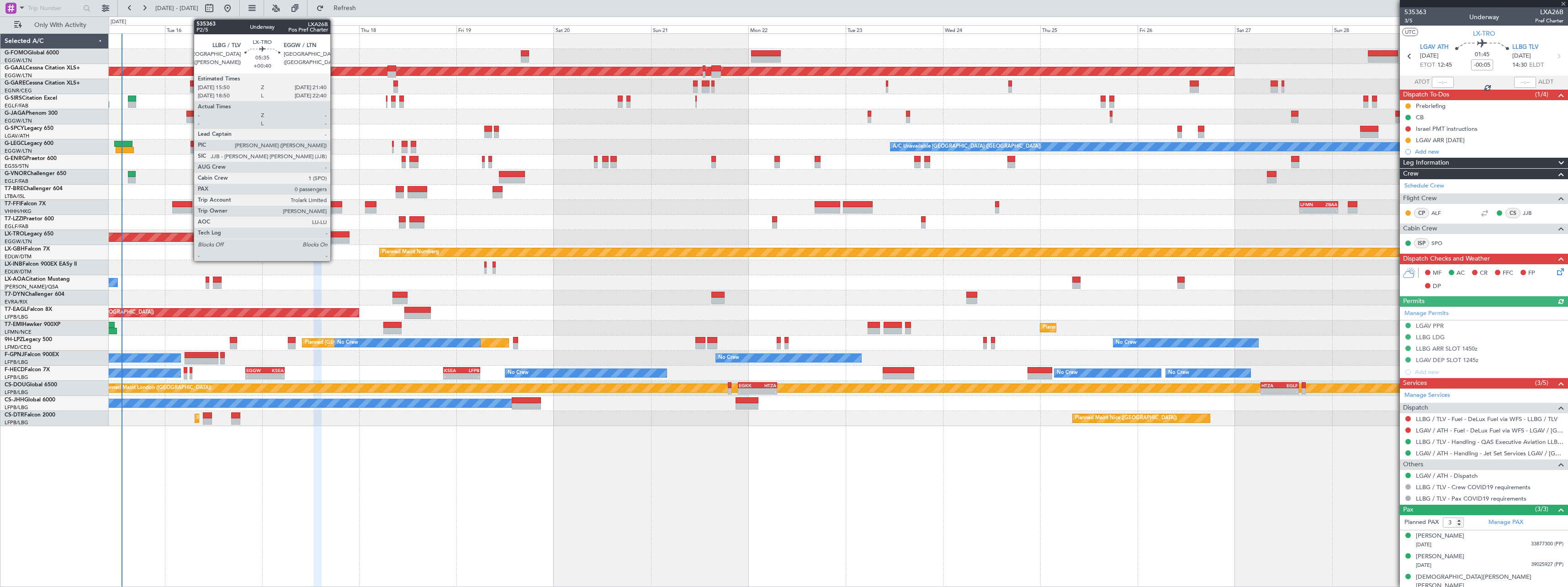
click at [335, 235] on div at bounding box center [338, 234] width 24 height 7
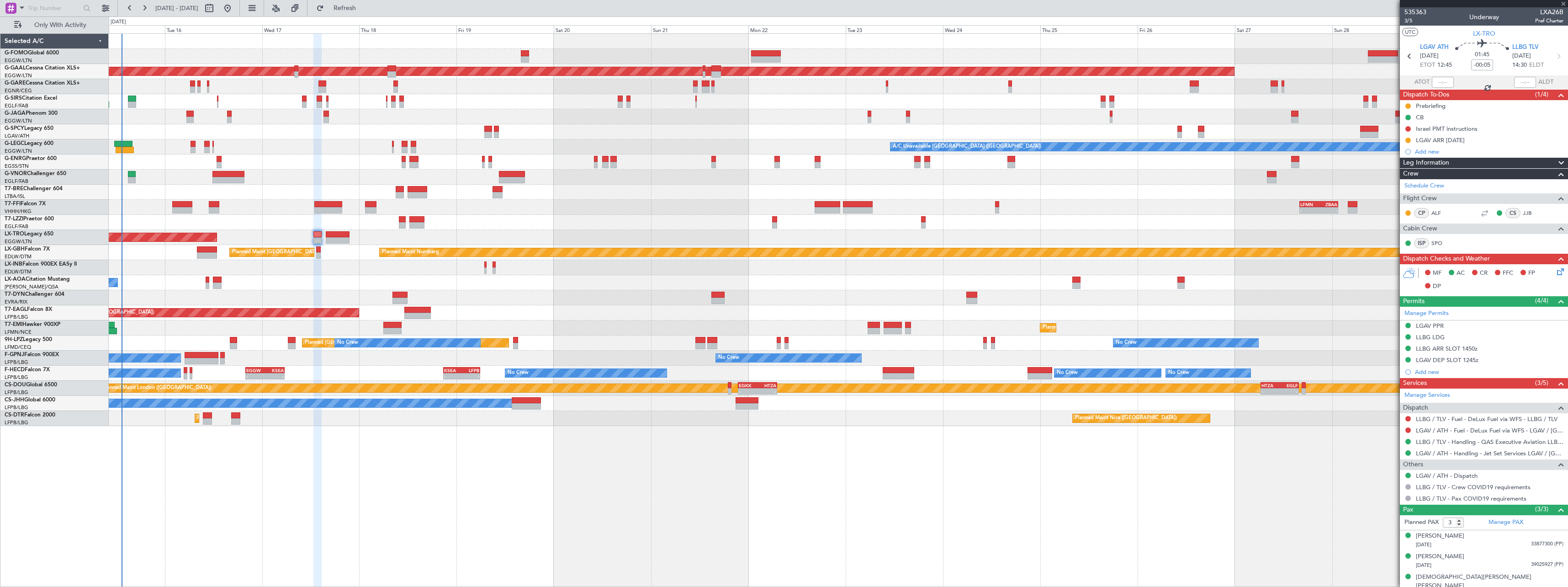
type input "+00:40"
type input "0"
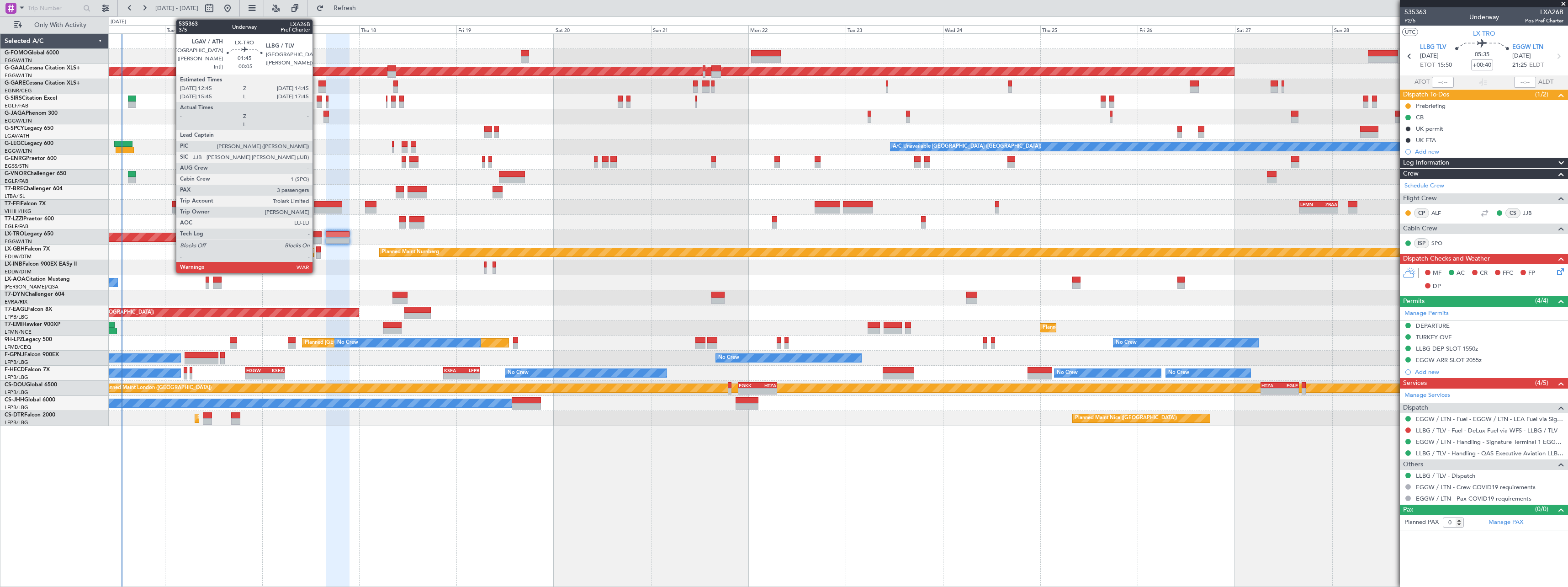
click at [316, 236] on div at bounding box center [317, 234] width 8 height 7
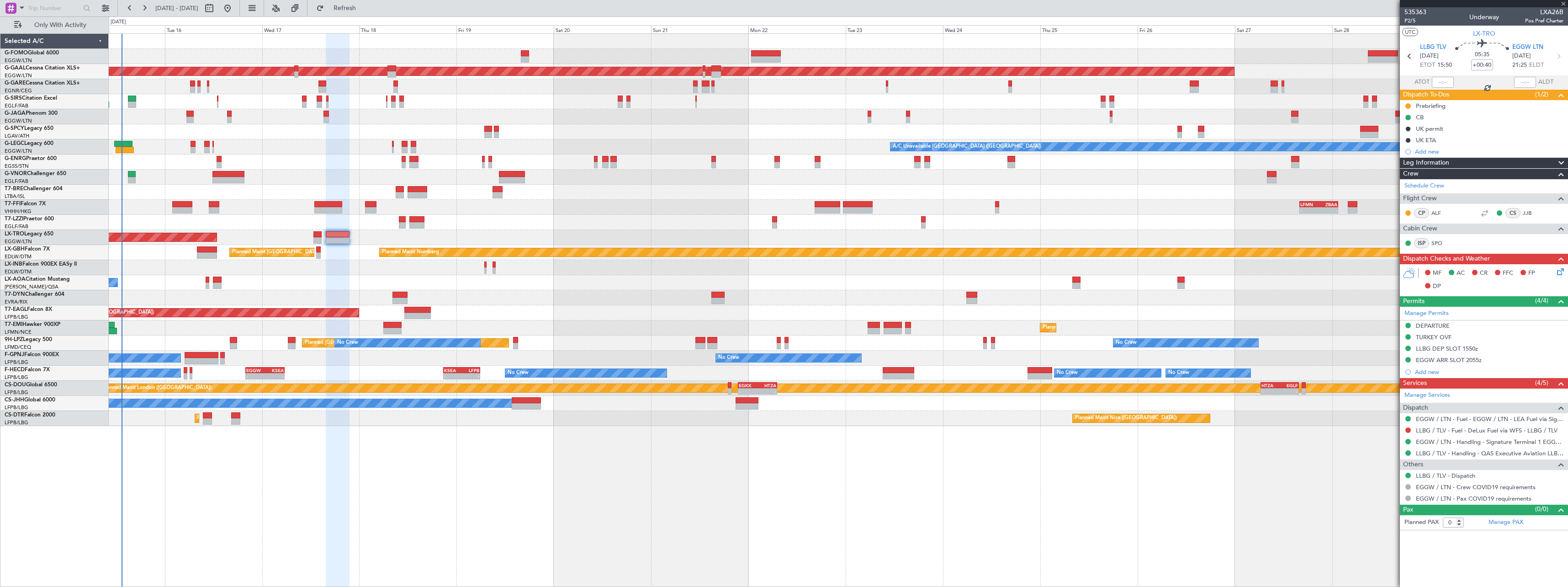
type input "-00:05"
type input "3"
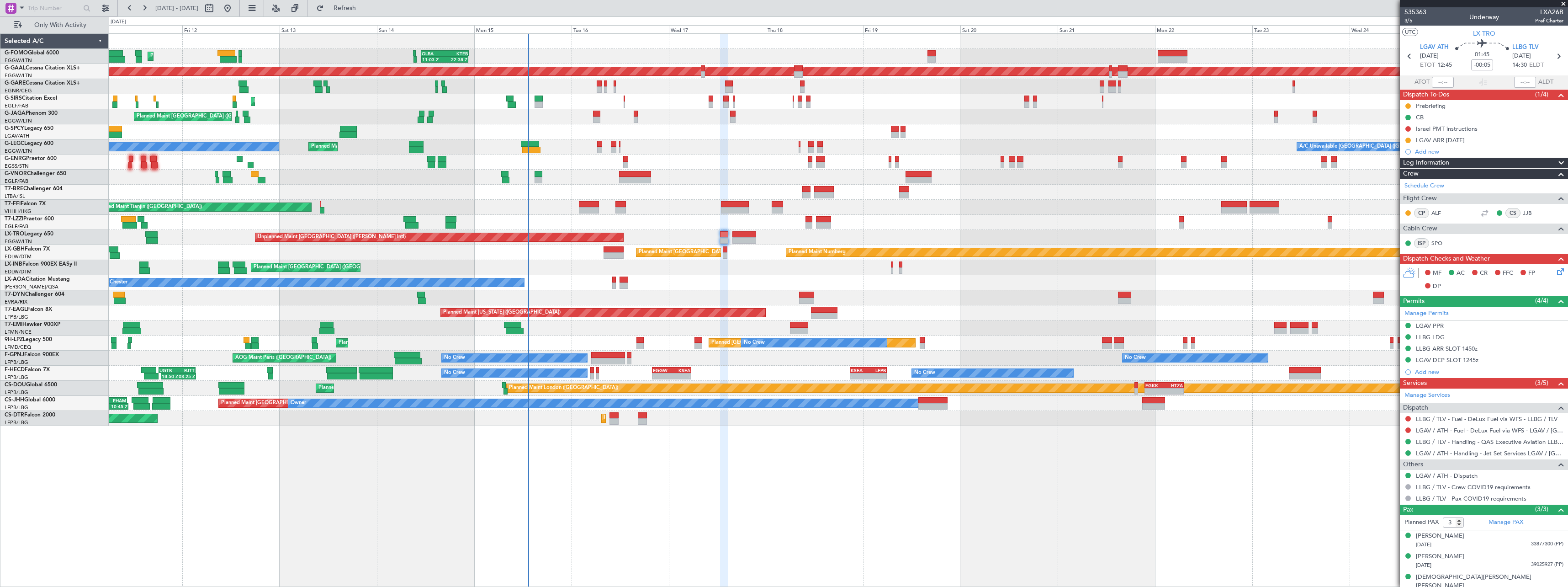
click at [713, 291] on div "11:03 Z 22:38 Z OLBA 11:00 Z KTEB 22:45 Z Planned Maint London (Luton) Planned …" at bounding box center [838, 230] width 1458 height 392
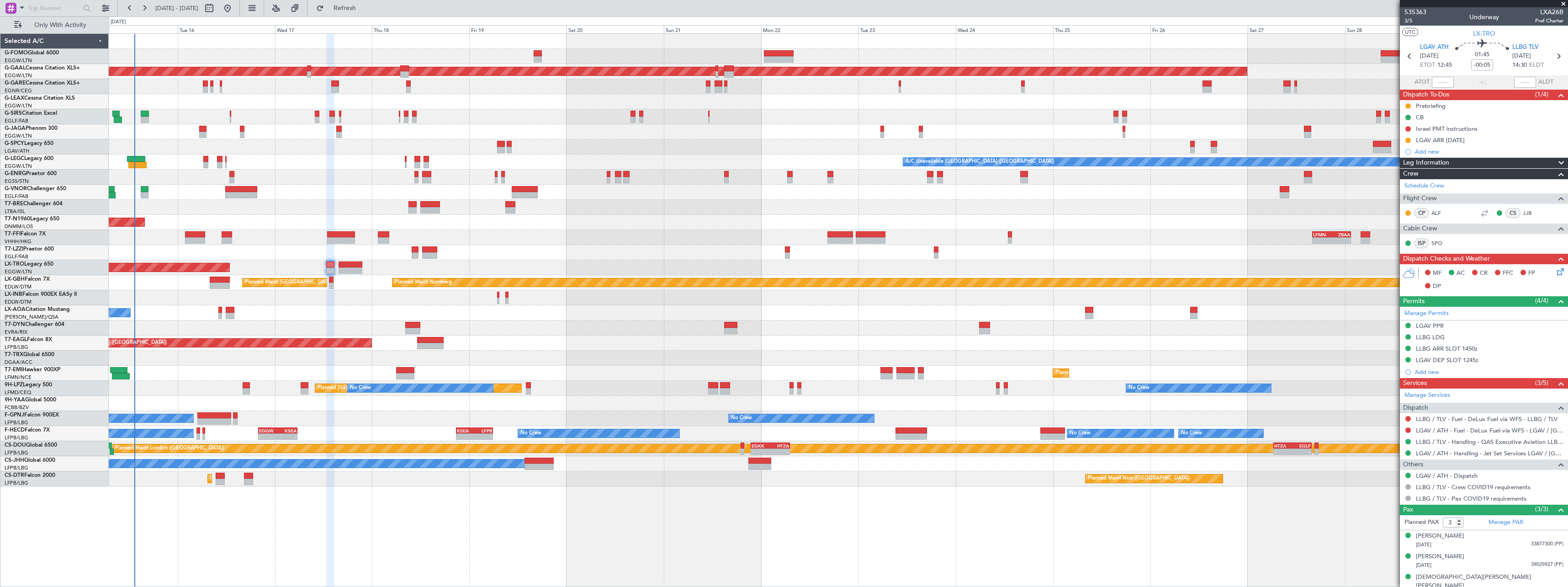
click at [338, 319] on div "No Crew Chester No Crew Antwerp (Deurne)" at bounding box center [838, 313] width 1458 height 15
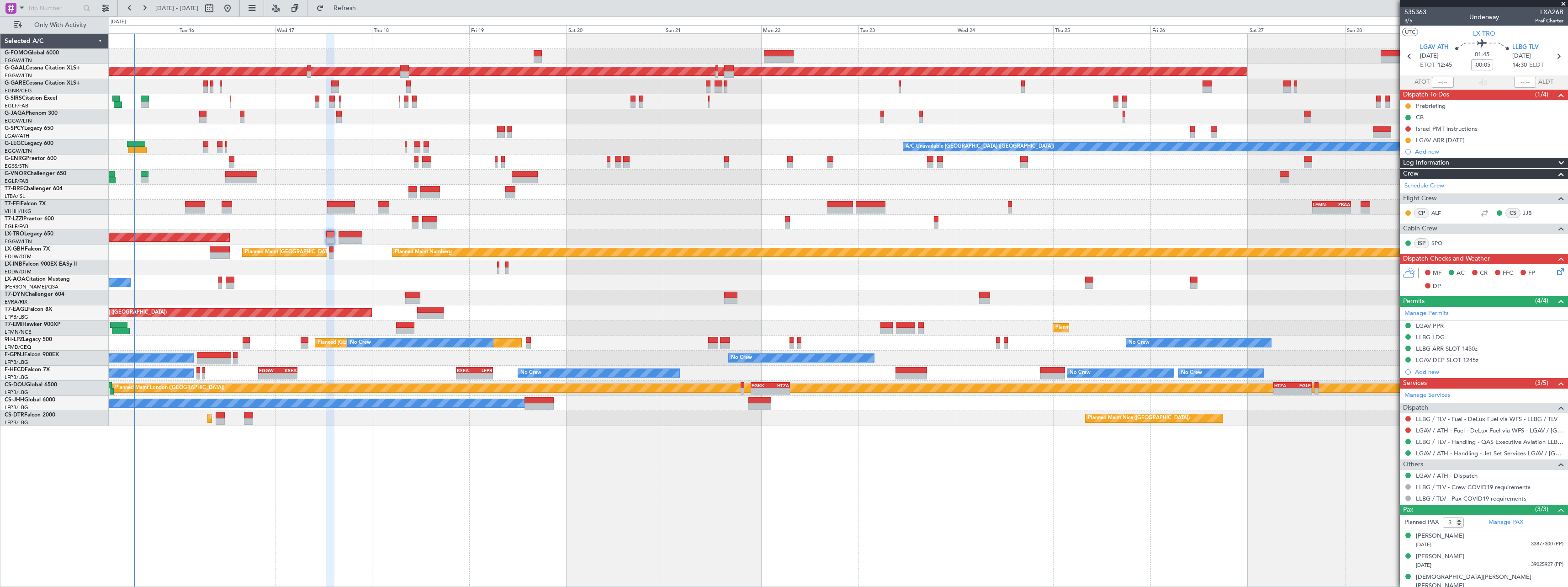
click at [1406, 21] on span "3/5" at bounding box center [1415, 21] width 22 height 8
click at [364, 9] on span "Refresh" at bounding box center [345, 8] width 38 height 7
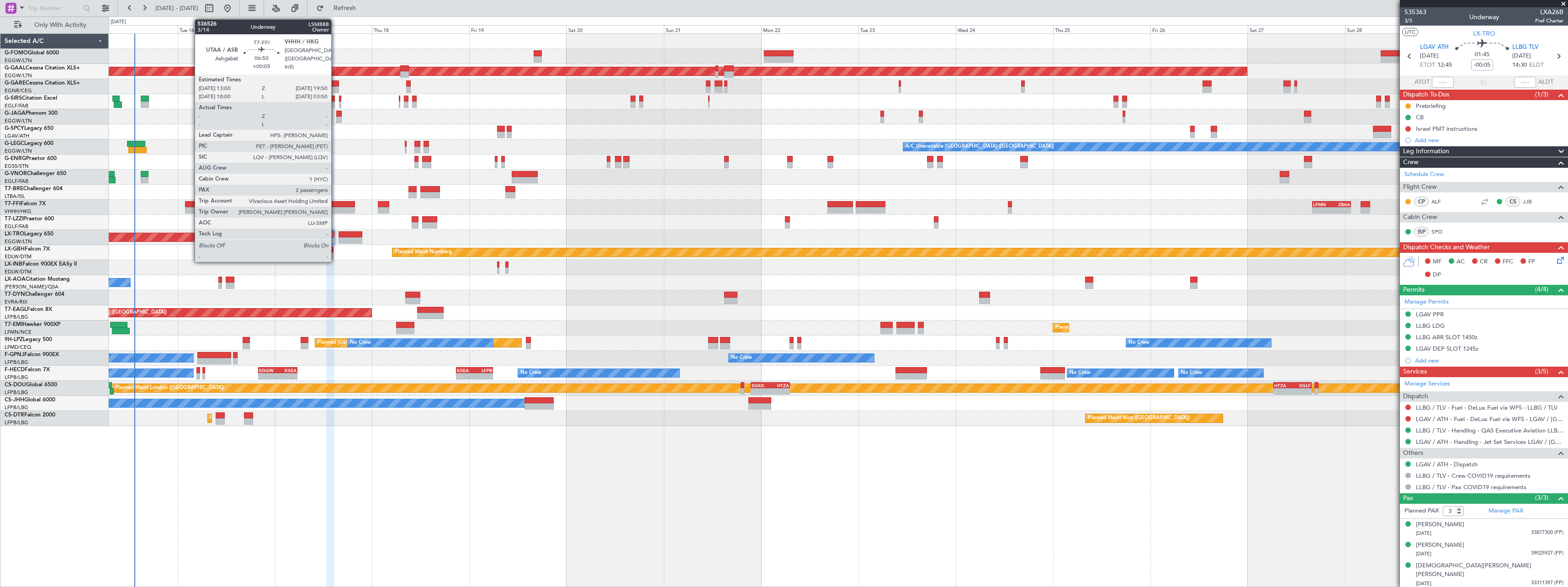
click at [335, 204] on div at bounding box center [341, 204] width 28 height 7
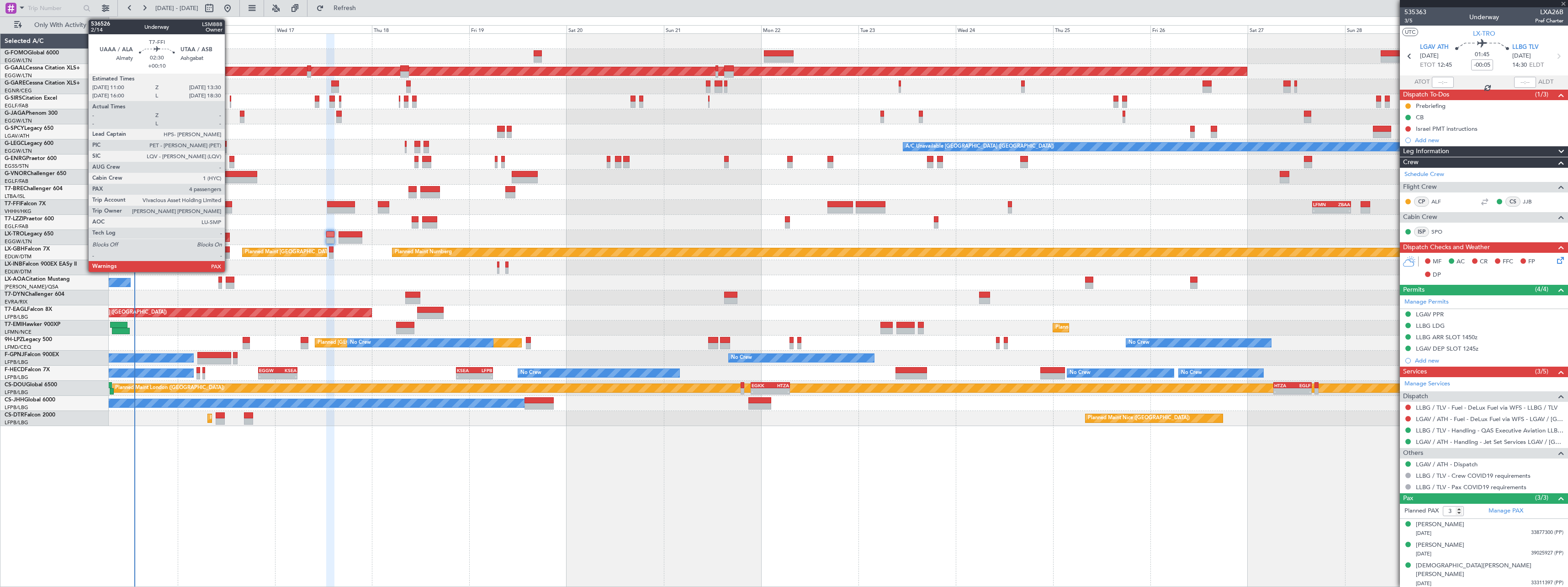
type input "+00:05"
type input "2"
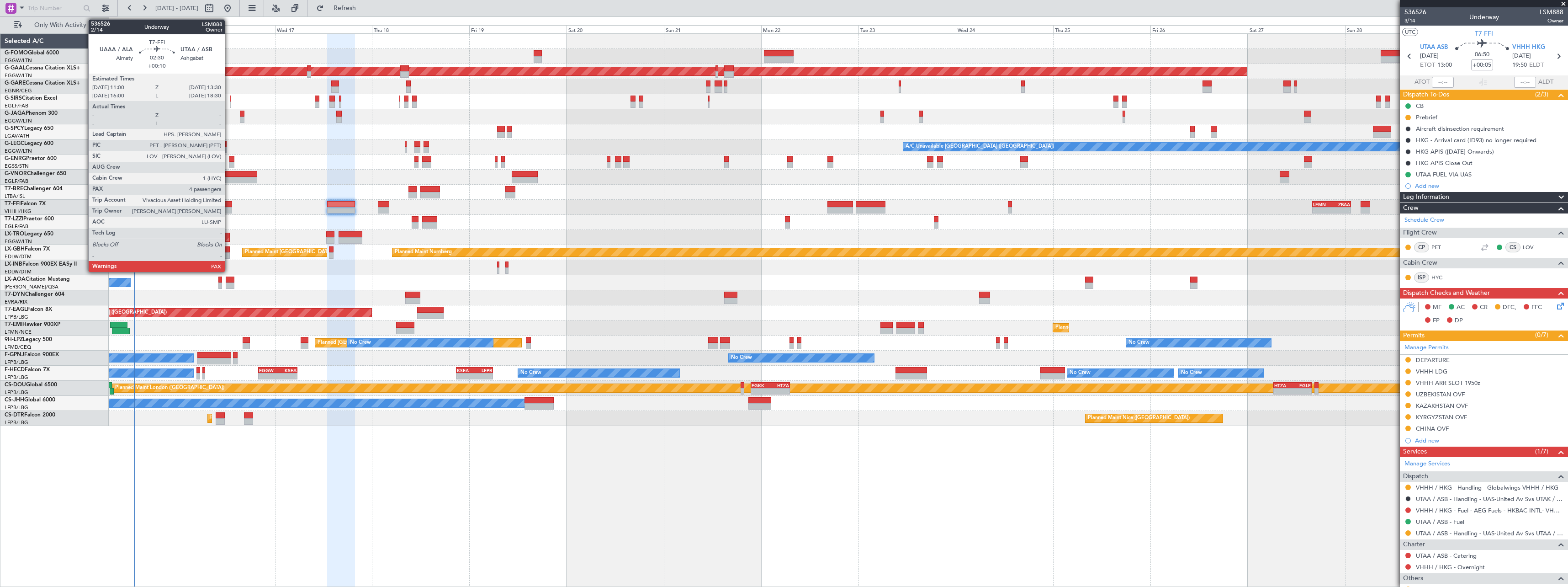
click at [229, 204] on div at bounding box center [227, 204] width 10 height 7
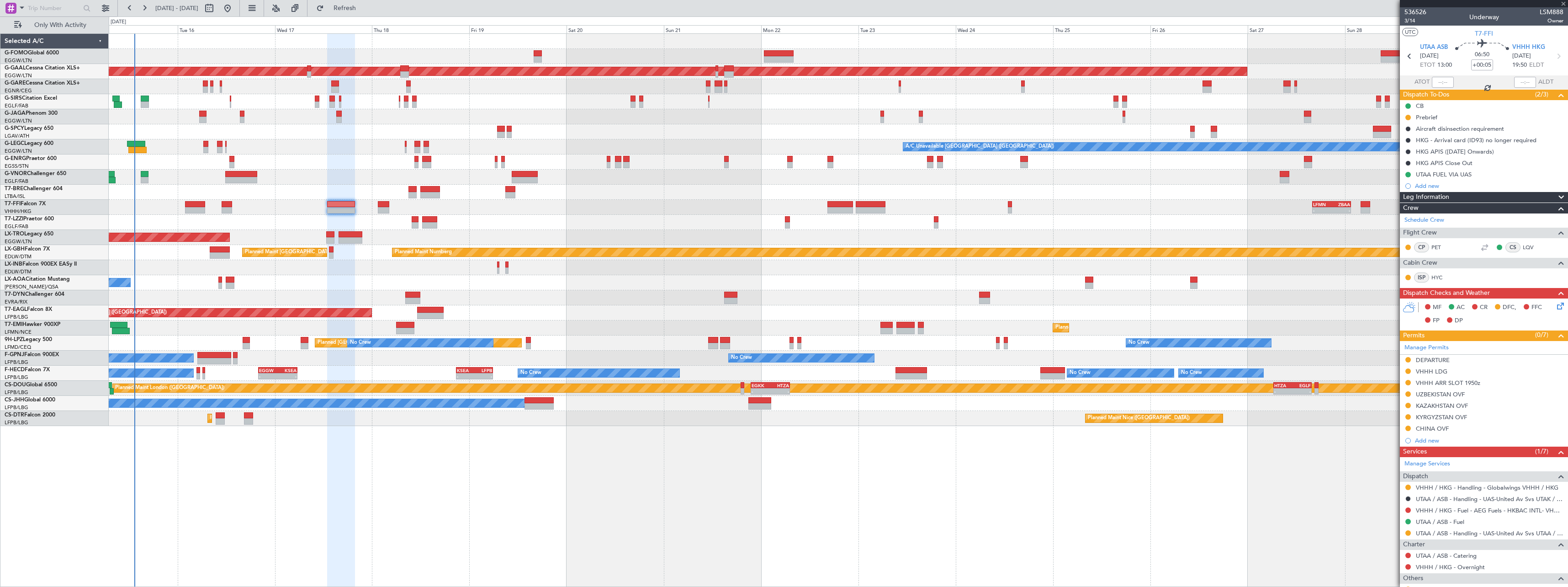
type input "+00:10"
type input "4"
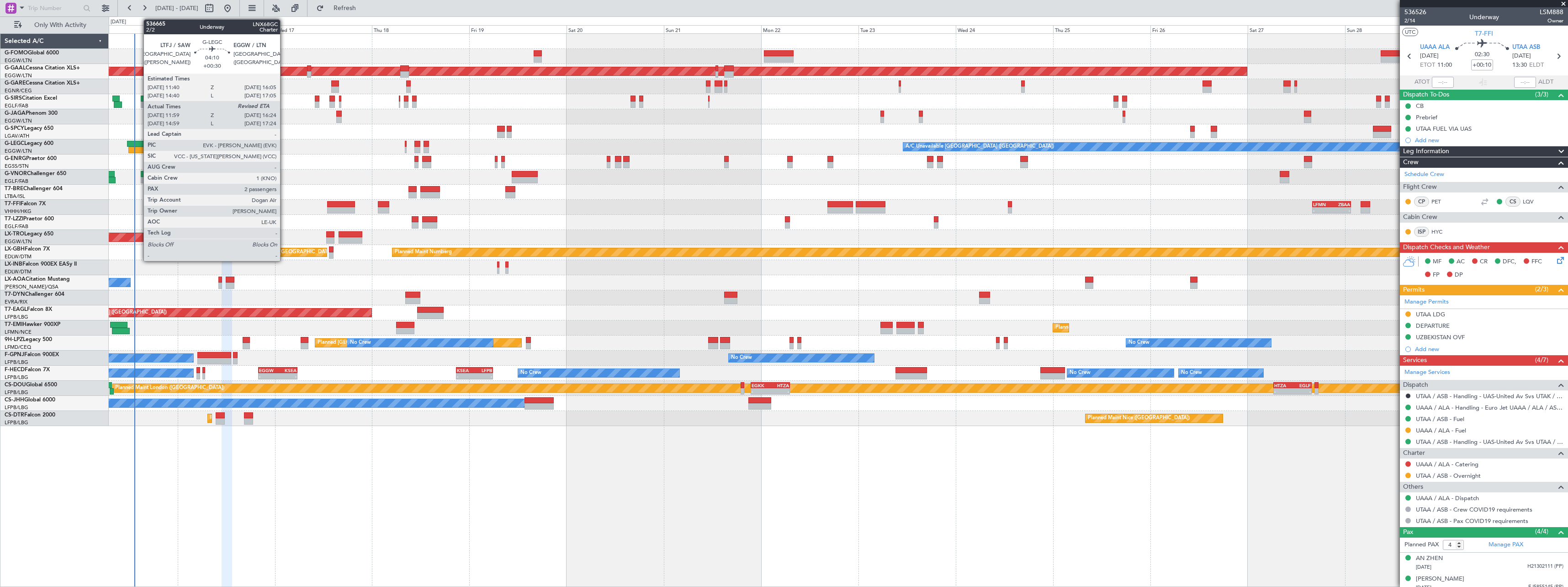
click at [139, 143] on div at bounding box center [136, 143] width 18 height 7
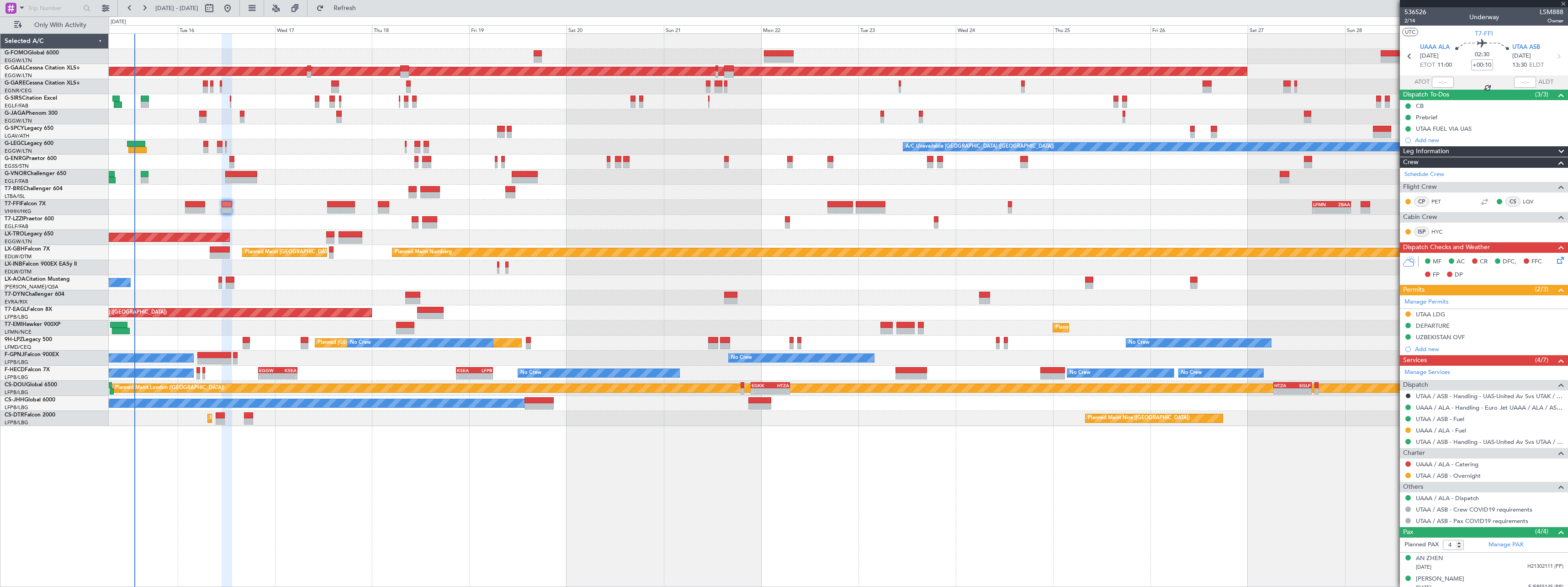
type input "+00:30"
type input "11:59"
type input "2"
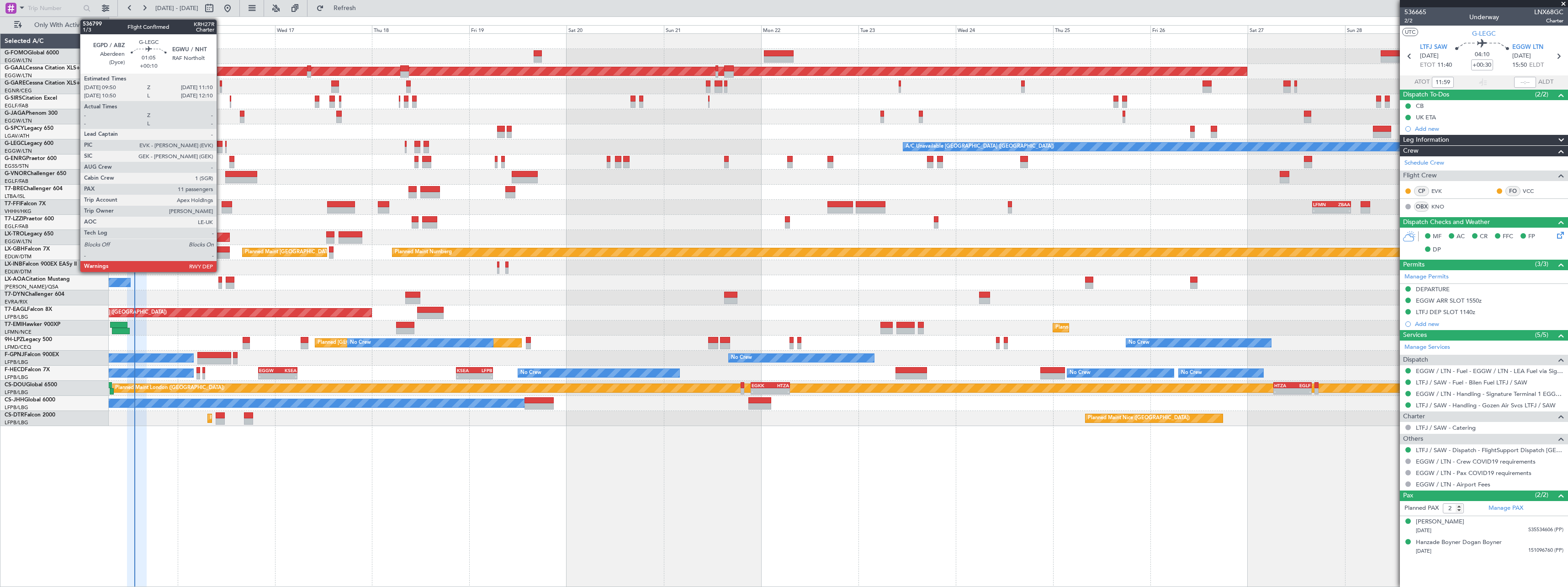
click at [221, 143] on div at bounding box center [219, 143] width 5 height 7
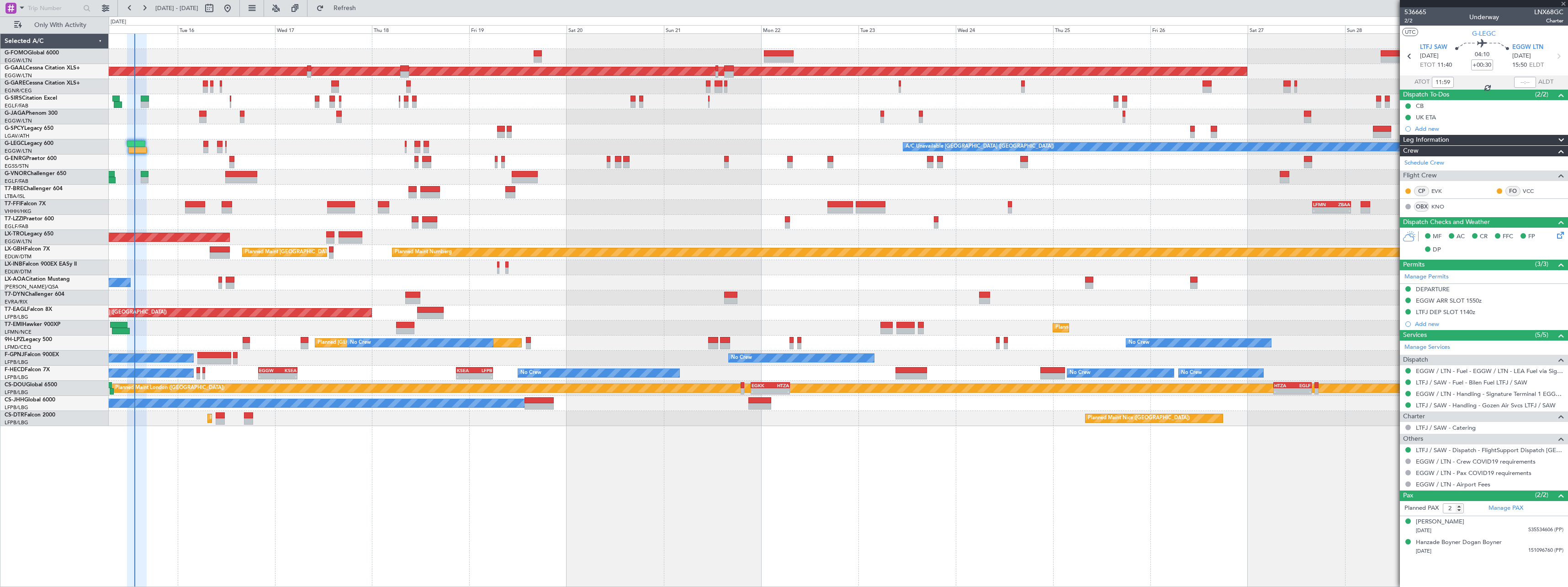
type input "+00:10"
type input "11"
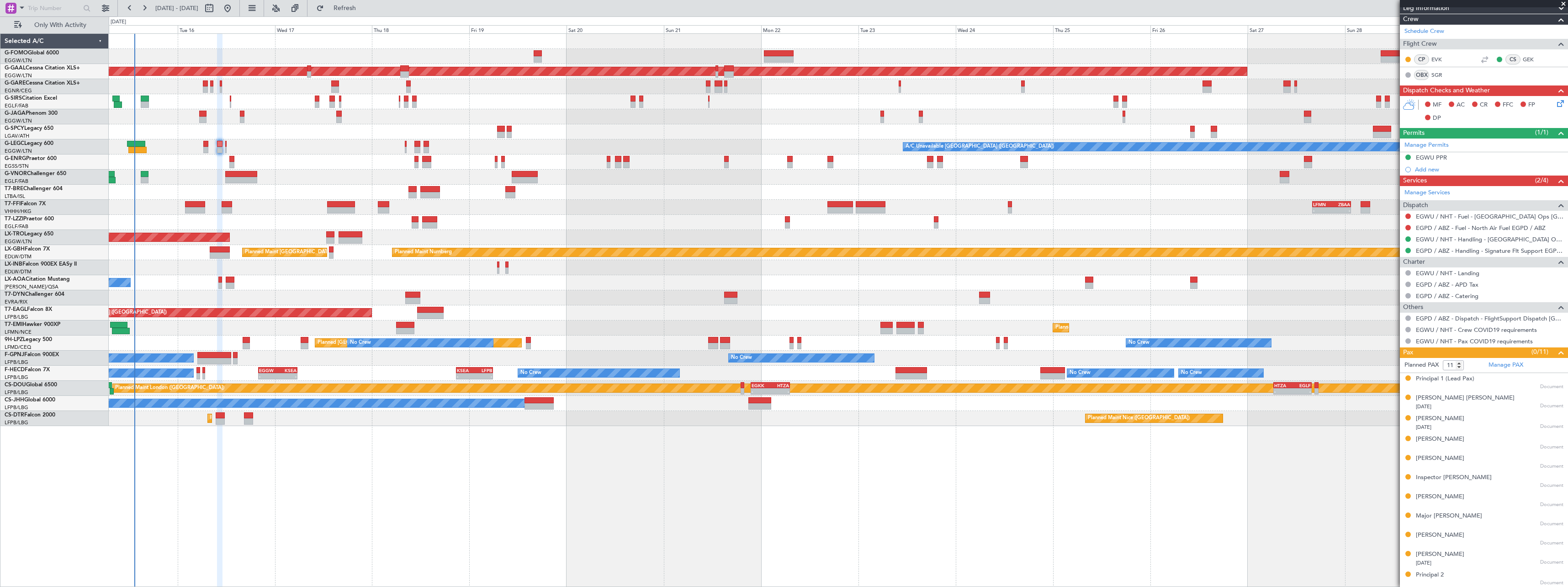
scroll to position [155, 0]
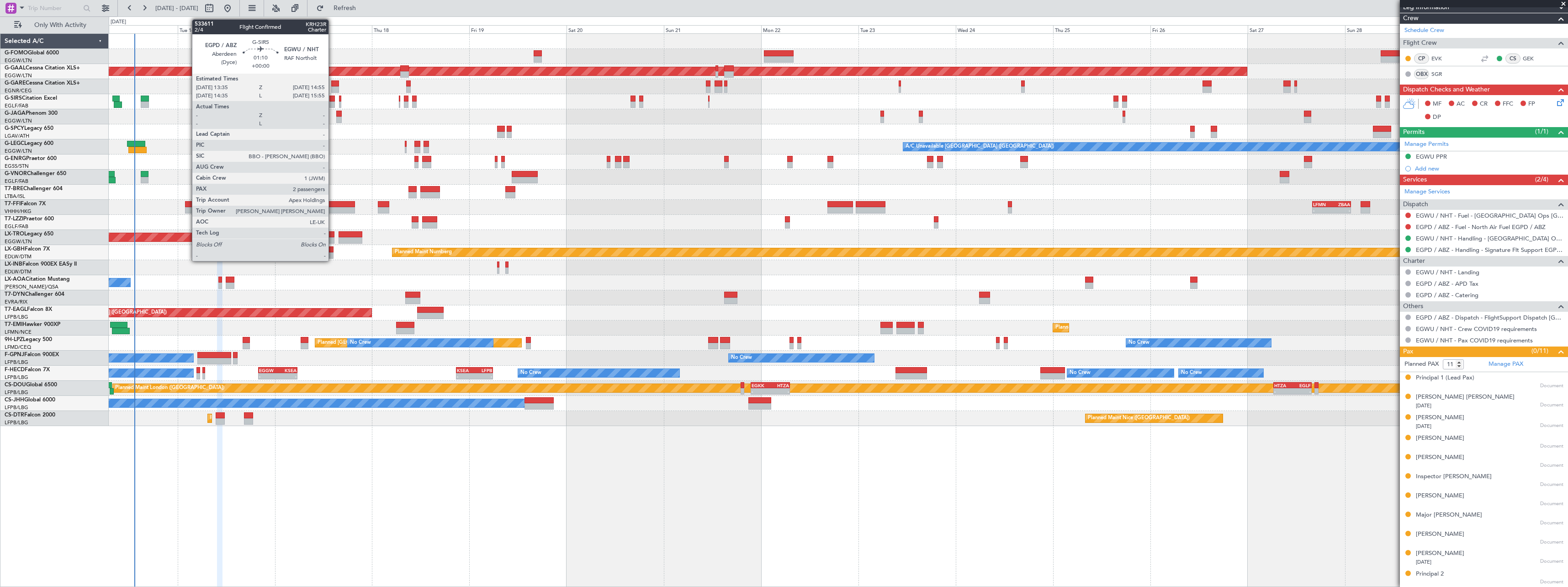
click at [332, 103] on div at bounding box center [332, 104] width 5 height 7
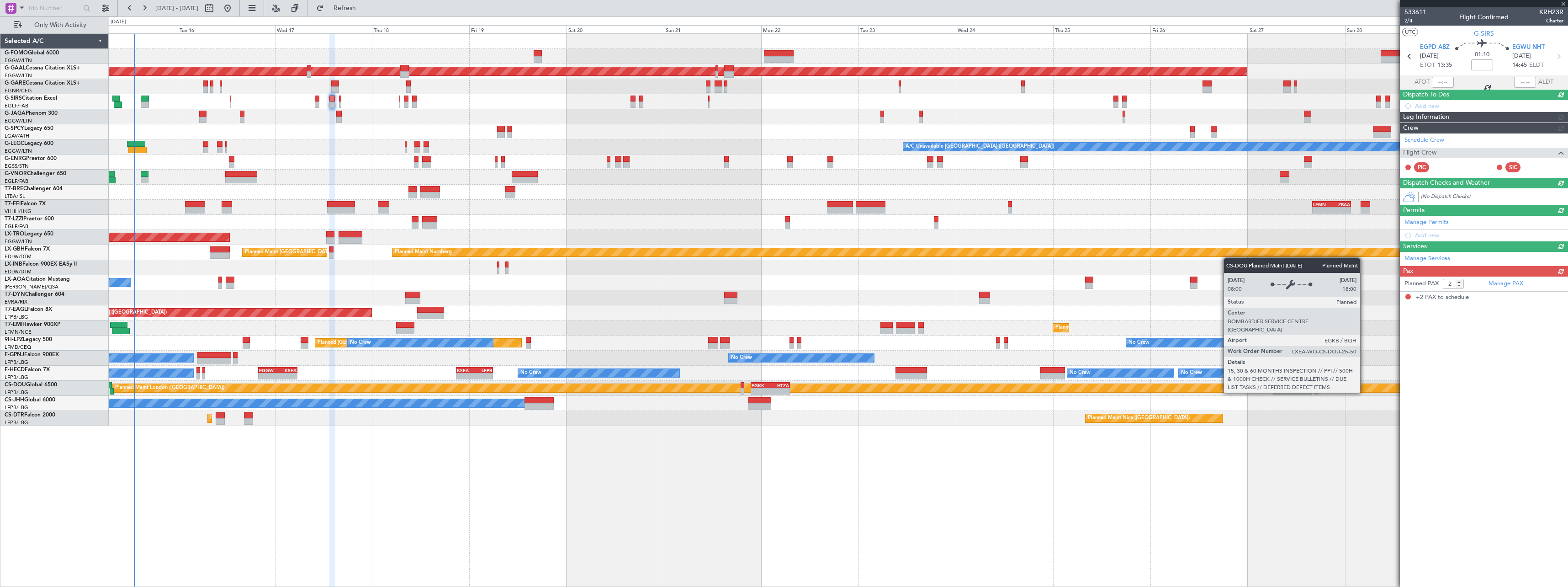
scroll to position [0, 0]
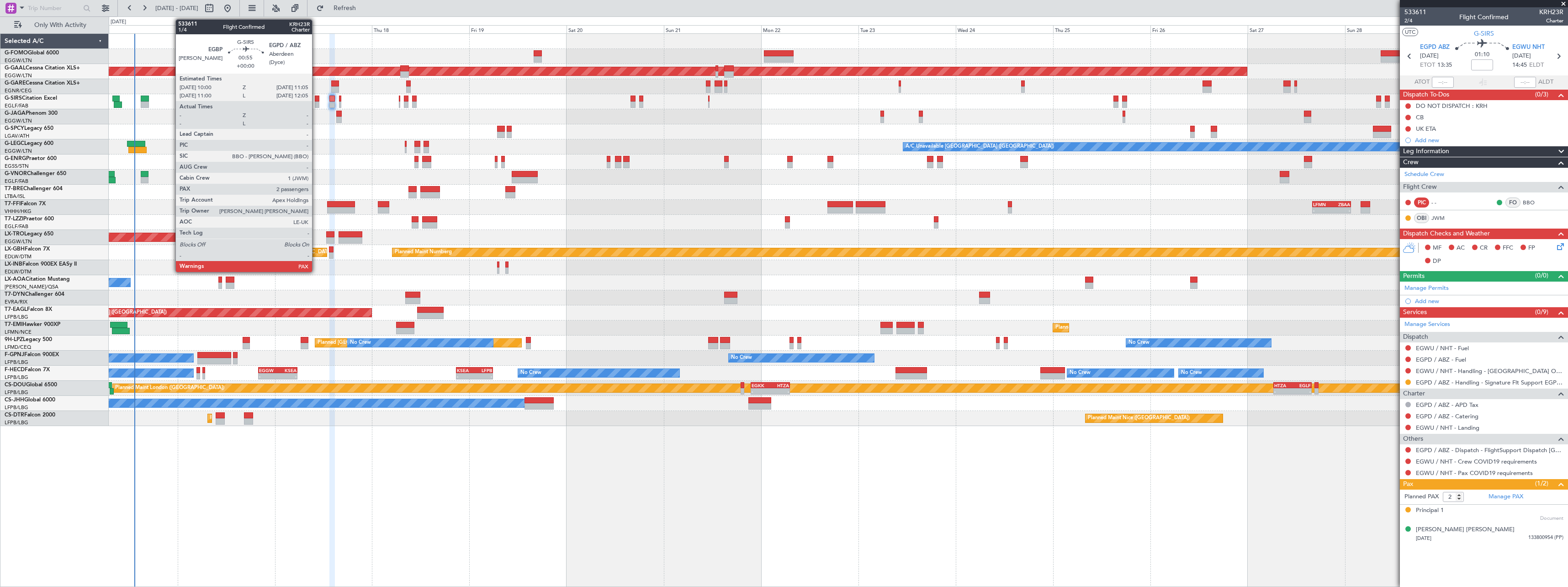
click at [316, 98] on div at bounding box center [317, 99] width 4 height 7
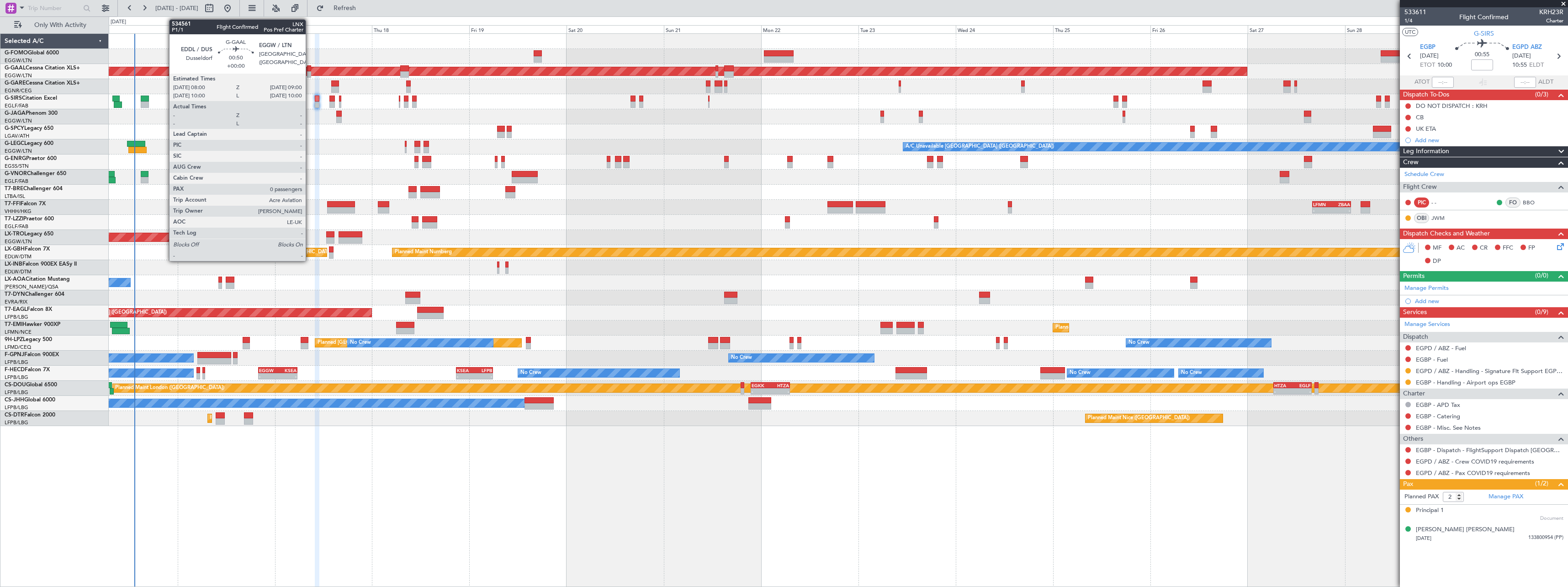
click at [310, 72] on div at bounding box center [309, 74] width 4 height 7
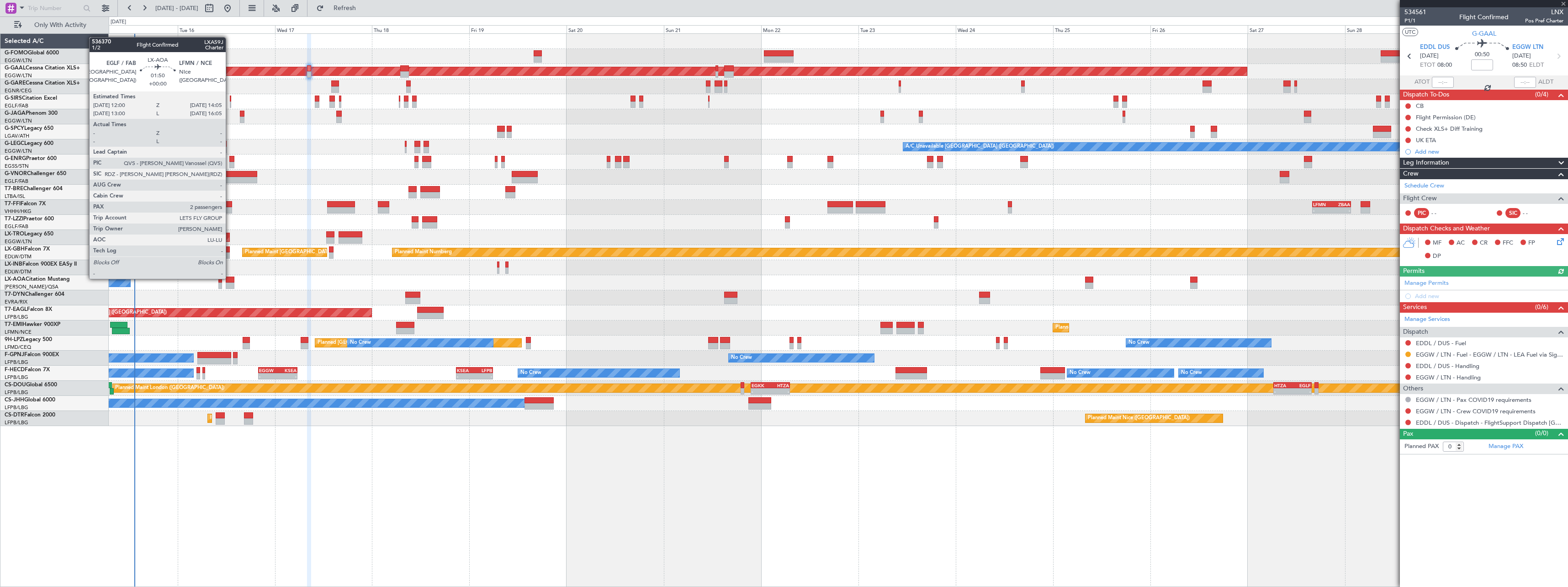
click at [229, 278] on div at bounding box center [230, 280] width 9 height 7
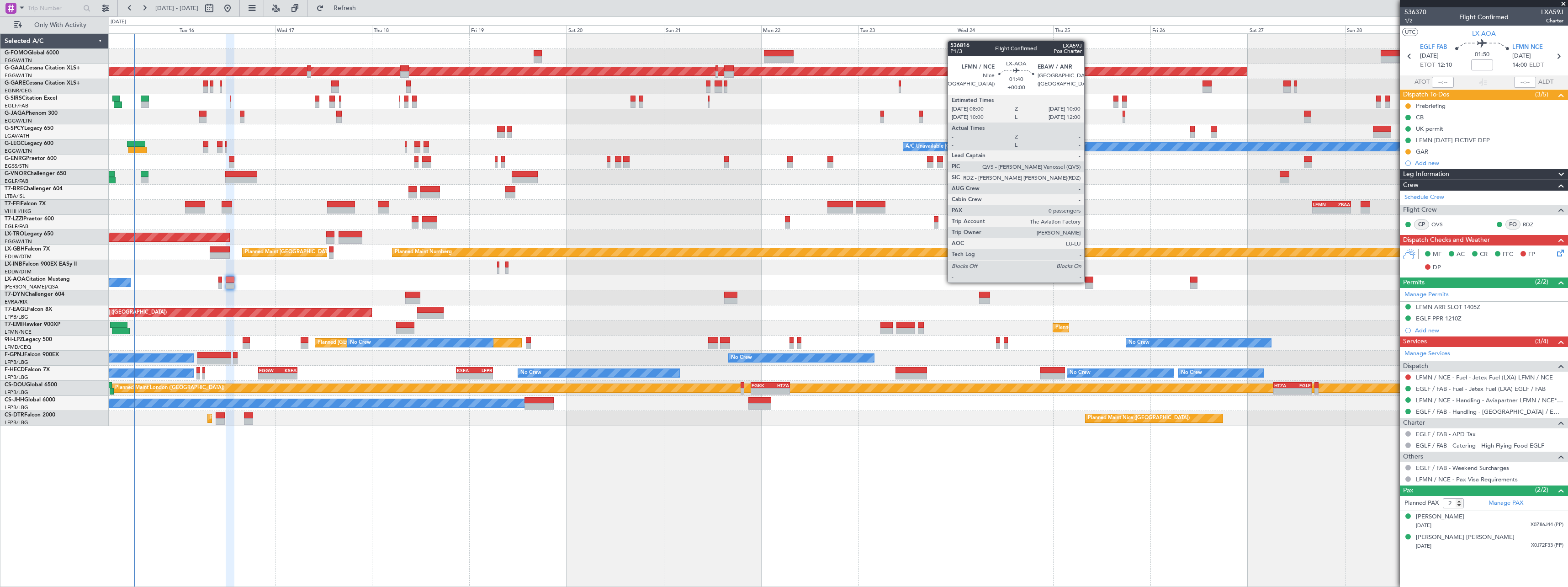
click at [1088, 282] on div at bounding box center [1088, 280] width 8 height 7
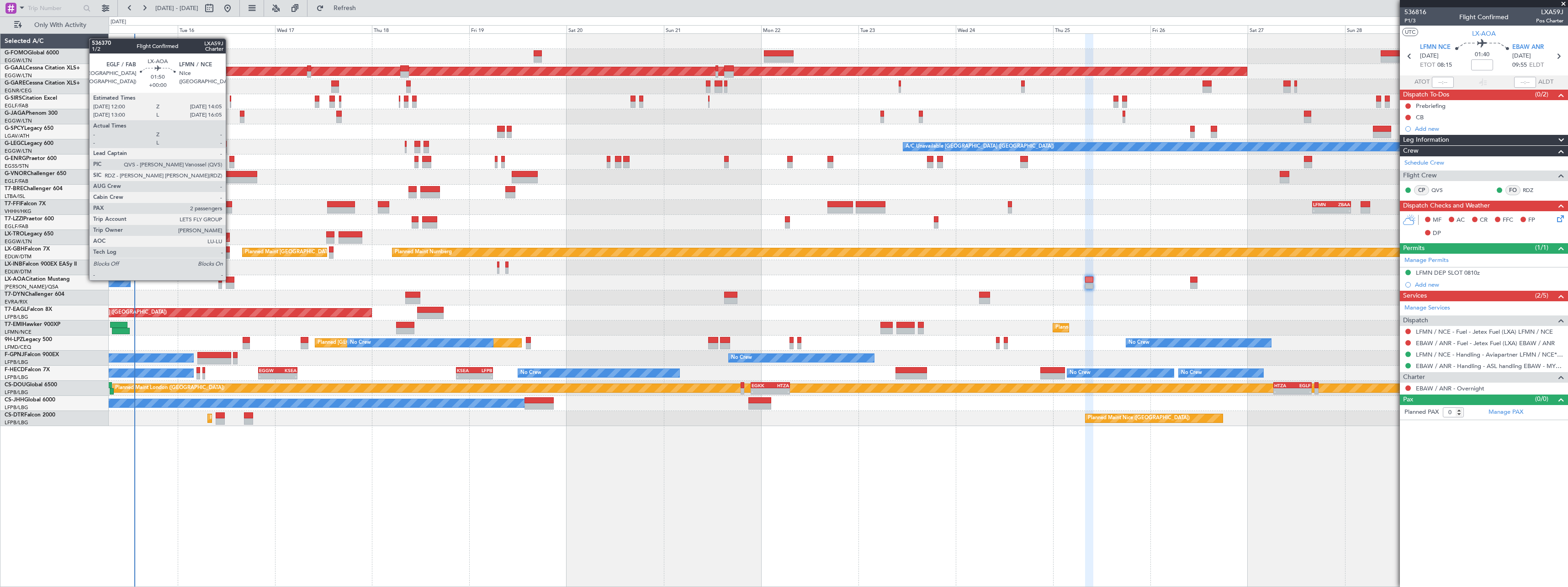
click at [229, 279] on div at bounding box center [230, 280] width 9 height 7
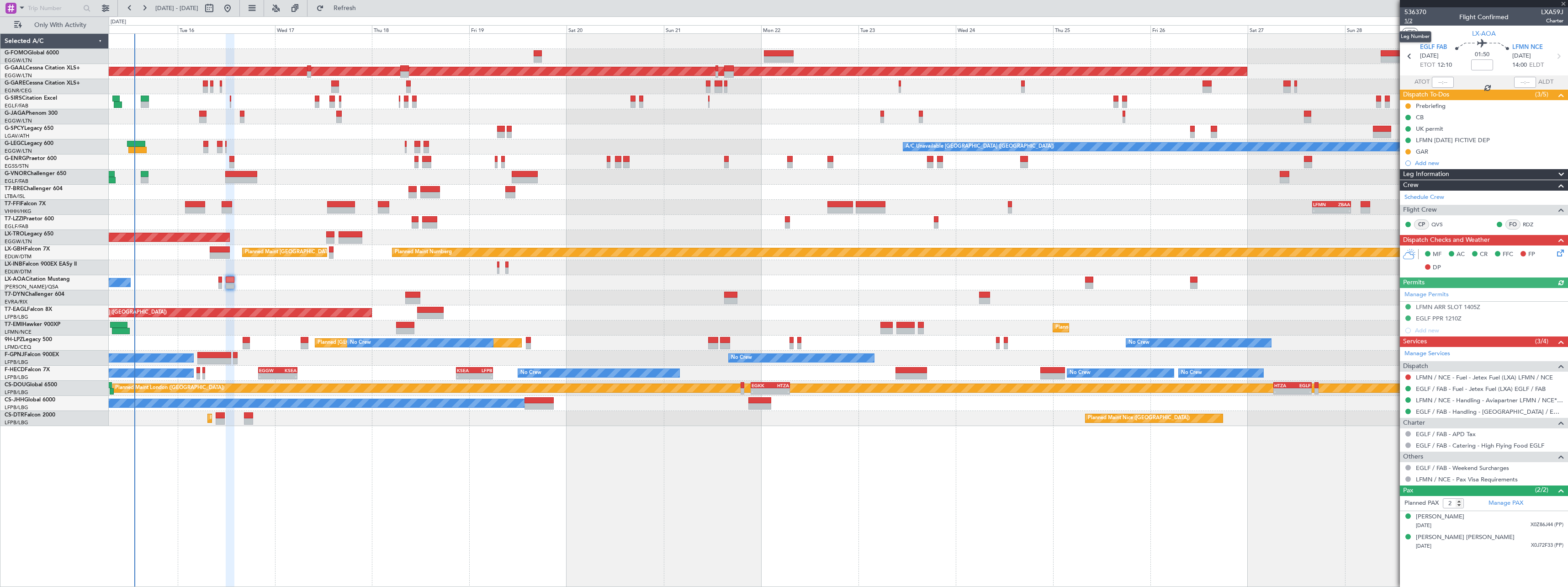
click at [1411, 21] on span "1/2" at bounding box center [1415, 21] width 22 height 8
click at [364, 12] on span "Refresh" at bounding box center [345, 8] width 38 height 7
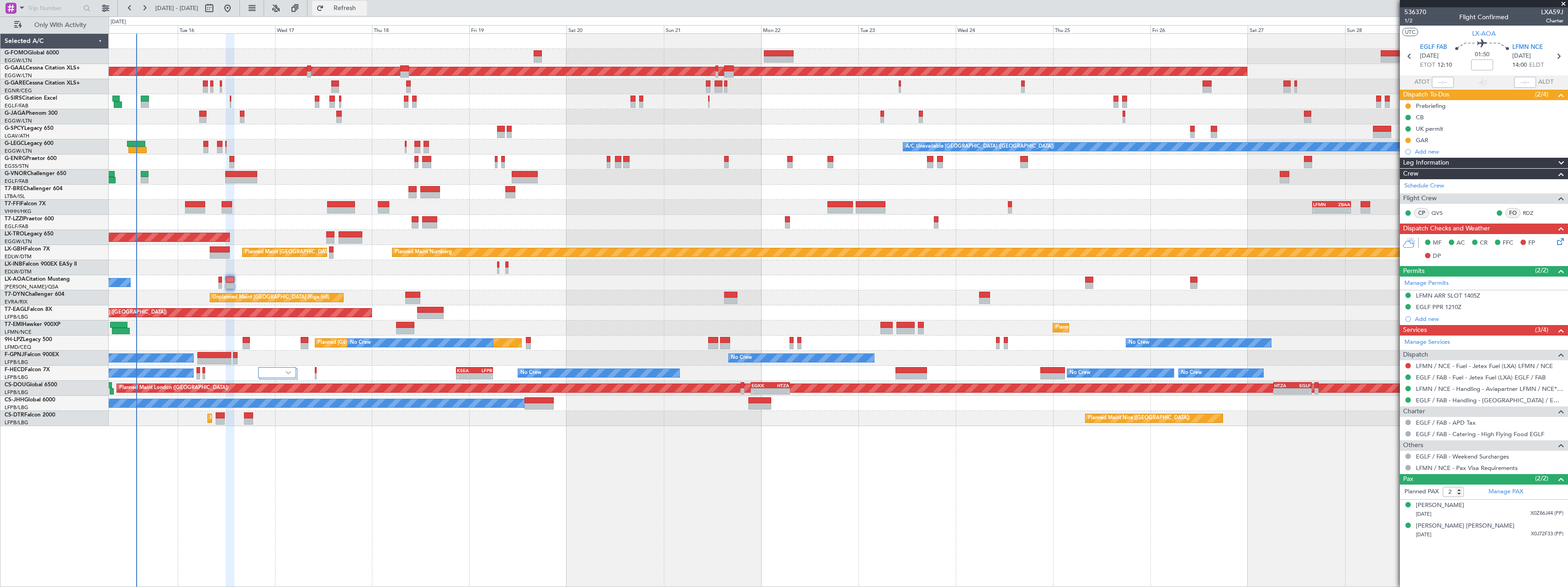
click at [364, 8] on span "Refresh" at bounding box center [345, 8] width 38 height 7
click at [302, 9] on button at bounding box center [295, 8] width 15 height 15
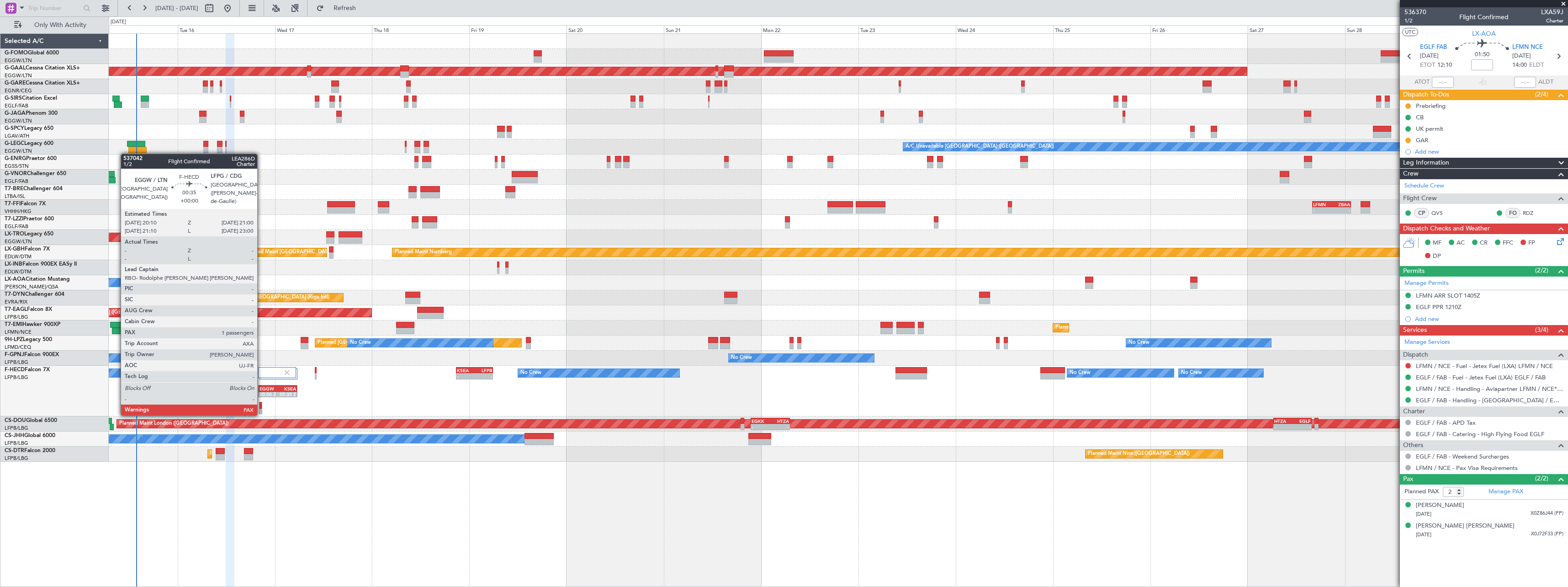
click at [261, 405] on div at bounding box center [261, 405] width 3 height 7
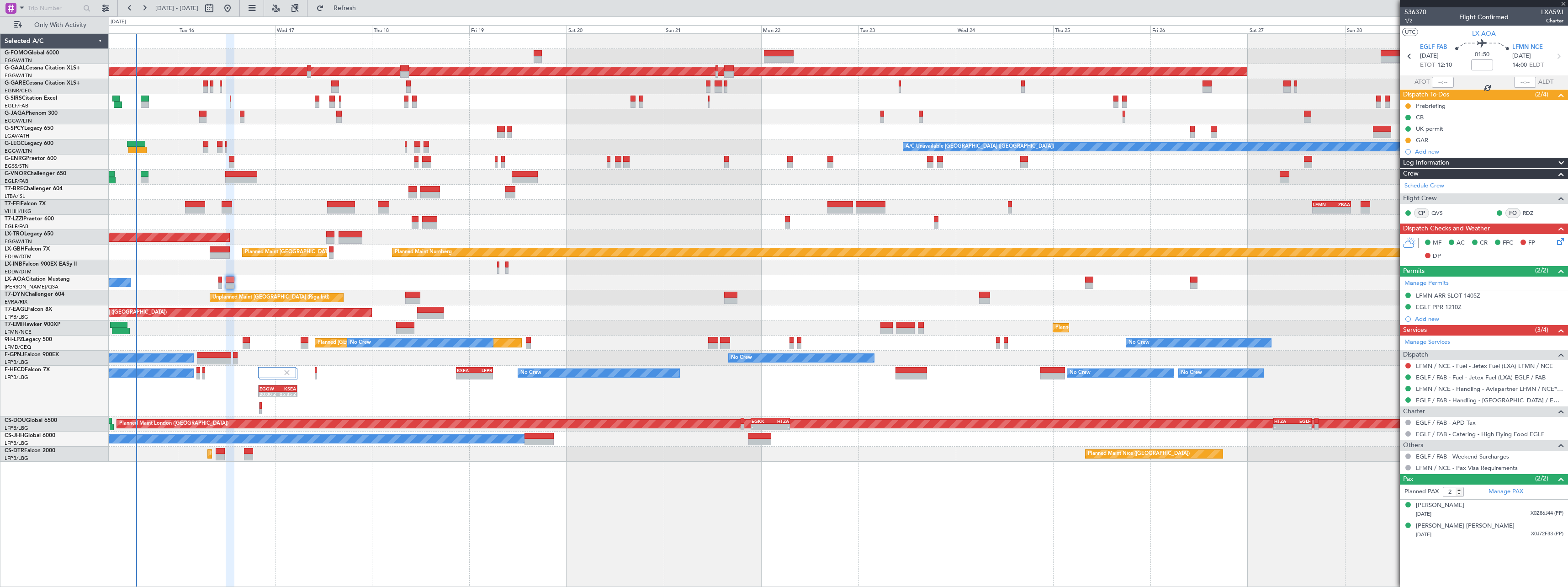
type input "1"
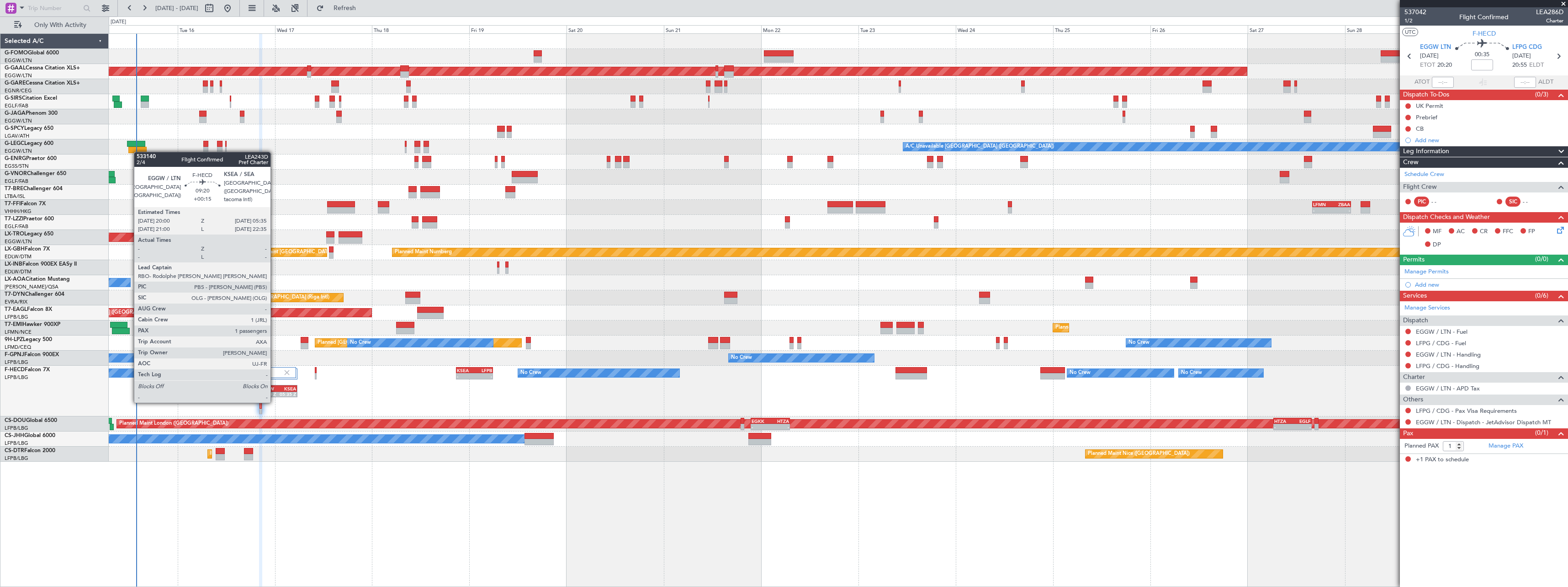
click at [274, 393] on div "20:00 Z" at bounding box center [268, 394] width 18 height 5
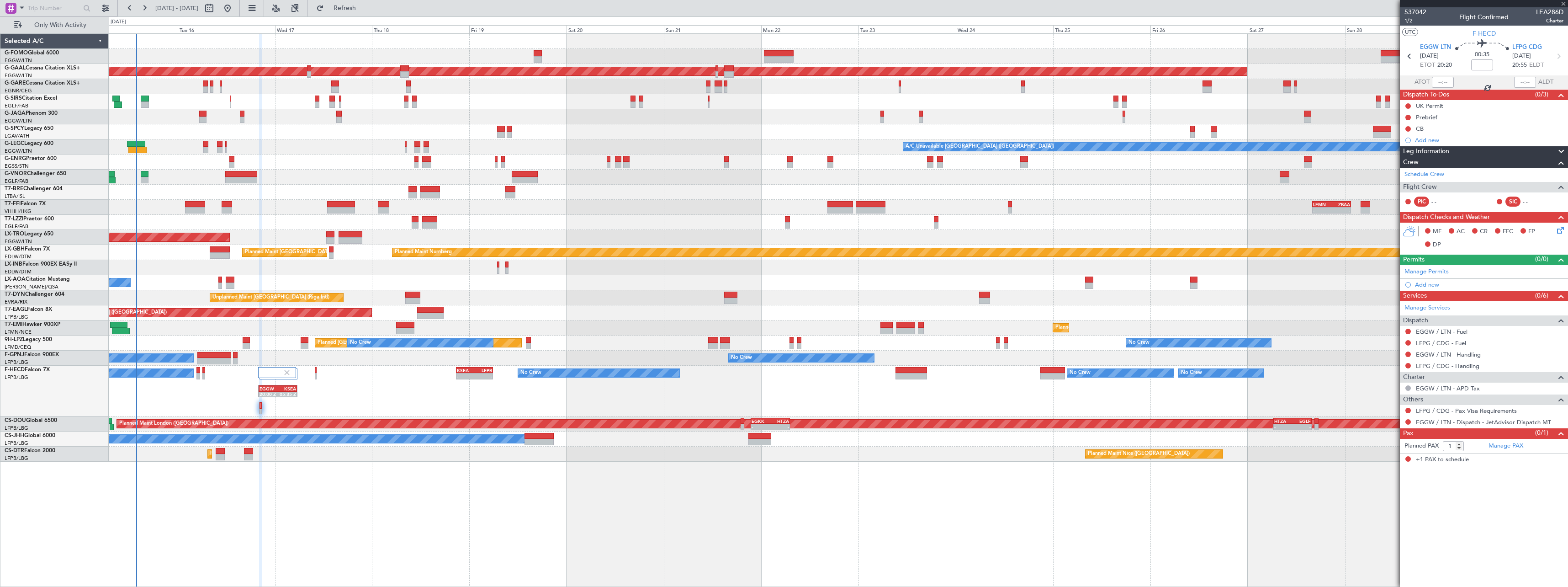
type input "+00:15"
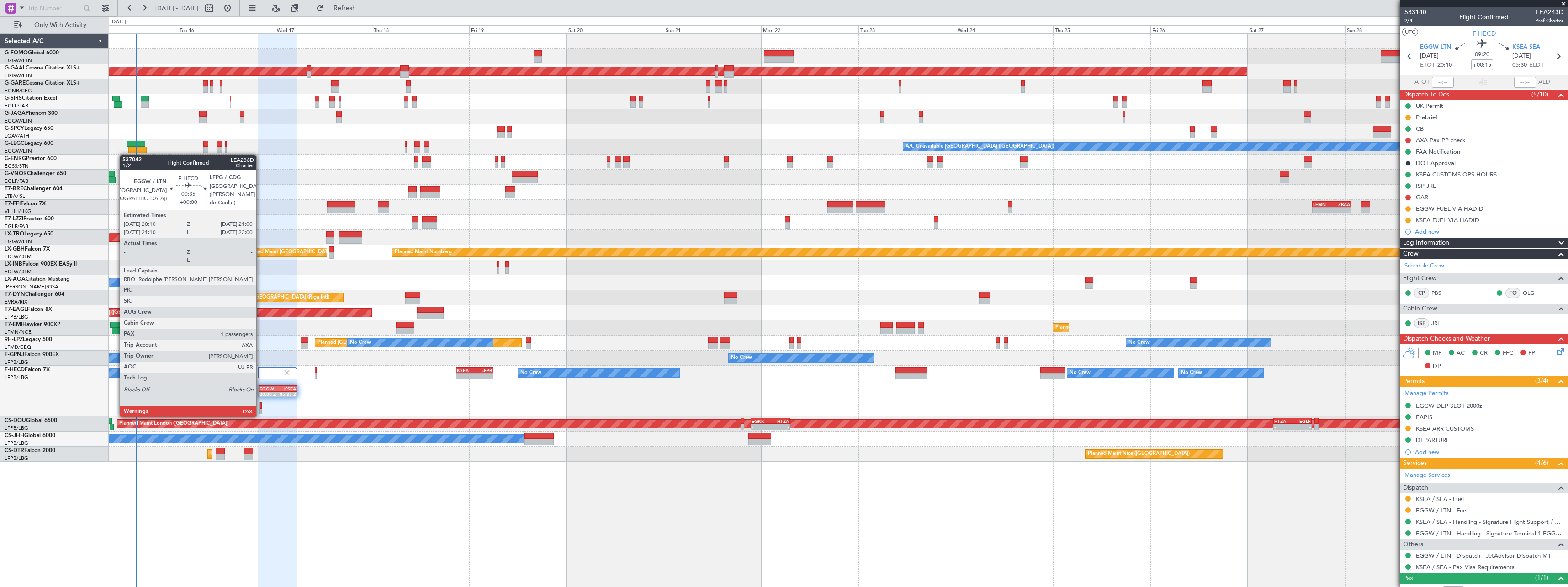
click at [260, 407] on div at bounding box center [261, 405] width 3 height 7
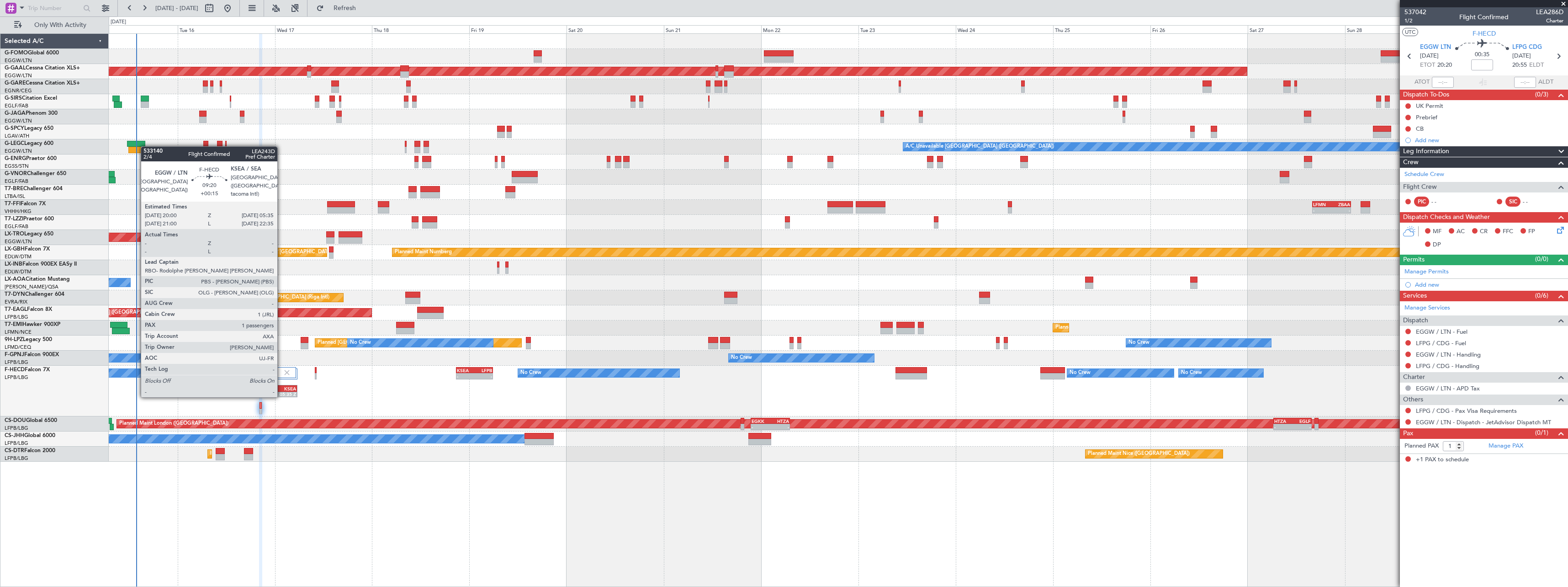
click at [281, 387] on div "KSEA" at bounding box center [287, 388] width 18 height 5
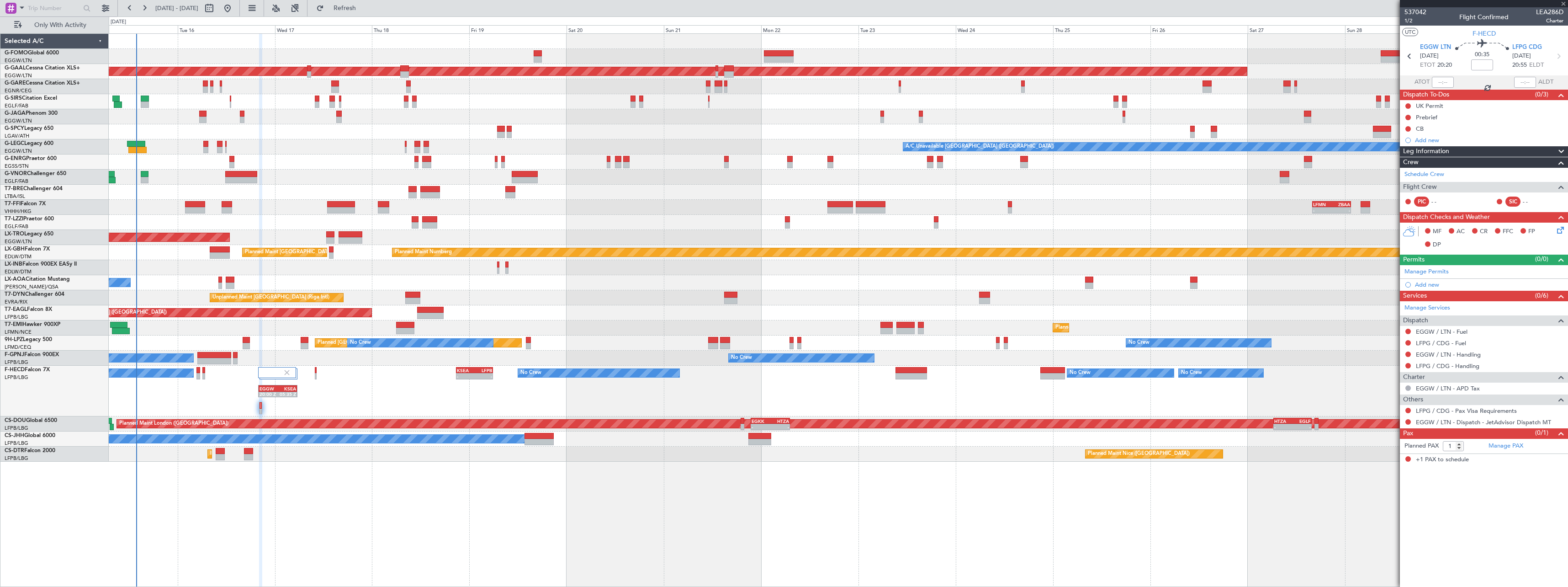
type input "+00:15"
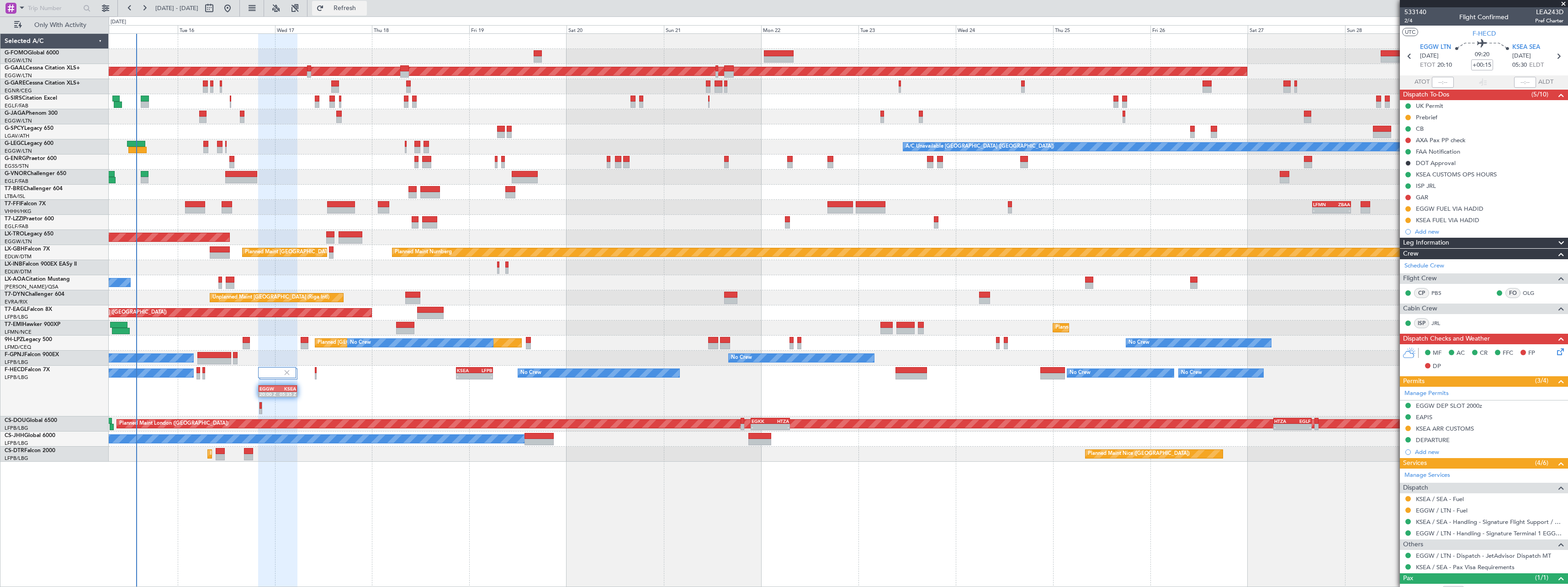
click at [364, 7] on span "Refresh" at bounding box center [345, 8] width 38 height 7
click at [364, 6] on span "Refresh" at bounding box center [345, 8] width 38 height 7
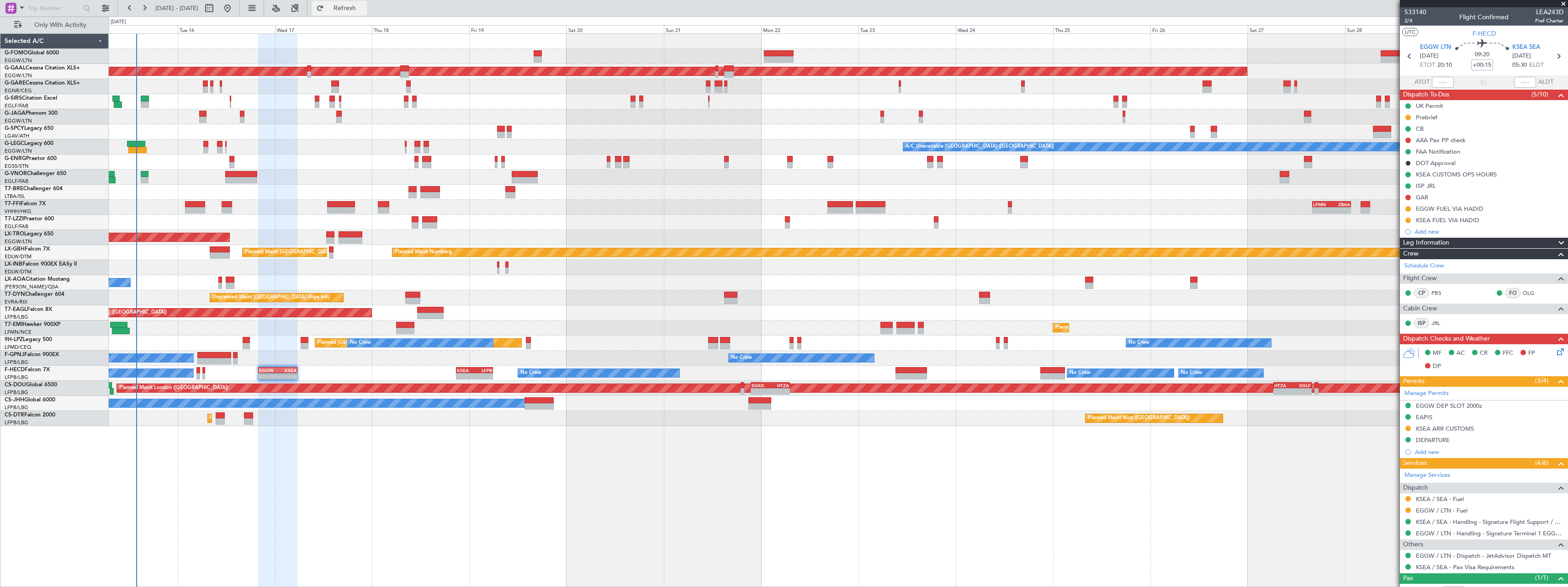
click at [363, 13] on button "Refresh" at bounding box center [339, 8] width 55 height 15
click at [364, 7] on span "Refresh" at bounding box center [345, 8] width 38 height 7
click at [364, 5] on span "Refresh" at bounding box center [345, 8] width 38 height 7
